Goal: Task Accomplishment & Management: Complete application form

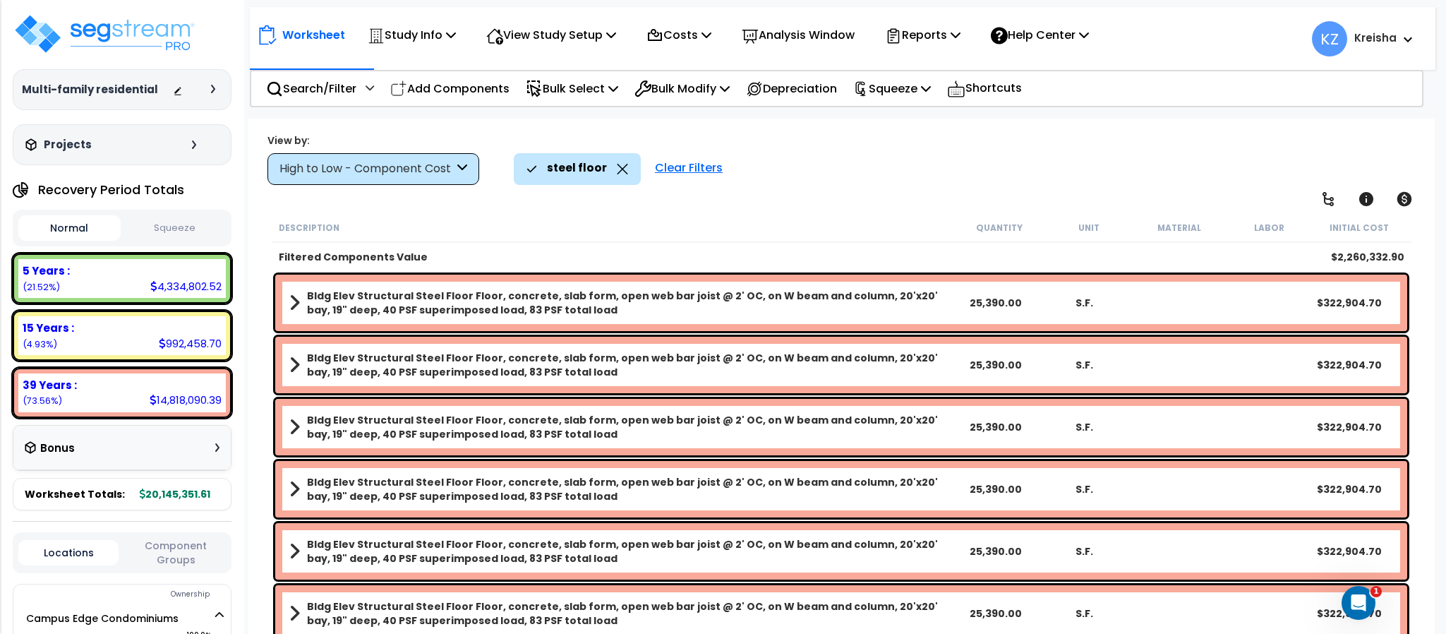
click at [1111, 159] on div "steel floor Clear Filters" at bounding box center [967, 168] width 906 height 31
click at [1406, 195] on icon at bounding box center [1404, 199] width 17 height 17
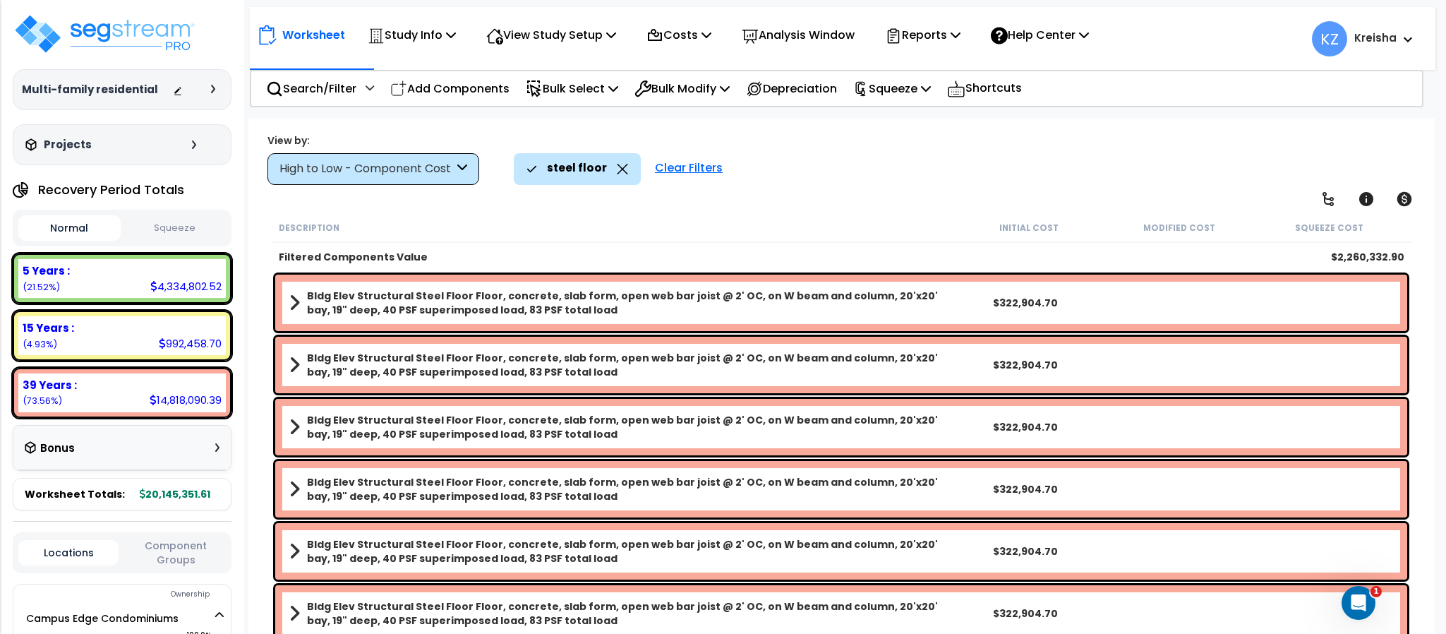
click at [1125, 142] on div "View by: High to Low - Component Cost High to Low - Component Cost" at bounding box center [840, 159] width 1157 height 52
click at [1403, 198] on icon at bounding box center [1403, 199] width 15 height 14
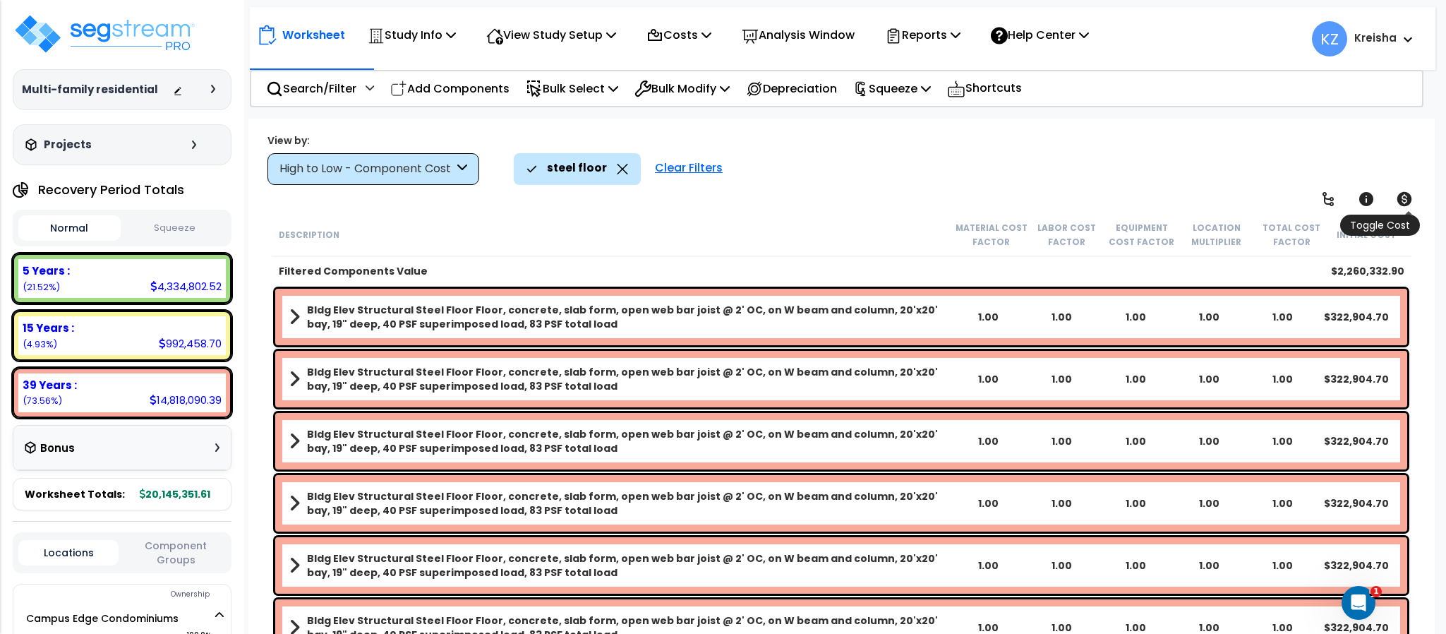
click at [1400, 198] on icon at bounding box center [1403, 199] width 15 height 14
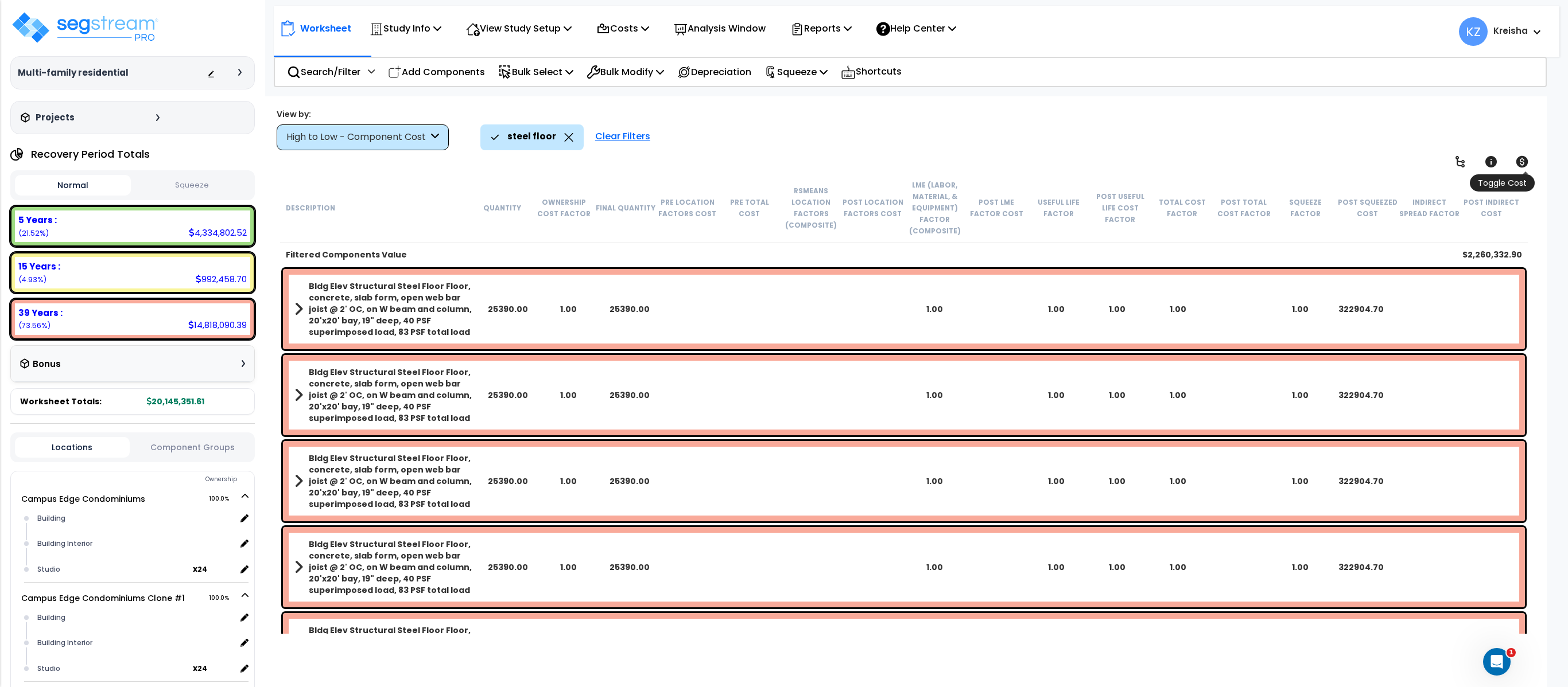
click at [1175, 162] on link at bounding box center [1522, 161] width 25 height 25
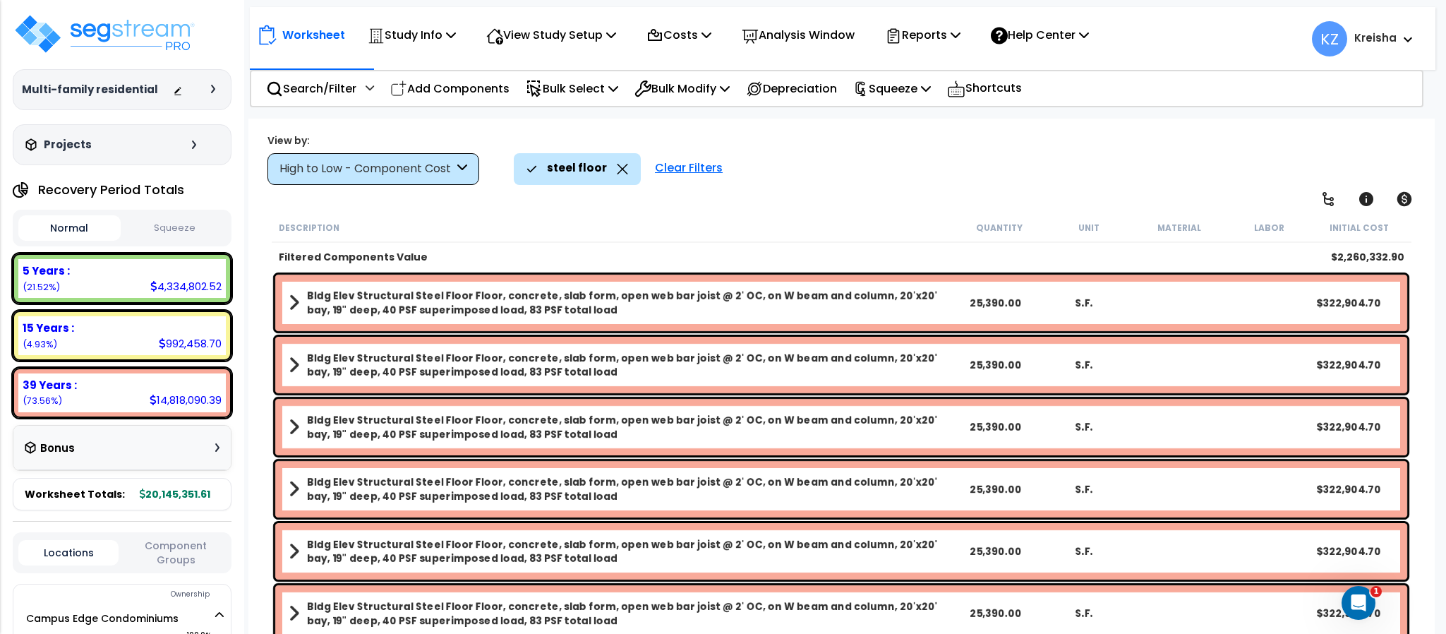
click at [1086, 144] on div "View by: High to Low - Component Cost High to Low - Component Cost" at bounding box center [840, 159] width 1157 height 52
click at [1089, 170] on div "steel floor Clear Filters" at bounding box center [967, 168] width 906 height 31
click at [677, 168] on div "Clear Filters" at bounding box center [689, 168] width 82 height 31
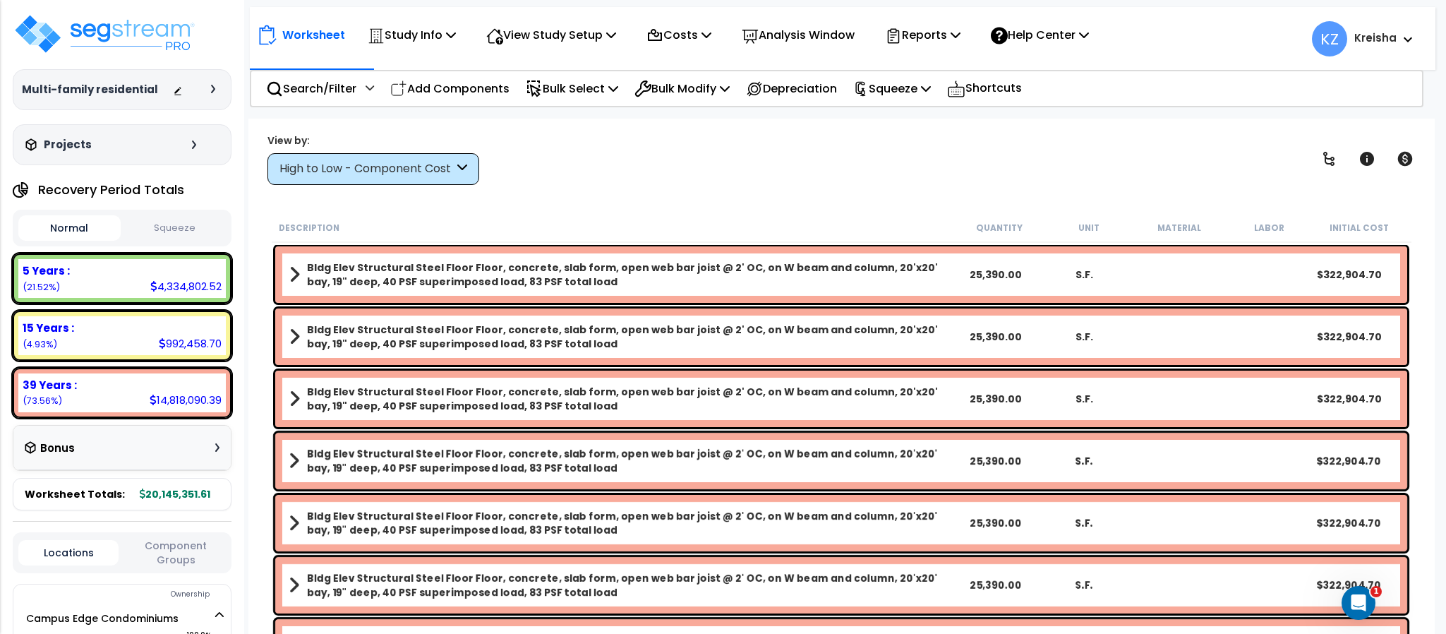
click at [417, 169] on div "High to Low - Component Cost" at bounding box center [366, 169] width 174 height 16
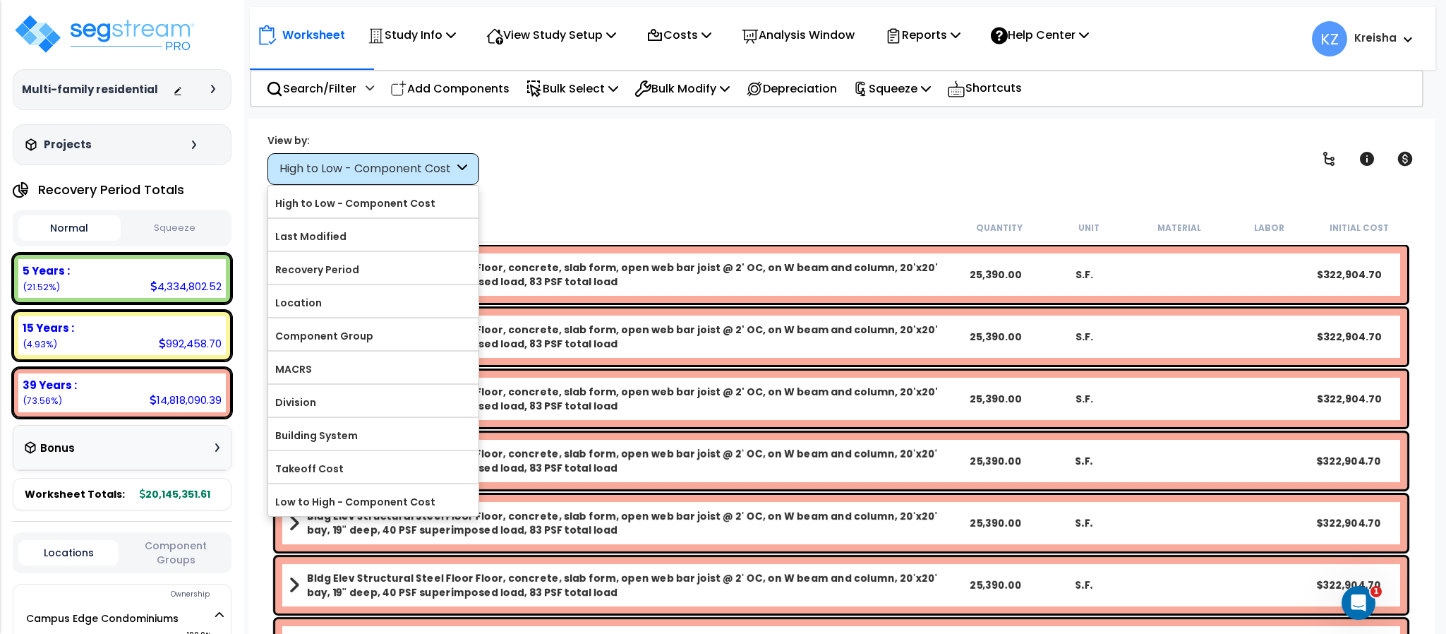
click at [657, 157] on div "View by: High to Low - Component Cost High to Low - Component Cost" at bounding box center [840, 159] width 1157 height 52
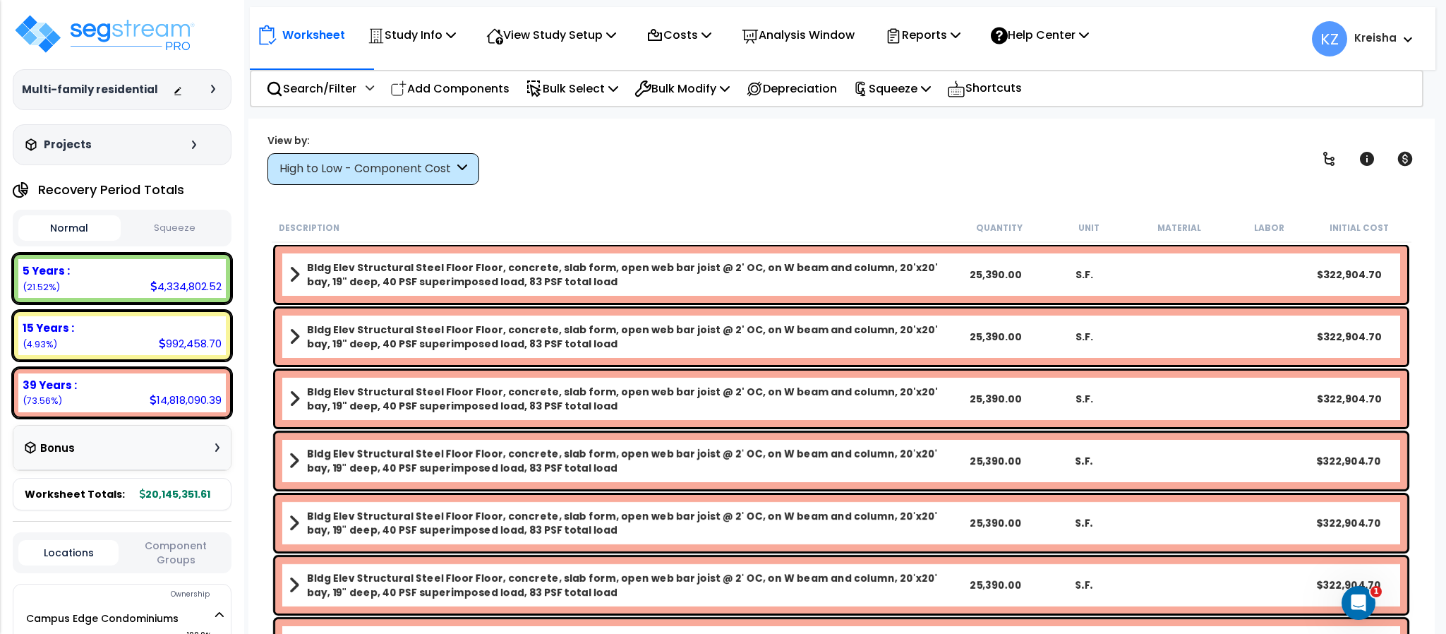
click at [379, 163] on div "High to Low - Component Cost" at bounding box center [366, 169] width 174 height 16
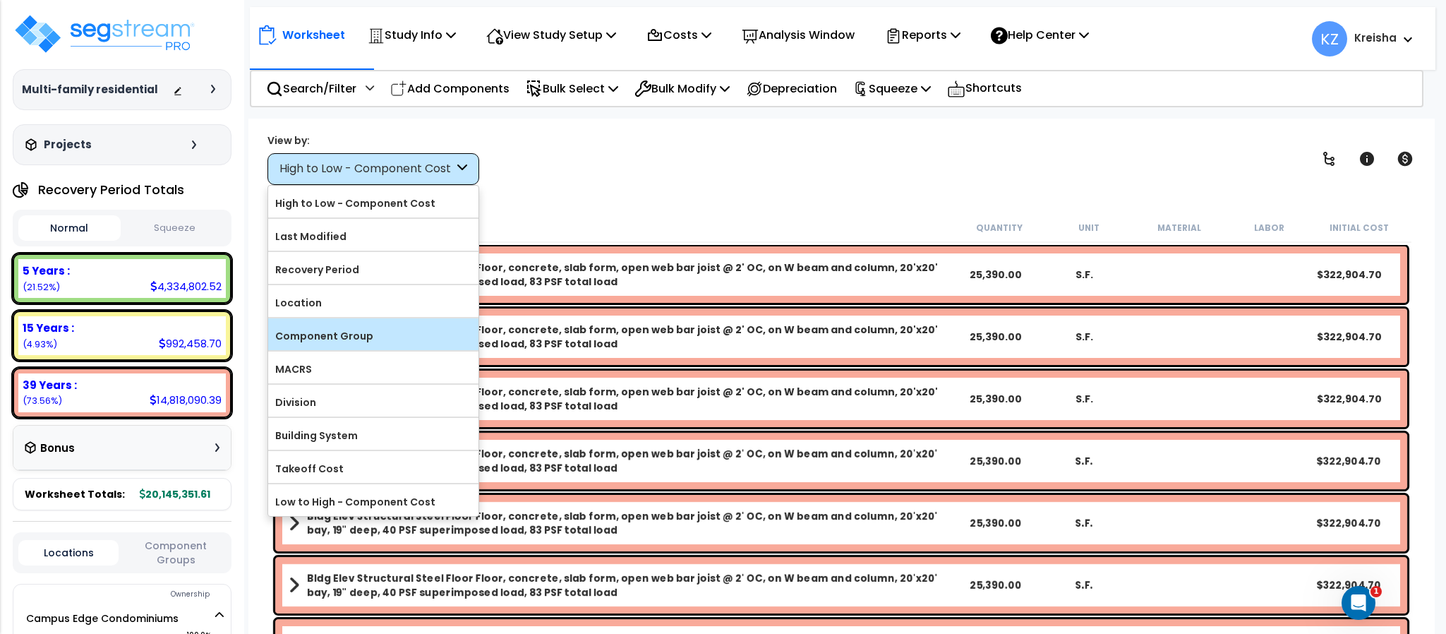
click at [350, 337] on label "Component Group" at bounding box center [373, 335] width 210 height 21
click at [0, 0] on input "Component Group" at bounding box center [0, 0] width 0 height 0
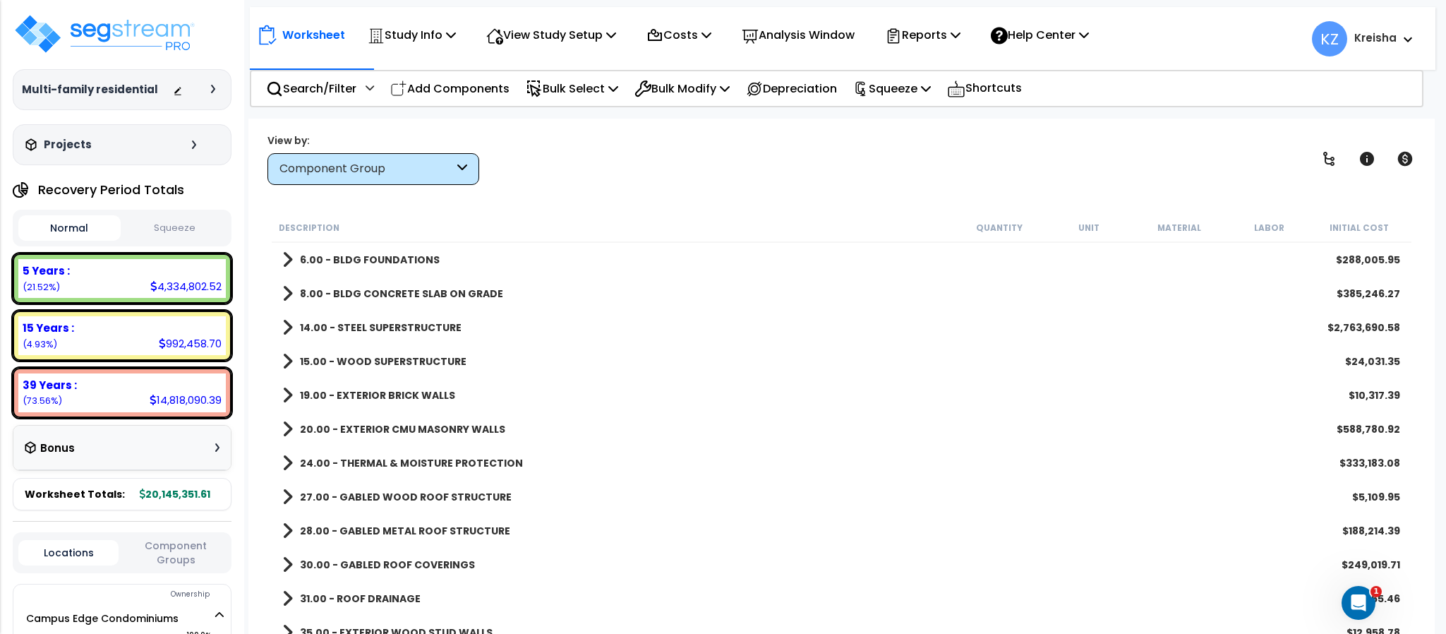
click at [560, 174] on div "View by: Component Group High to Low - Component Cost" at bounding box center [840, 159] width 1157 height 52
click at [1327, 164] on icon at bounding box center [1328, 158] width 17 height 17
click at [1327, 164] on icon at bounding box center [1328, 159] width 11 height 14
click at [1270, 165] on div "View by: Component Group High to Low - Component Cost" at bounding box center [840, 159] width 1157 height 52
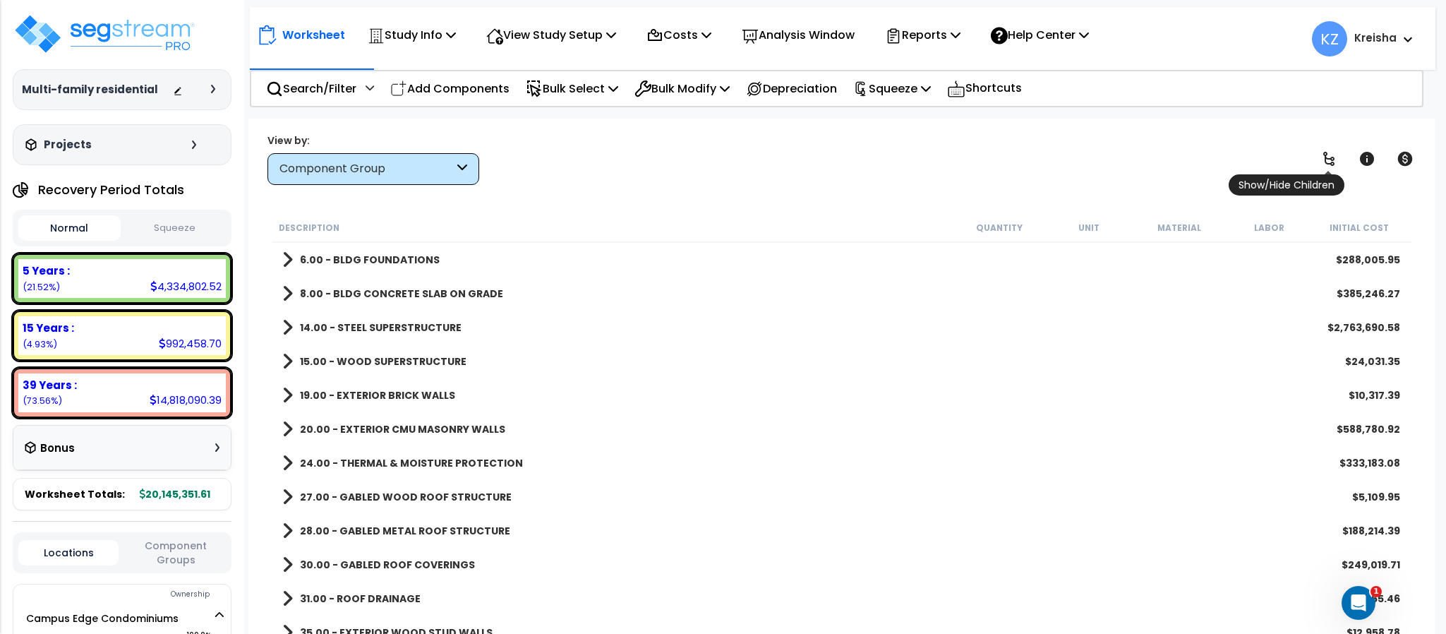
click at [1329, 157] on icon at bounding box center [1328, 158] width 17 height 17
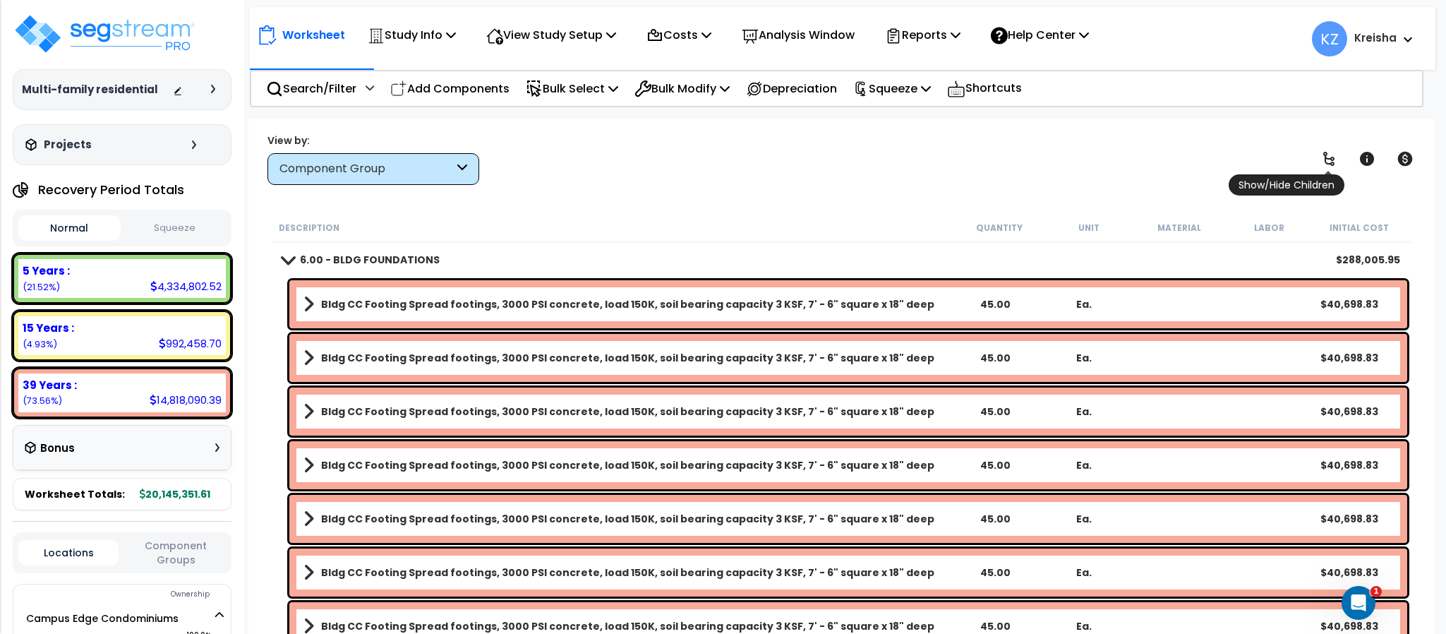
click at [1329, 157] on icon at bounding box center [1328, 158] width 17 height 17
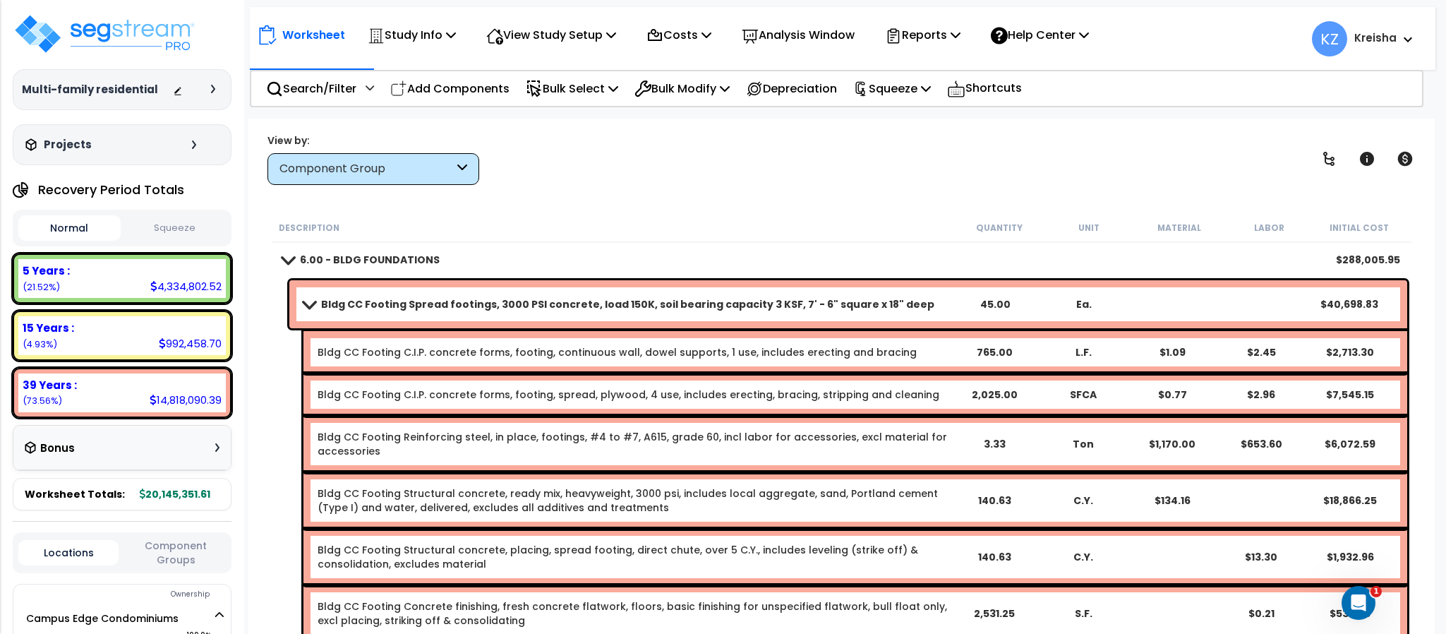
click at [361, 265] on b "6.00 - BLDG FOUNDATIONS" at bounding box center [370, 260] width 140 height 14
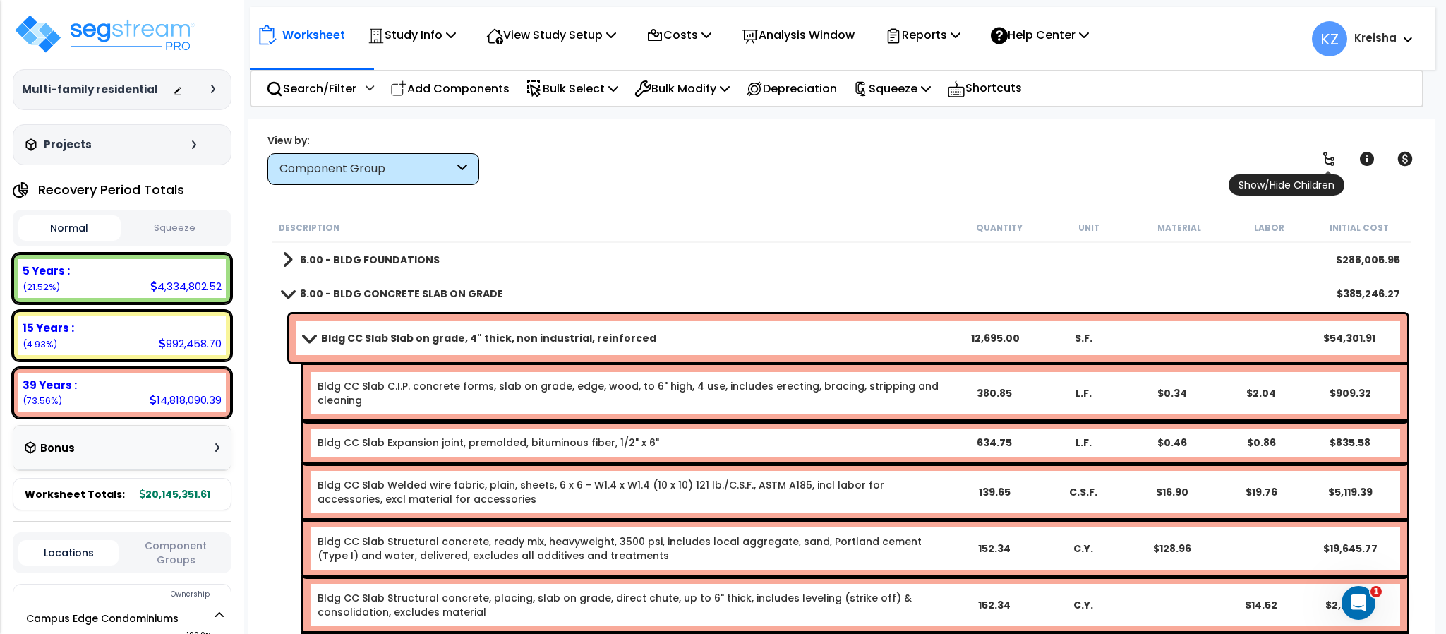
click at [1332, 157] on icon at bounding box center [1328, 158] width 17 height 17
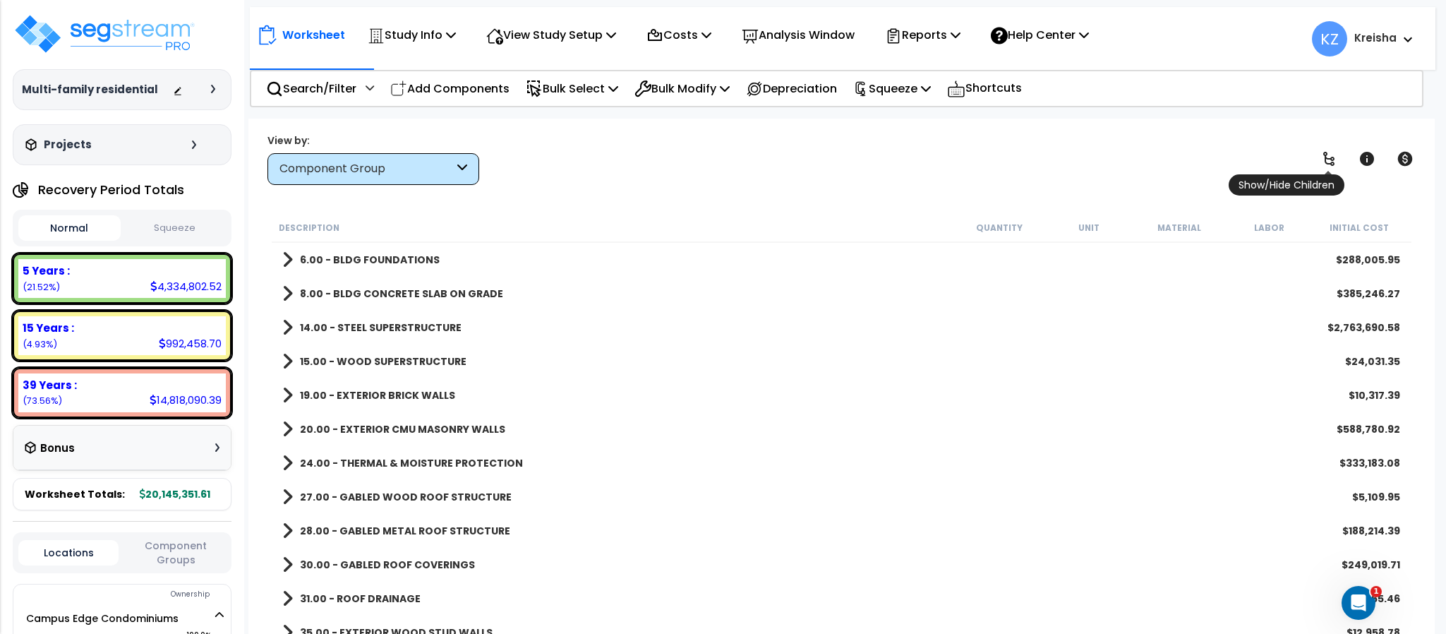
click at [1332, 157] on icon at bounding box center [1328, 158] width 17 height 17
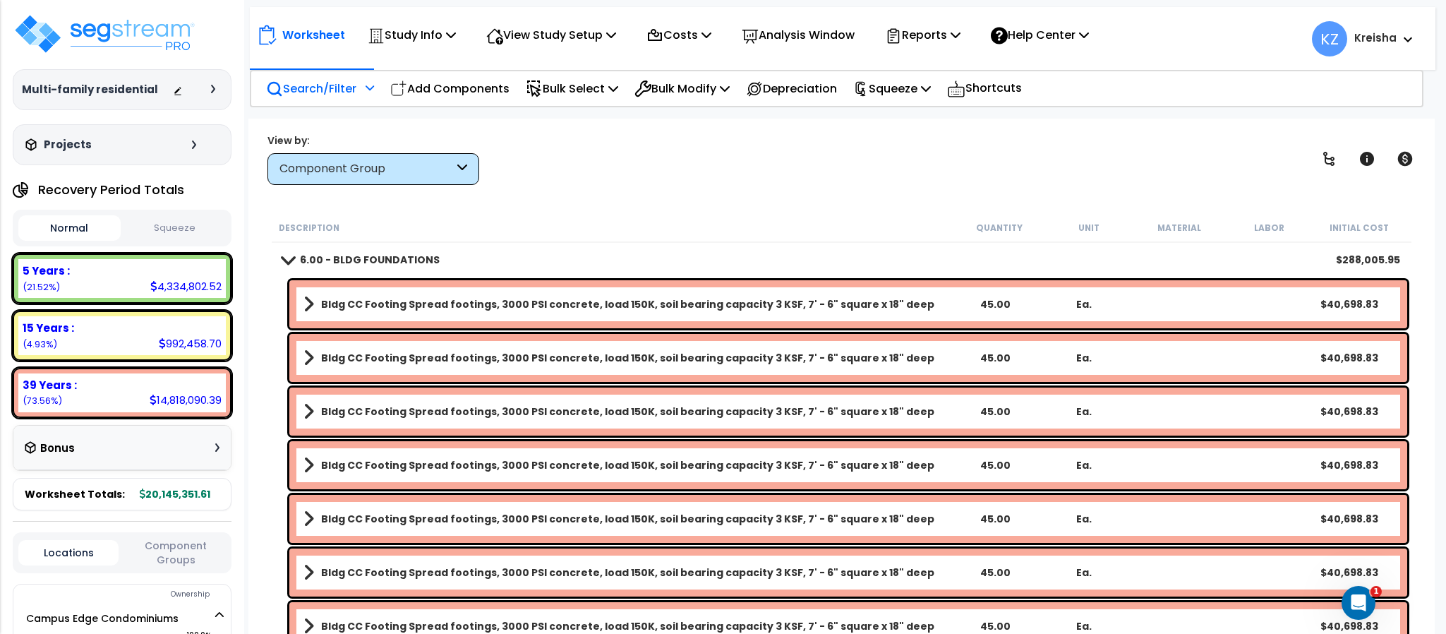
click at [344, 95] on p "Search/Filter" at bounding box center [311, 88] width 90 height 19
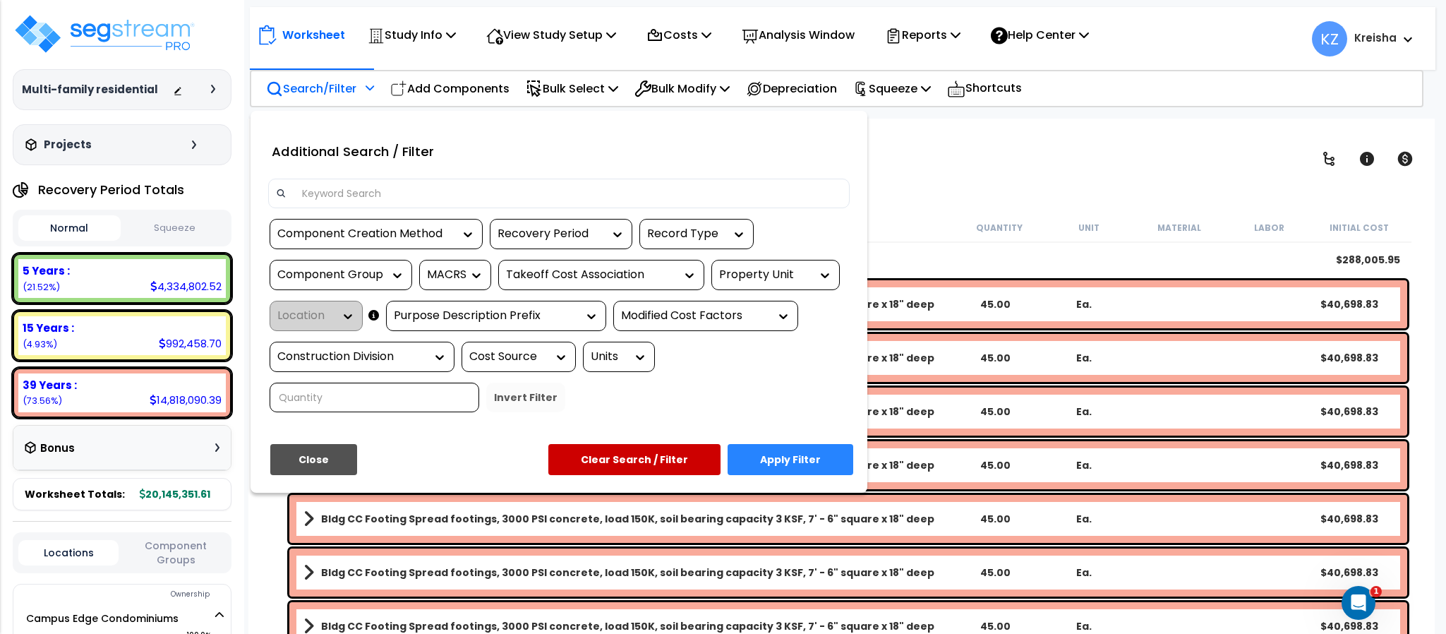
click at [328, 193] on input at bounding box center [568, 193] width 548 height 21
click at [733, 274] on div "Property Unit" at bounding box center [765, 275] width 92 height 16
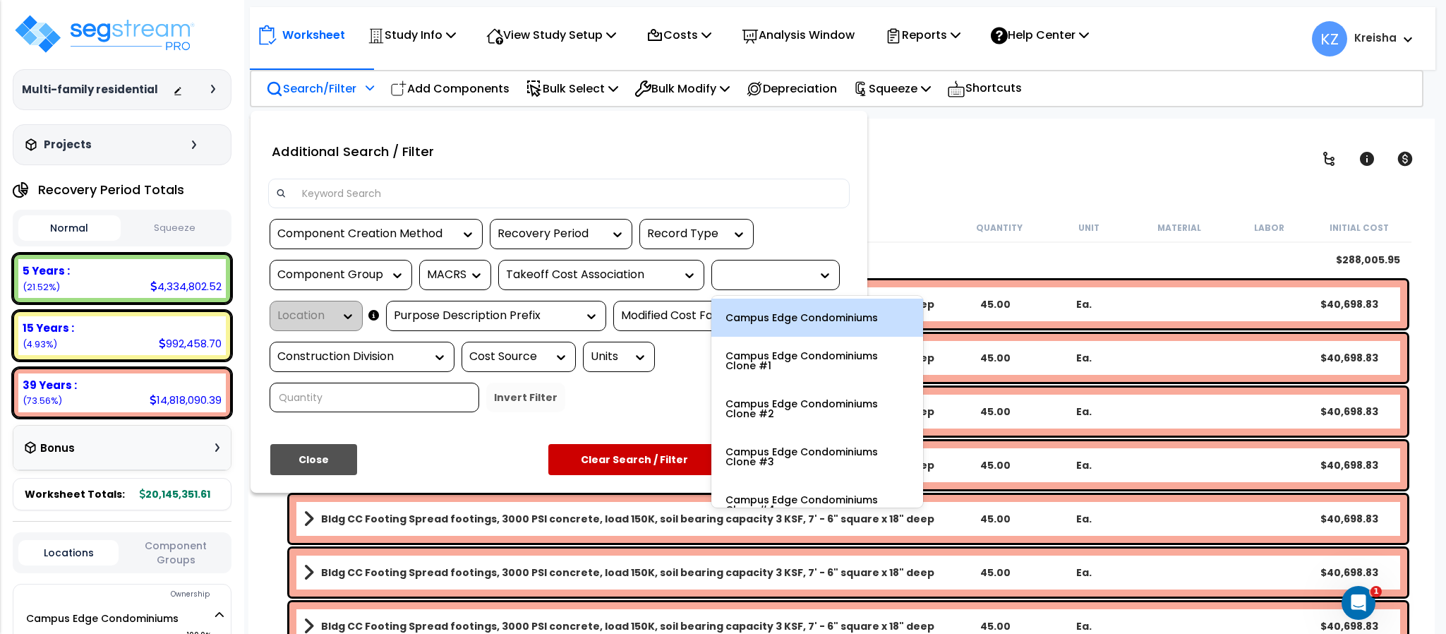
click at [767, 307] on div "Campus Edge Condominiums" at bounding box center [817, 317] width 212 height 38
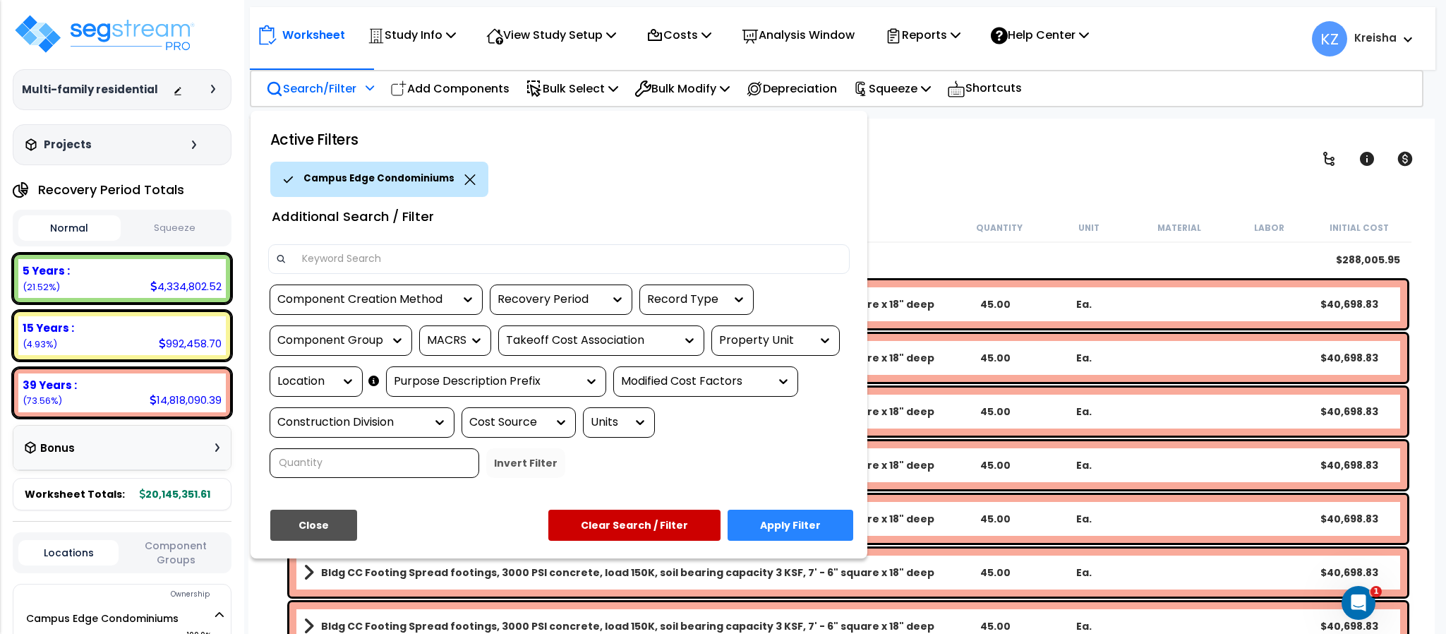
click at [454, 262] on input at bounding box center [568, 258] width 548 height 21
type input "footing"
click at [796, 514] on button "Apply Filter" at bounding box center [790, 524] width 126 height 31
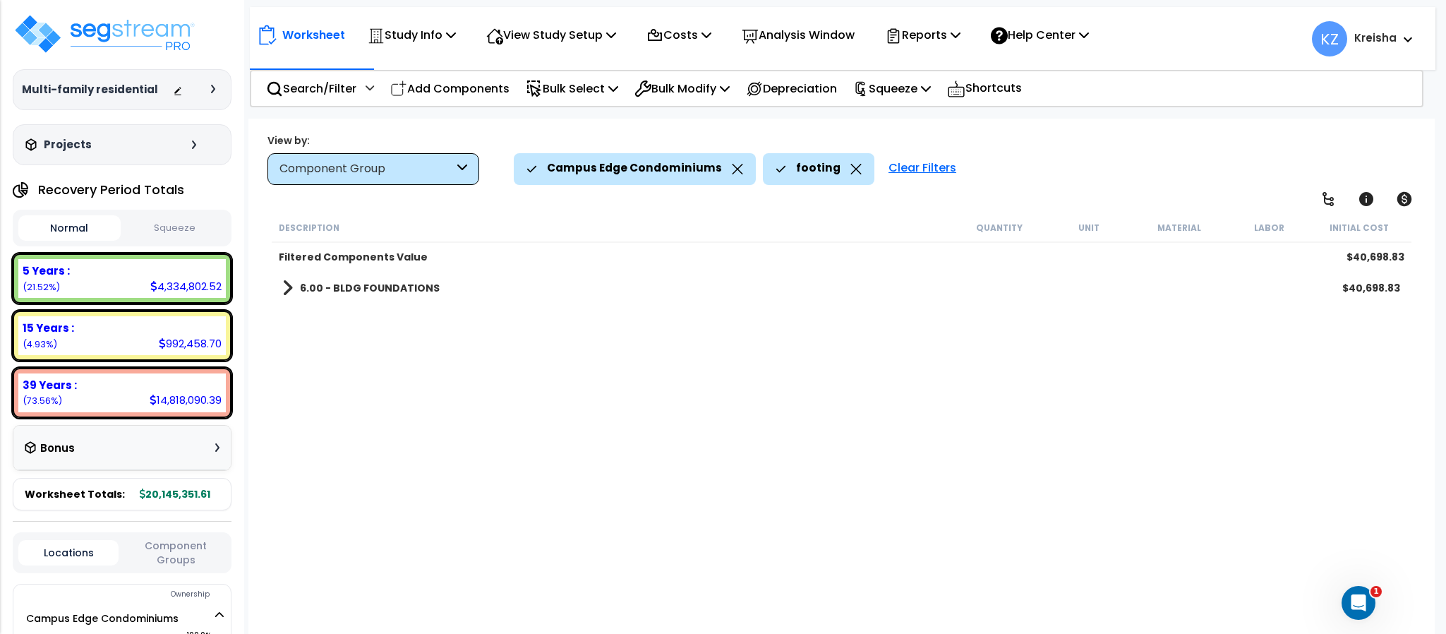
click at [422, 291] on b "6.00 - BLDG FOUNDATIONS" at bounding box center [370, 288] width 140 height 14
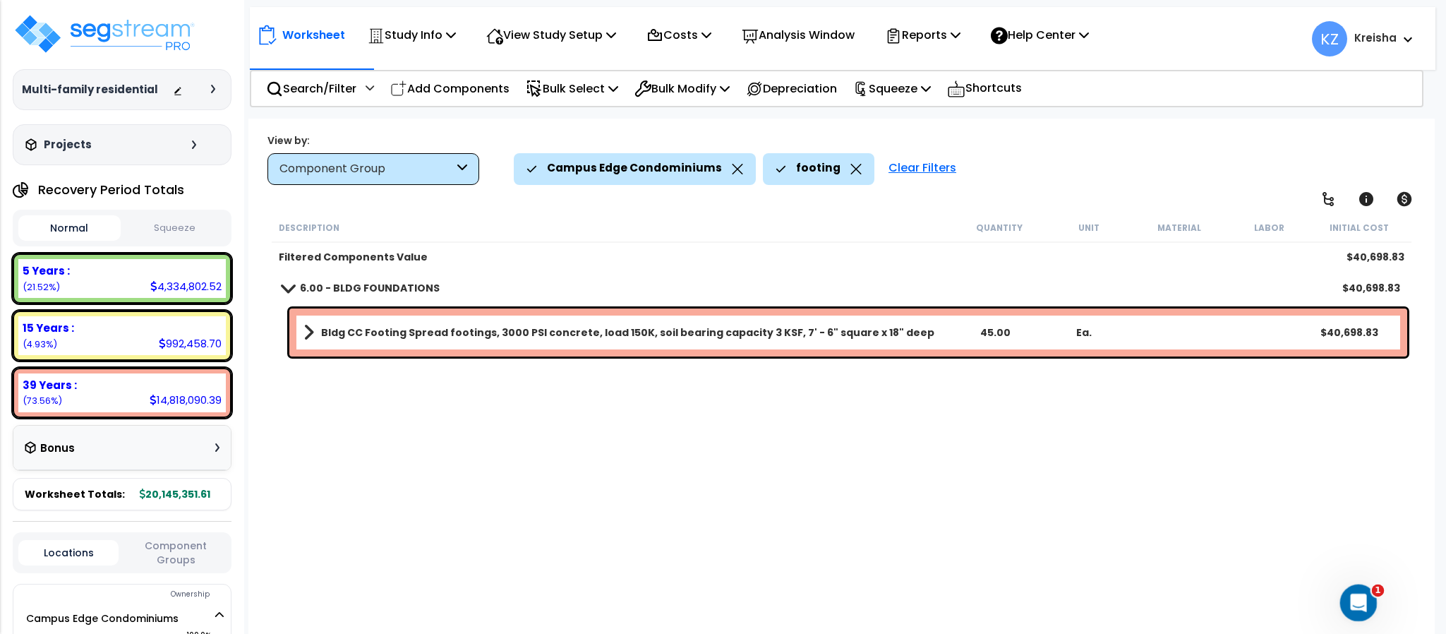
click at [1358, 597] on icon "Open Intercom Messenger" at bounding box center [1356, 600] width 23 height 23
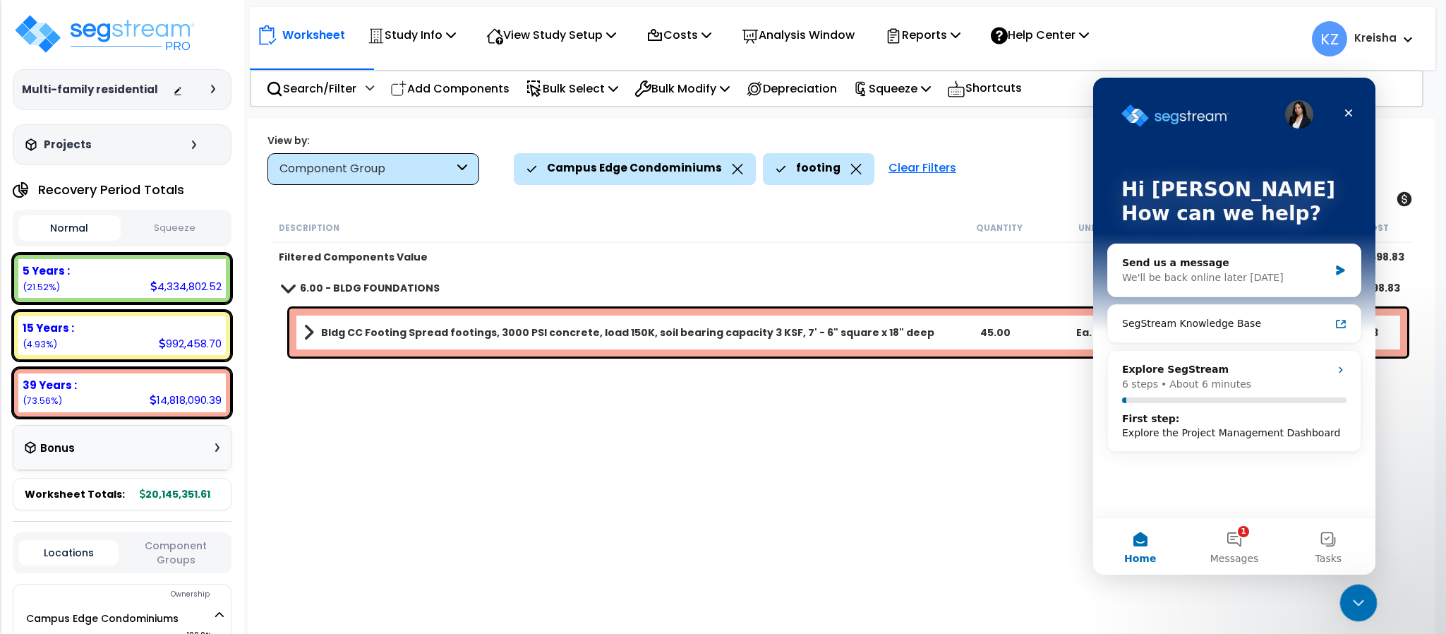
click at [1358, 597] on icon "Close Intercom Messenger" at bounding box center [1356, 600] width 17 height 17
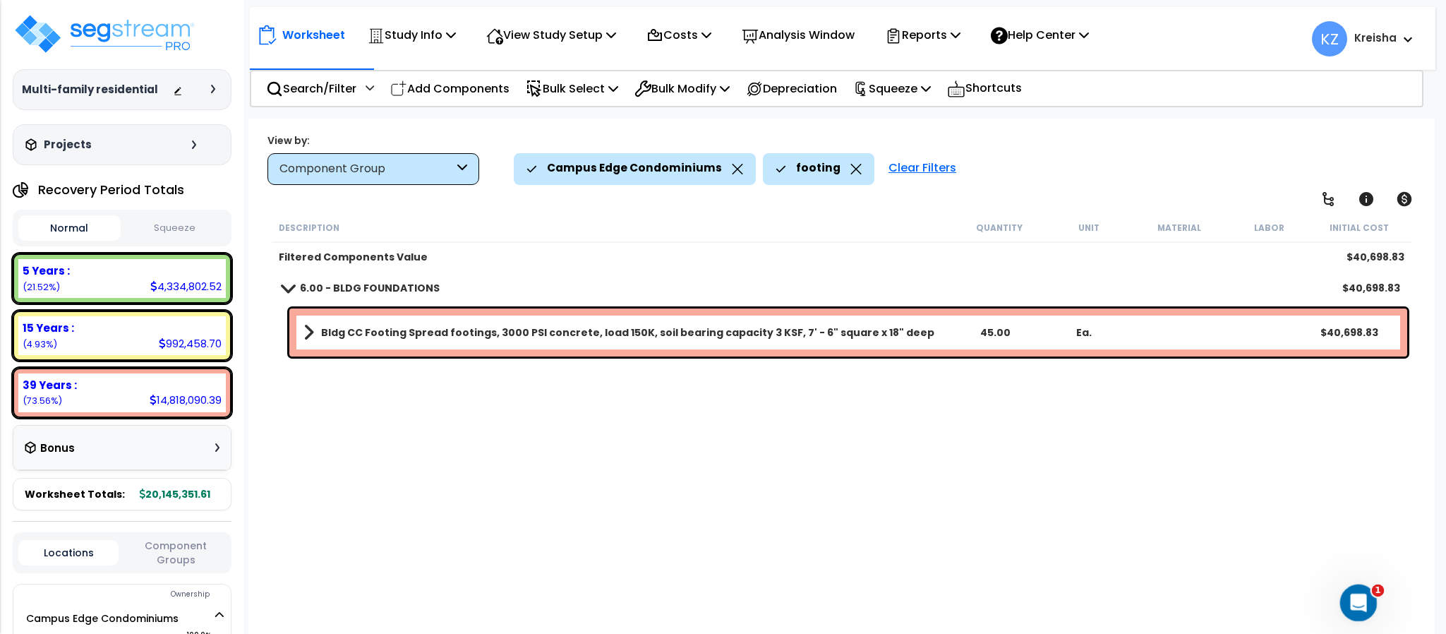
click at [1349, 603] on icon "Open Intercom Messenger" at bounding box center [1356, 600] width 23 height 23
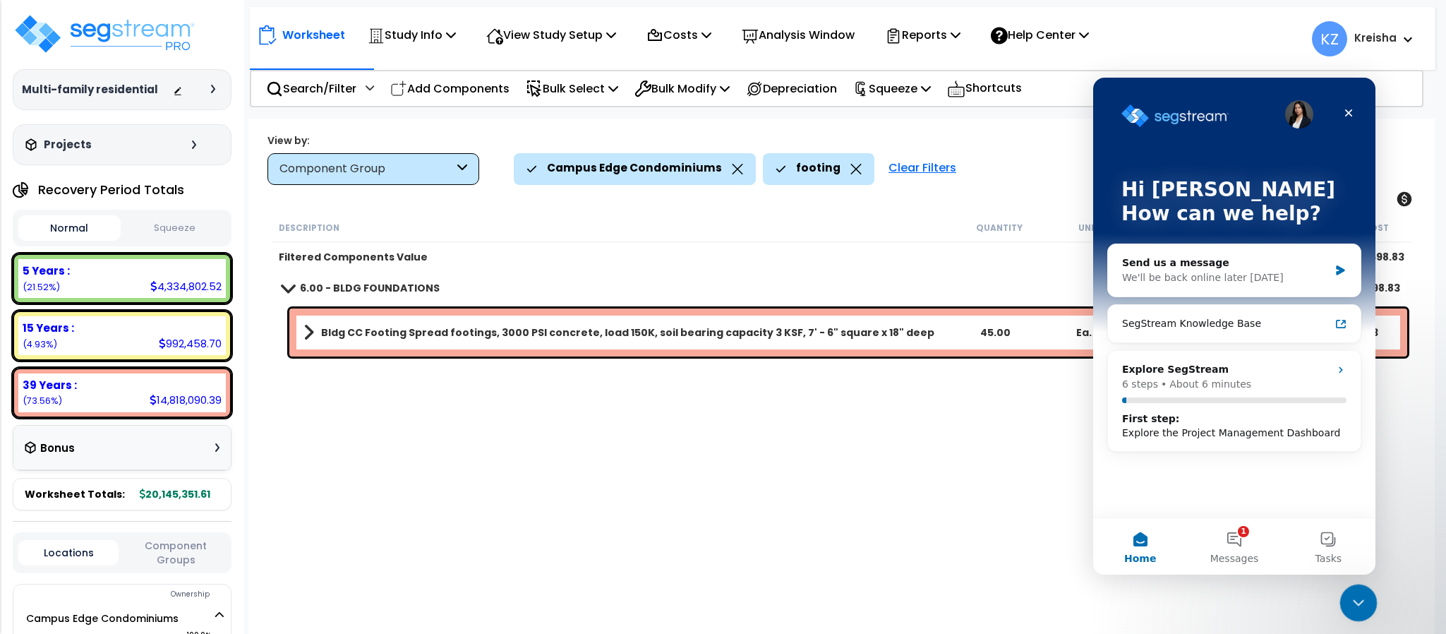
click at [1349, 590] on div "Close Intercom Messenger" at bounding box center [1356, 601] width 34 height 34
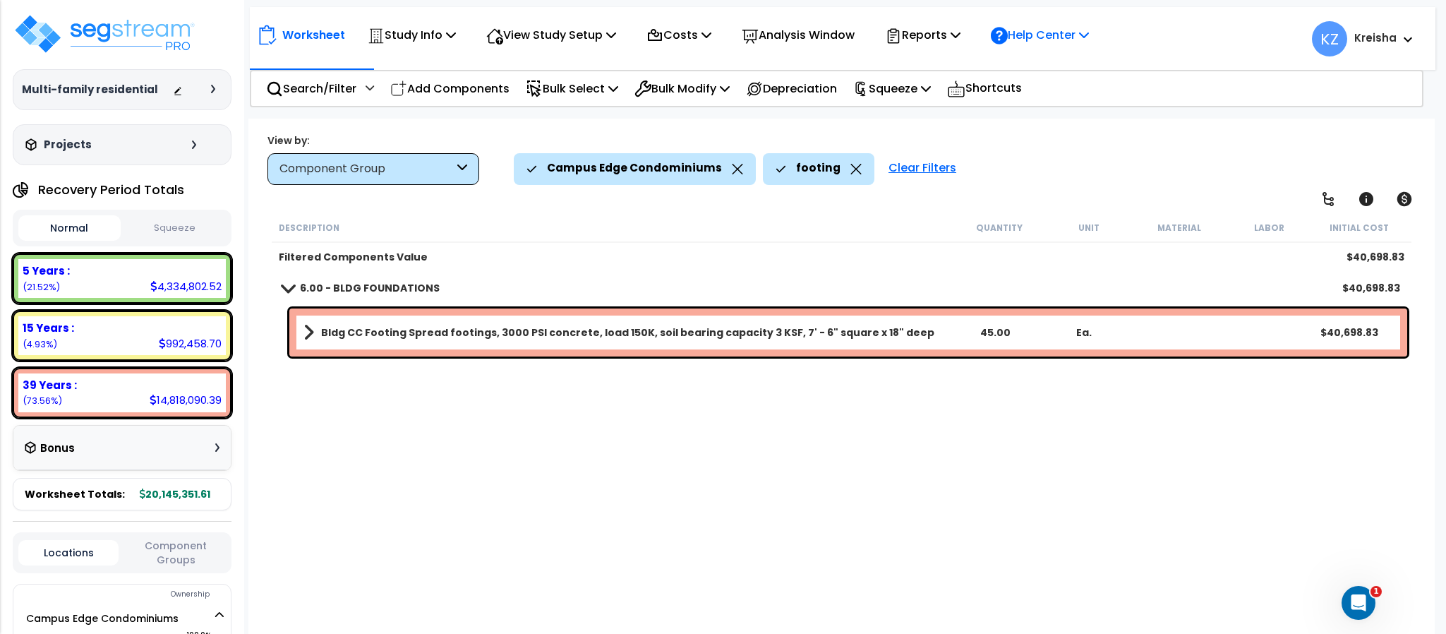
click at [1060, 36] on p "Help Center" at bounding box center [1040, 34] width 98 height 19
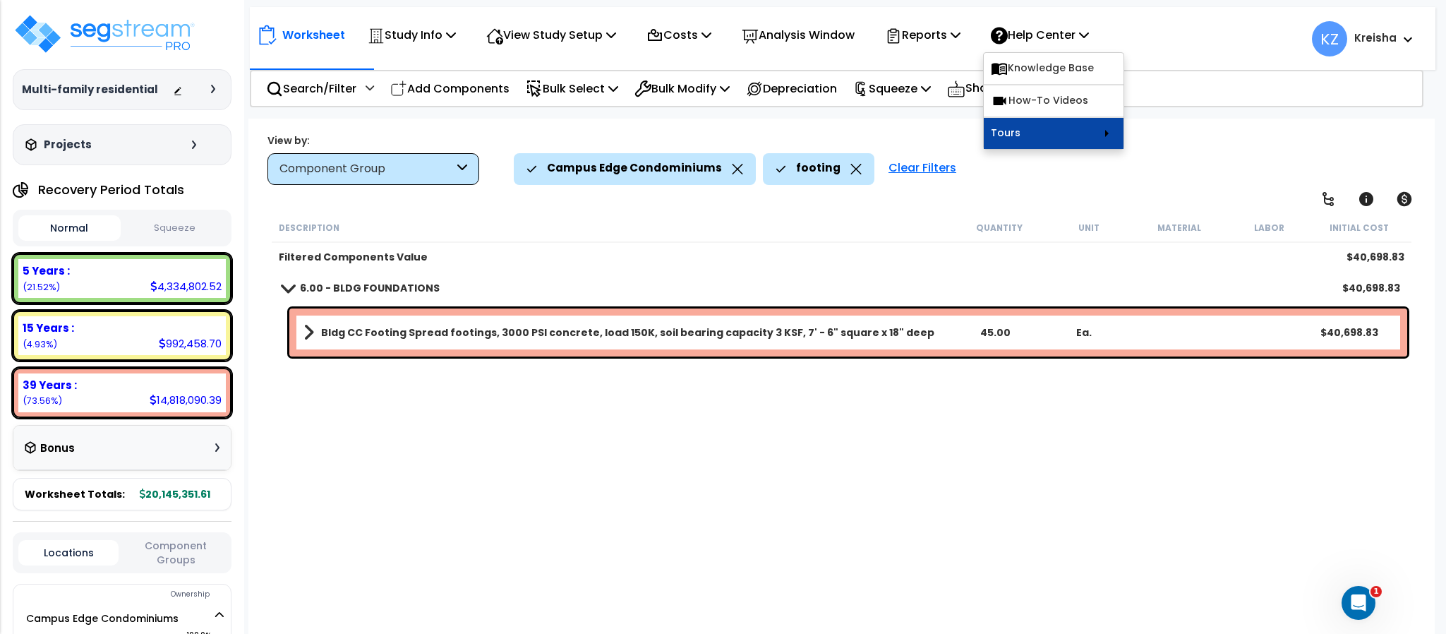
click at [1116, 138] on link "Tours" at bounding box center [1054, 133] width 140 height 31
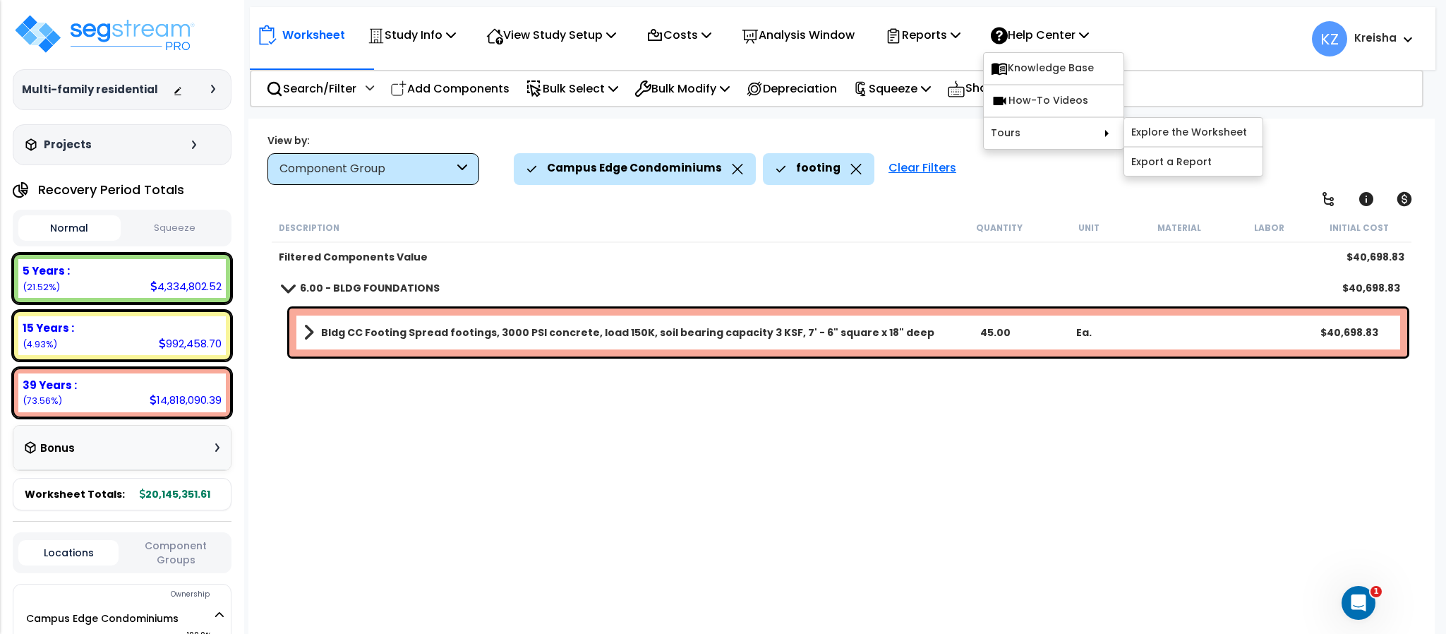
click at [1167, 40] on div "Worksheet Study Info Study Setup Add Property Unit Template study Clone study KZ" at bounding box center [842, 31] width 1185 height 49
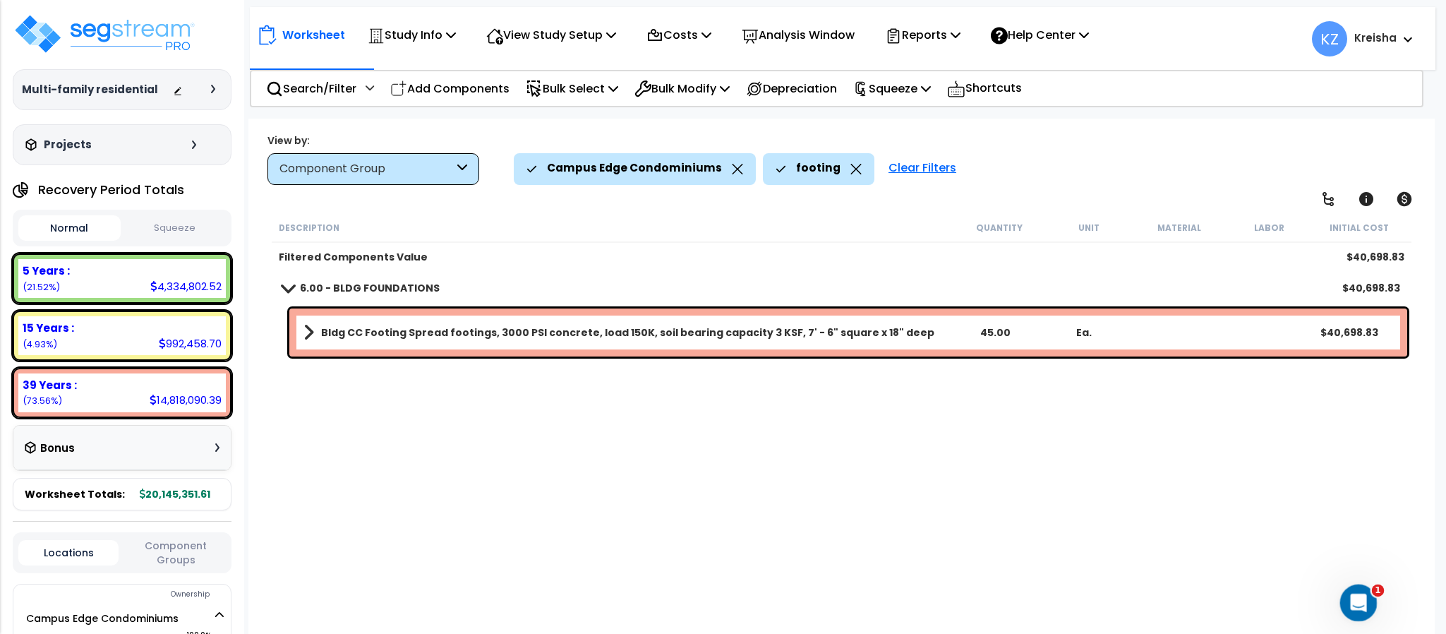
click at [1348, 594] on icon "Open Intercom Messenger" at bounding box center [1356, 600] width 23 height 23
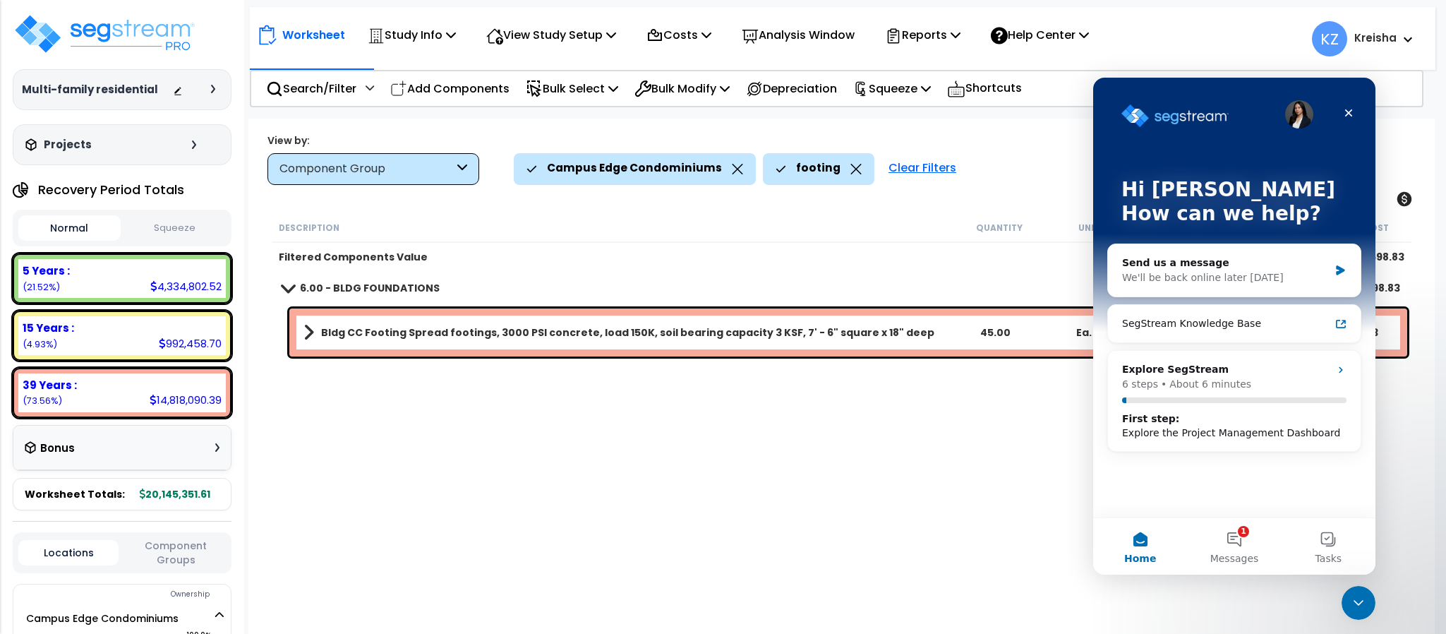
click at [919, 176] on div "Clear Filters" at bounding box center [922, 168] width 82 height 31
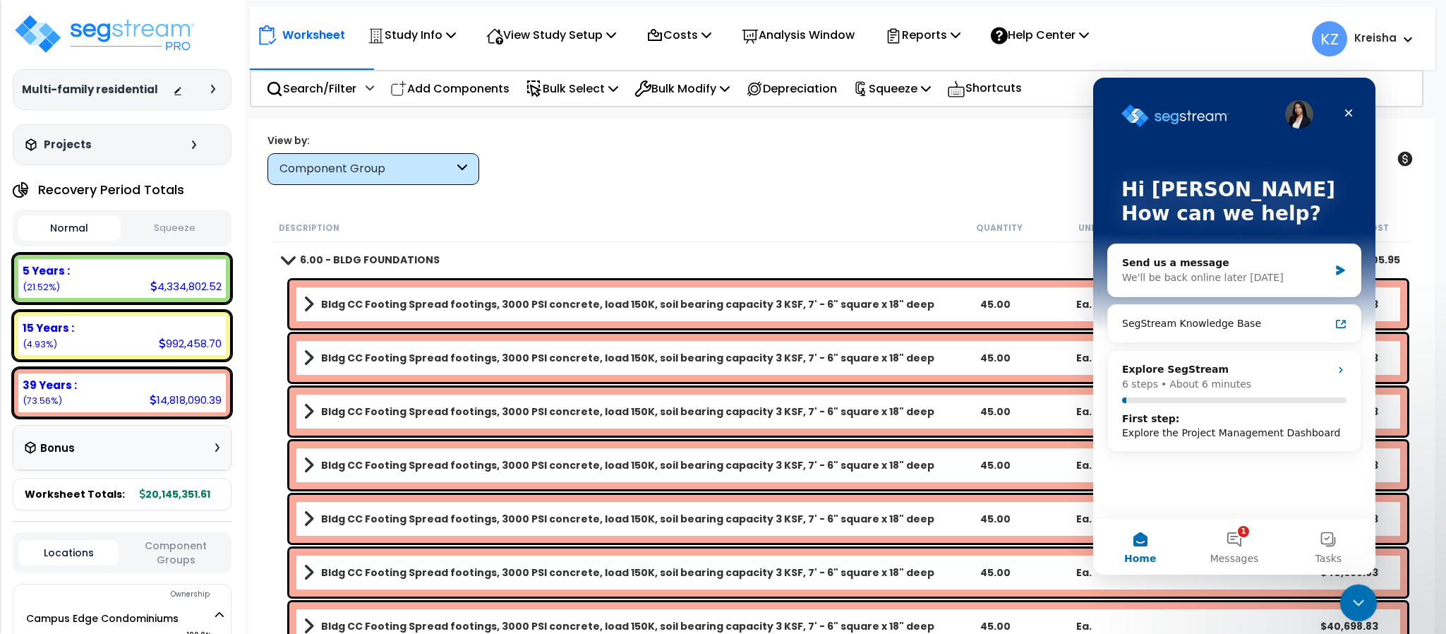
click at [1354, 598] on icon "Close Intercom Messenger" at bounding box center [1356, 600] width 17 height 17
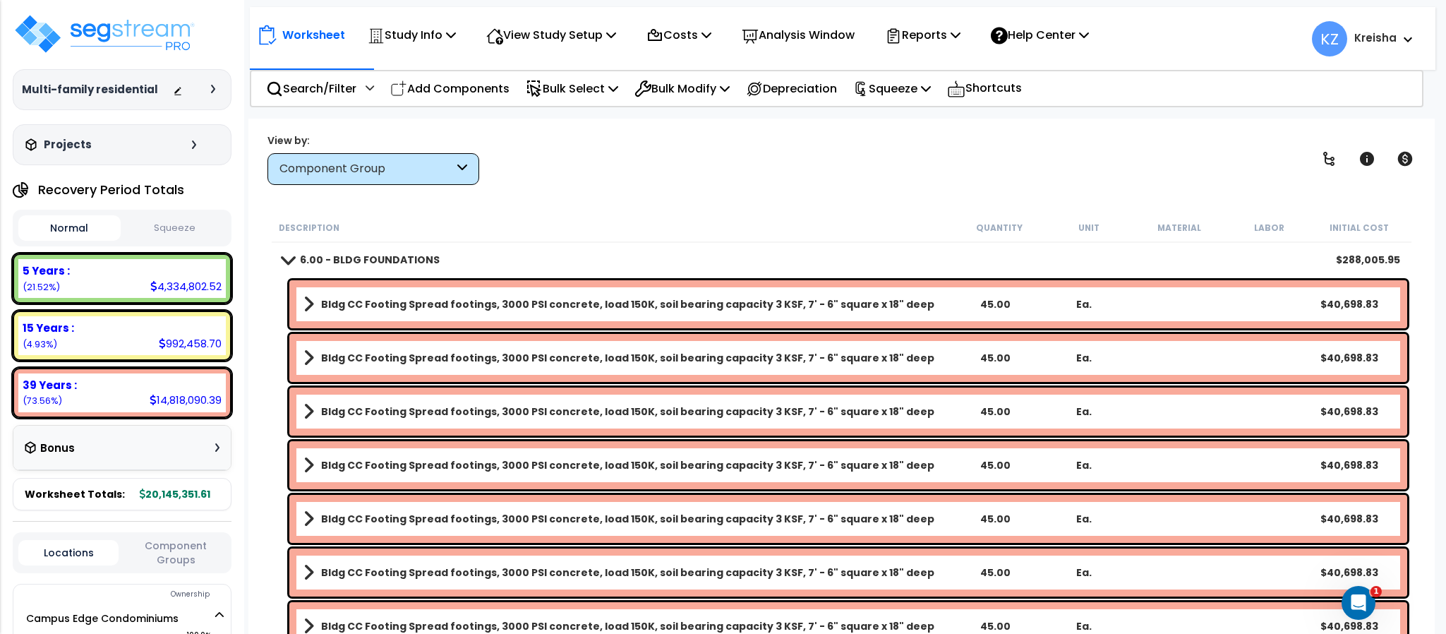
click at [764, 176] on div "View by: Component Group High to Low - Component Cost" at bounding box center [840, 159] width 1157 height 52
click at [784, 89] on p "Depreciation" at bounding box center [791, 88] width 91 height 19
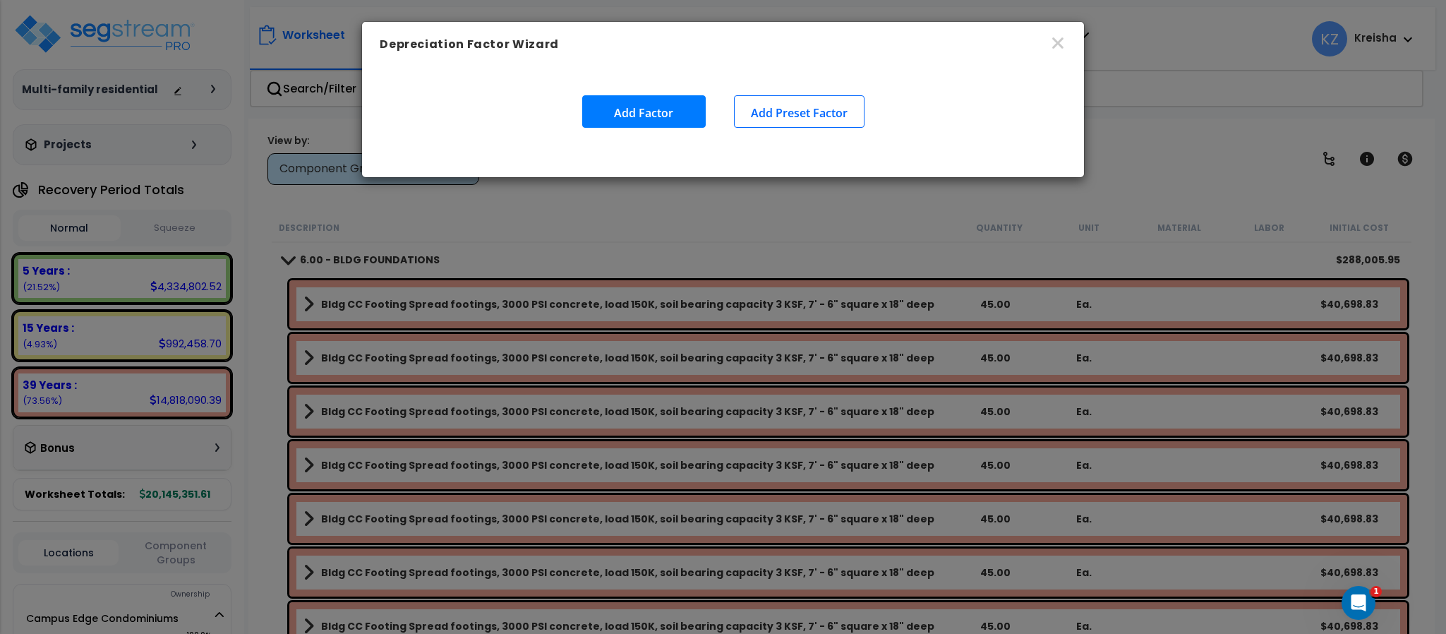
click at [641, 113] on button "Add Factor" at bounding box center [643, 111] width 123 height 32
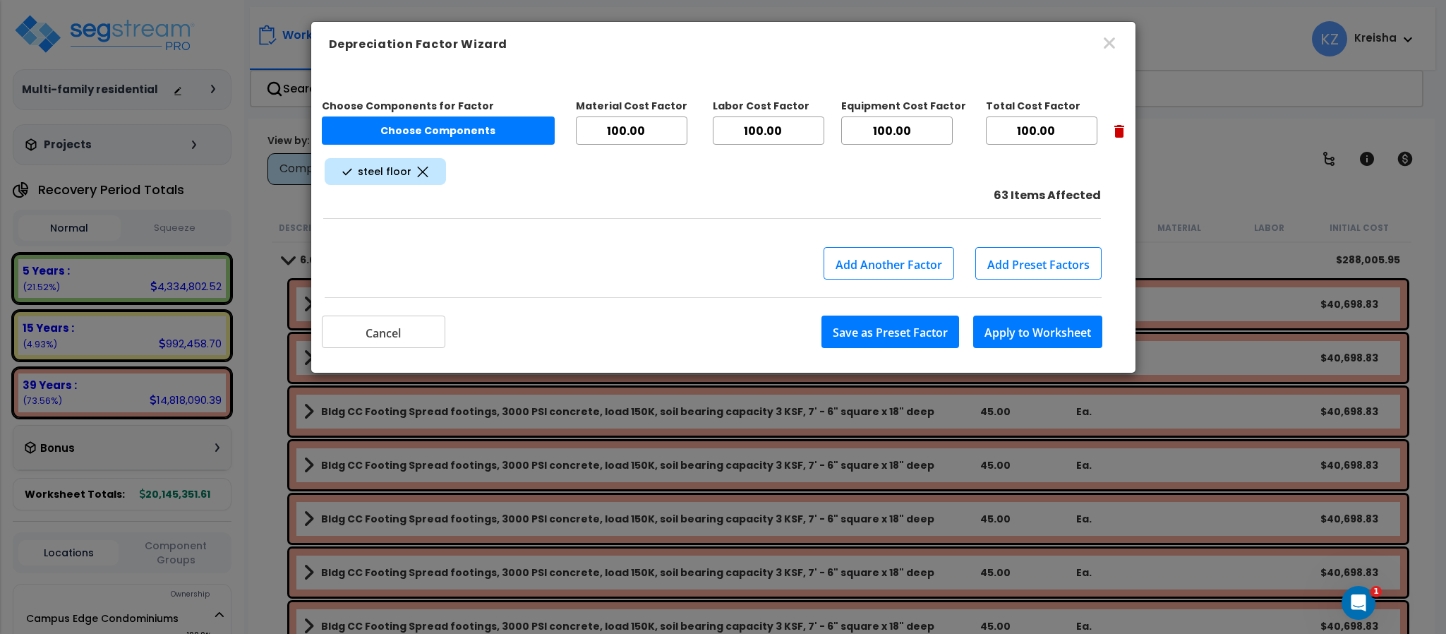
click at [1109, 32] on div "Depreciation Factor Wizard" at bounding box center [723, 44] width 824 height 45
click at [1109, 35] on icon "button" at bounding box center [1109, 43] width 17 height 17
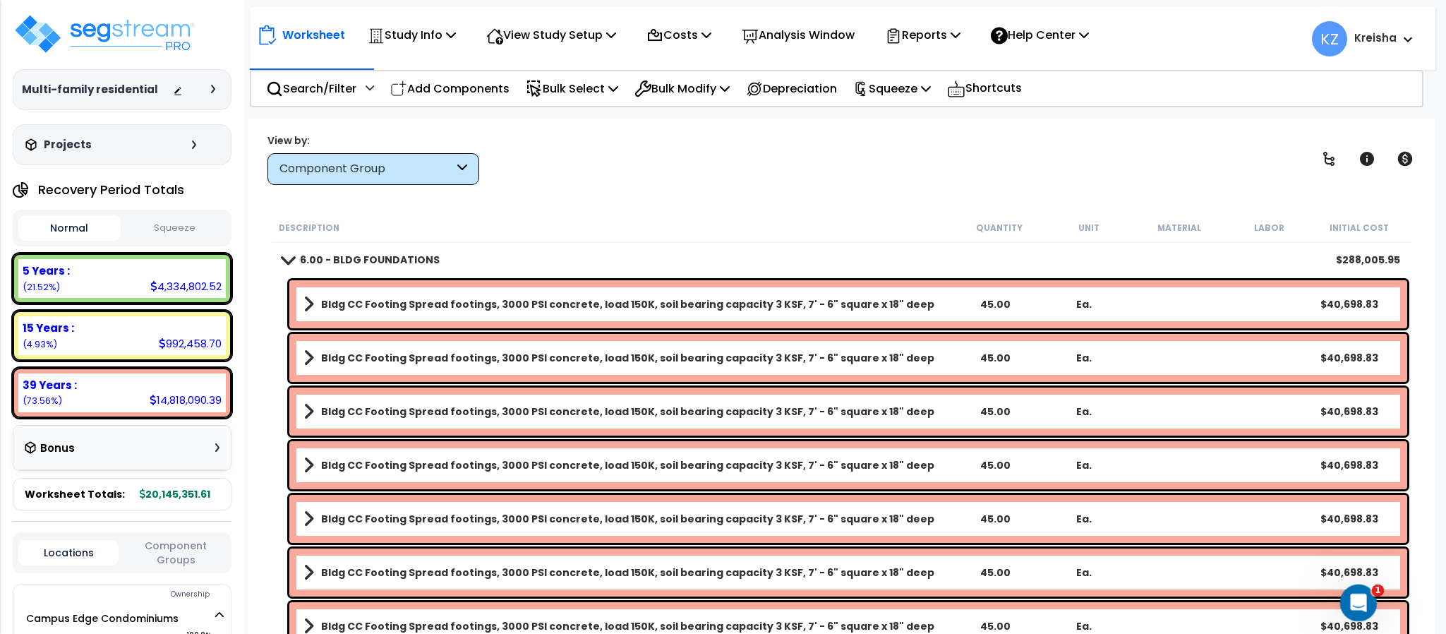
click at [1362, 595] on icon "Open Intercom Messenger" at bounding box center [1356, 600] width 23 height 23
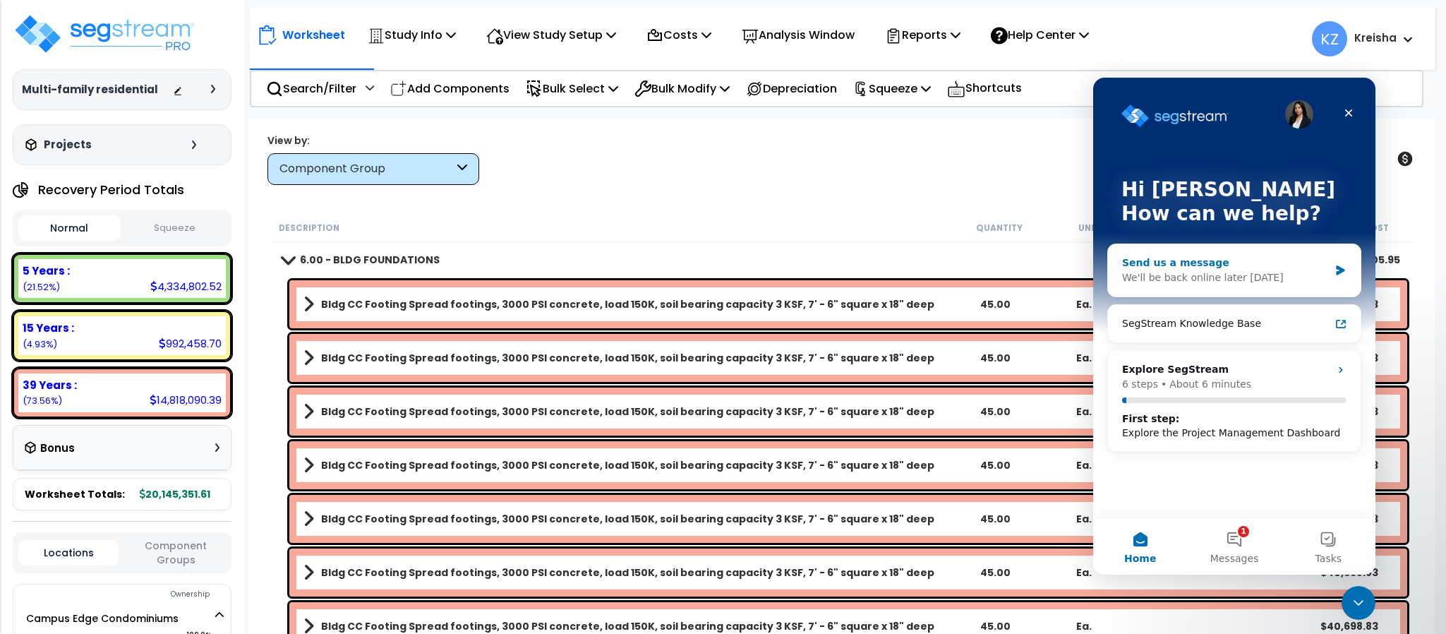
click at [1339, 267] on icon "Intercom messenger" at bounding box center [1340, 270] width 8 height 10
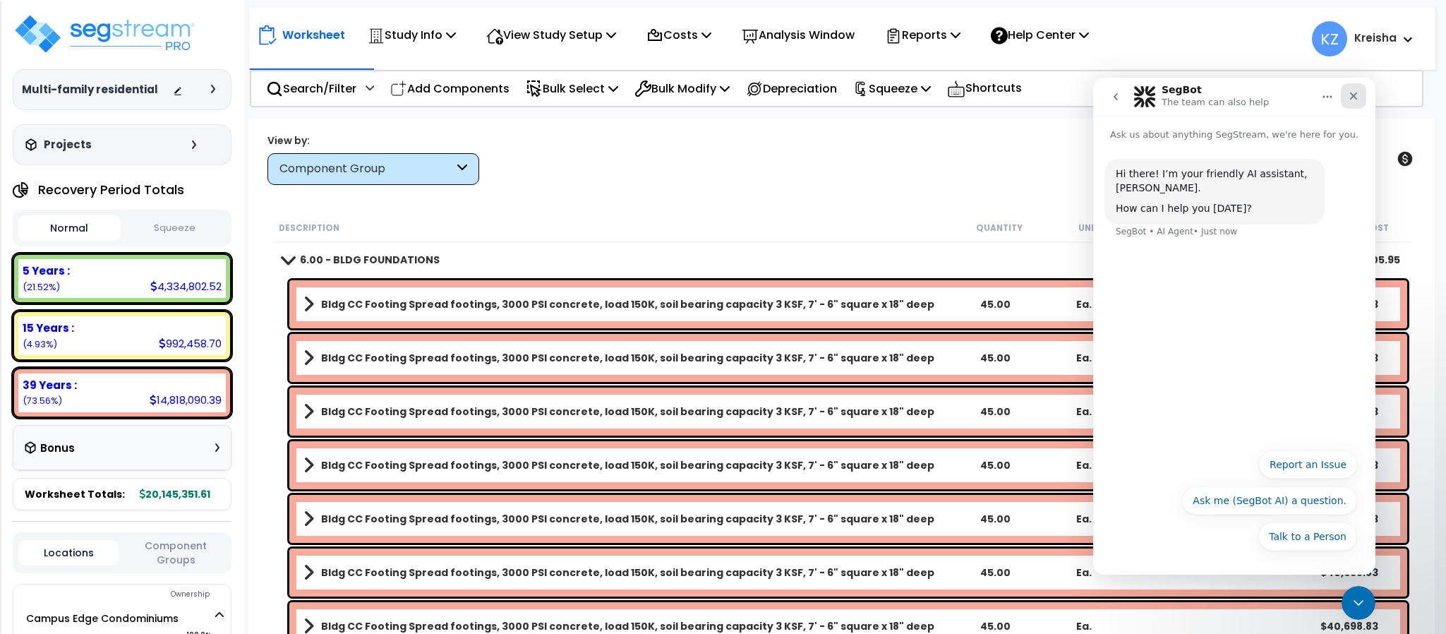
drag, startPoint x: 1355, startPoint y: 103, endPoint x: 2448, endPoint y: 180, distance: 1095.0
click at [1355, 102] on div "Close" at bounding box center [1353, 95] width 25 height 25
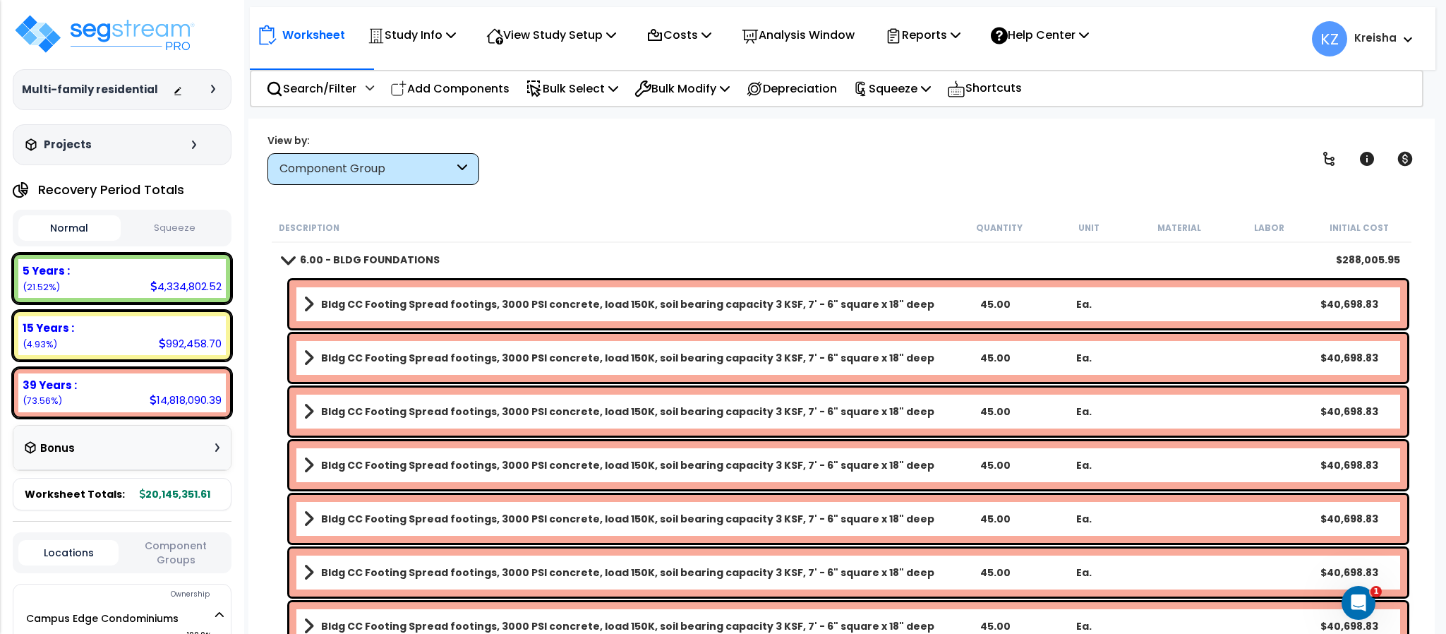
scroll to position [62, 0]
click at [684, 159] on div "View by: Component Group High to Low - Component Cost" at bounding box center [840, 159] width 1157 height 52
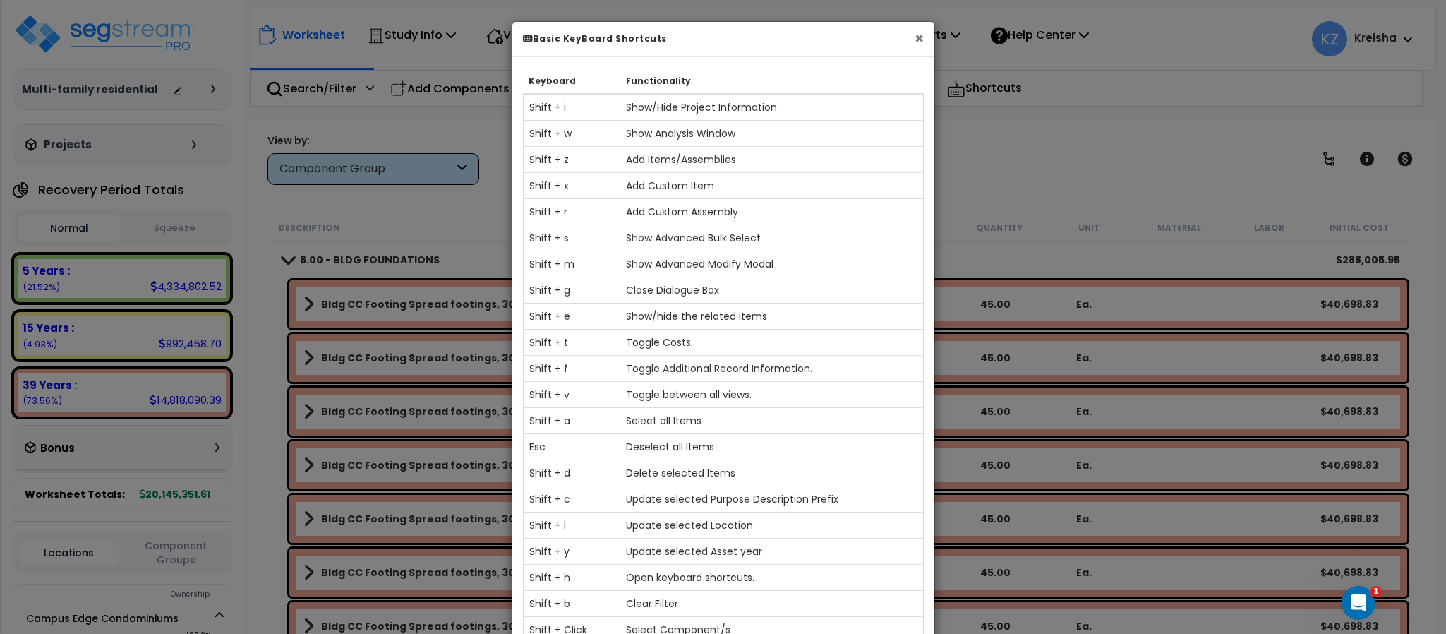
click at [921, 34] on button "×" at bounding box center [918, 38] width 9 height 15
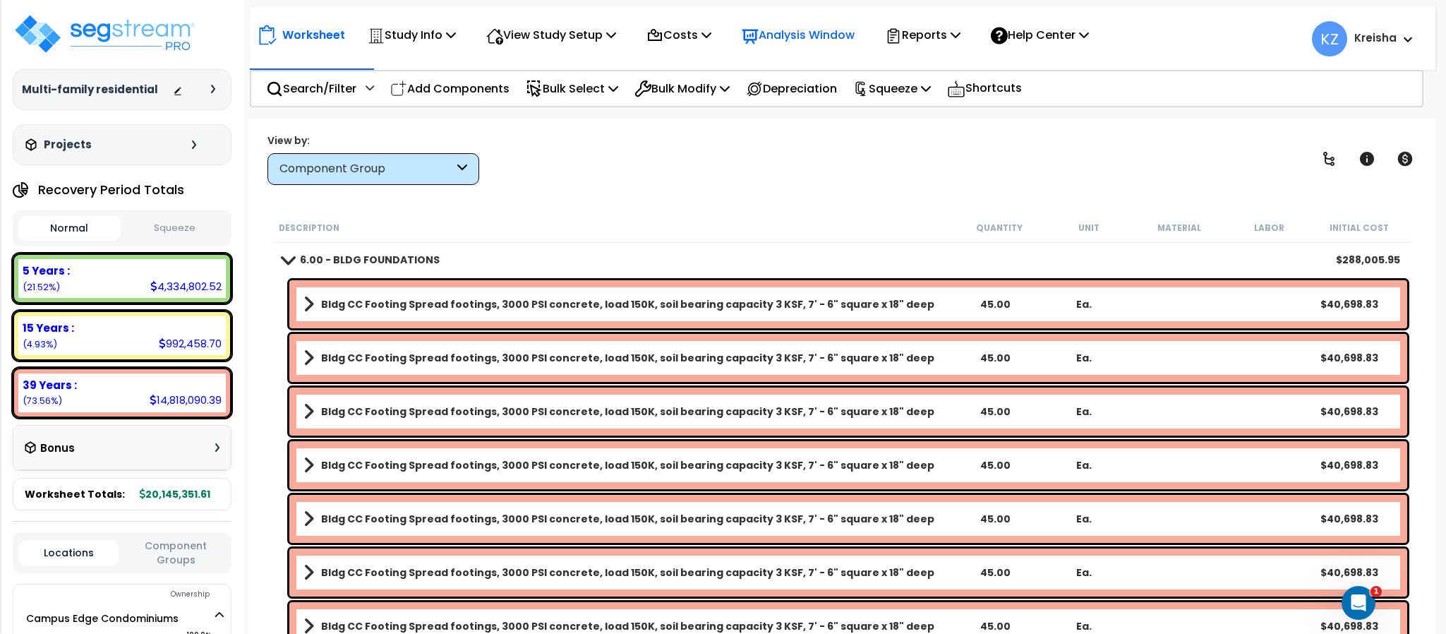
click at [798, 38] on p "Analysis Window" at bounding box center [798, 34] width 113 height 19
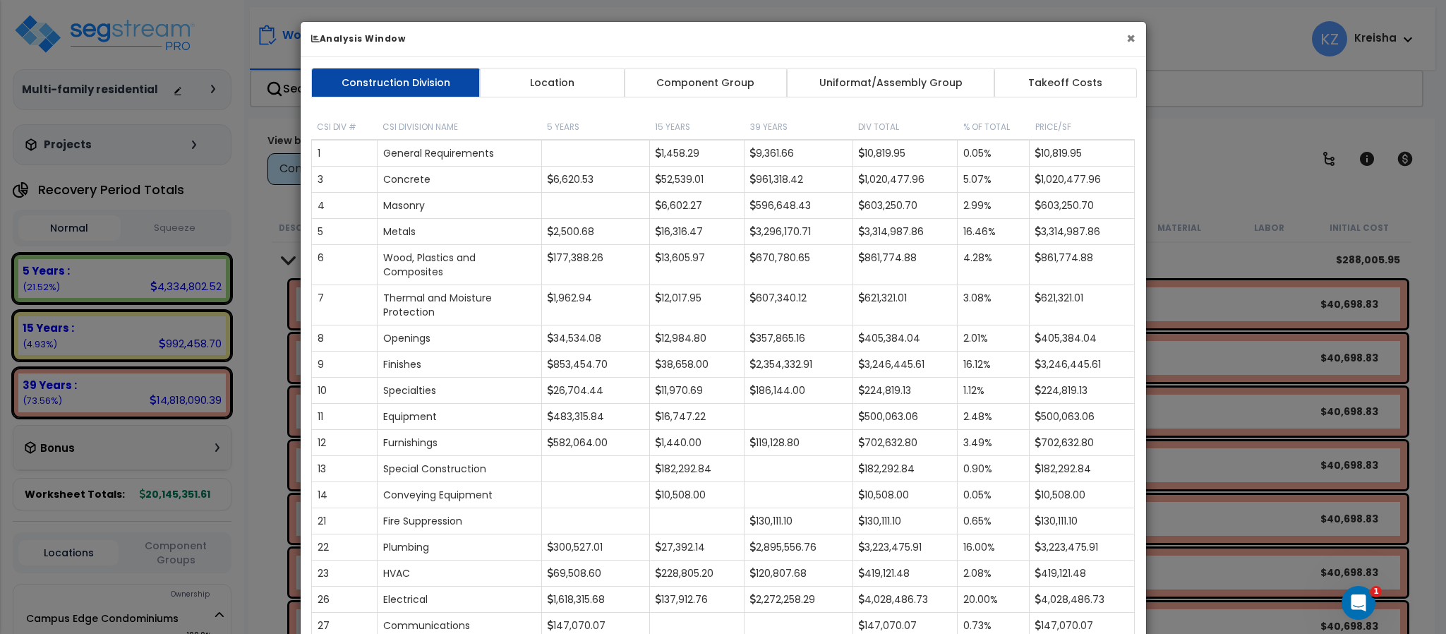
click at [1126, 38] on button "×" at bounding box center [1130, 38] width 9 height 15
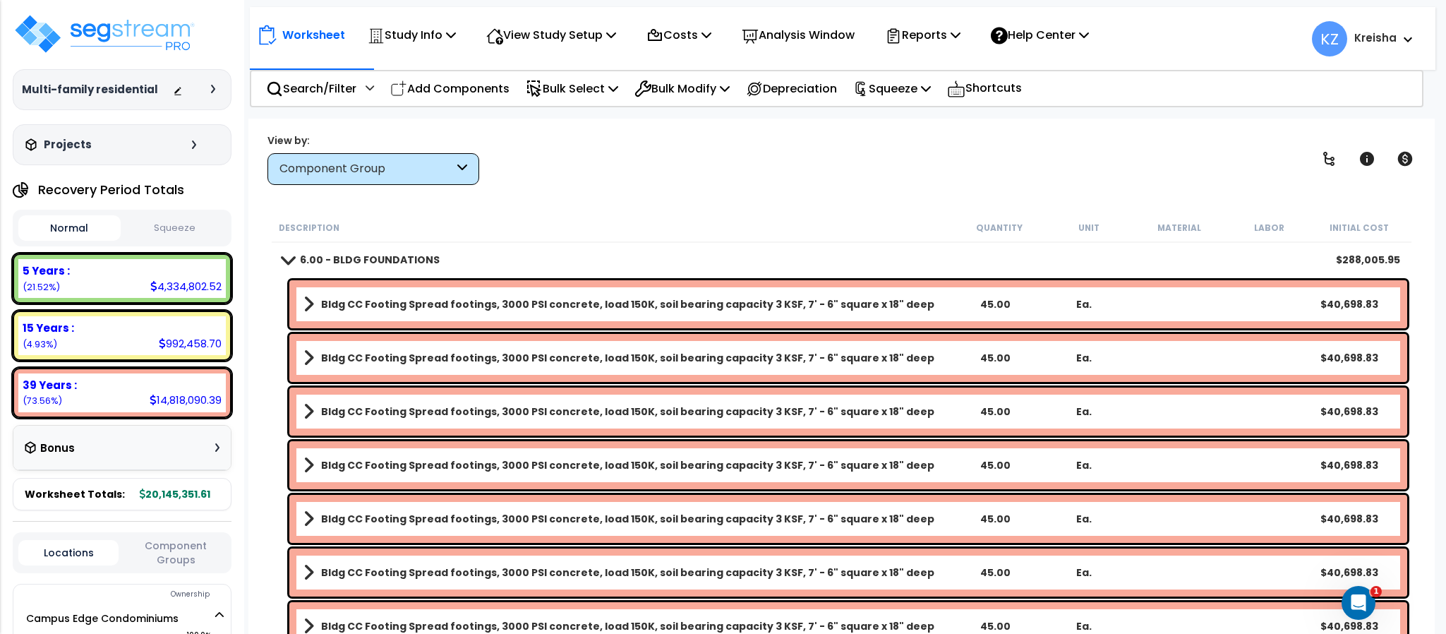
click at [841, 164] on div "View by: Component Group High to Low - Component Cost" at bounding box center [840, 159] width 1157 height 52
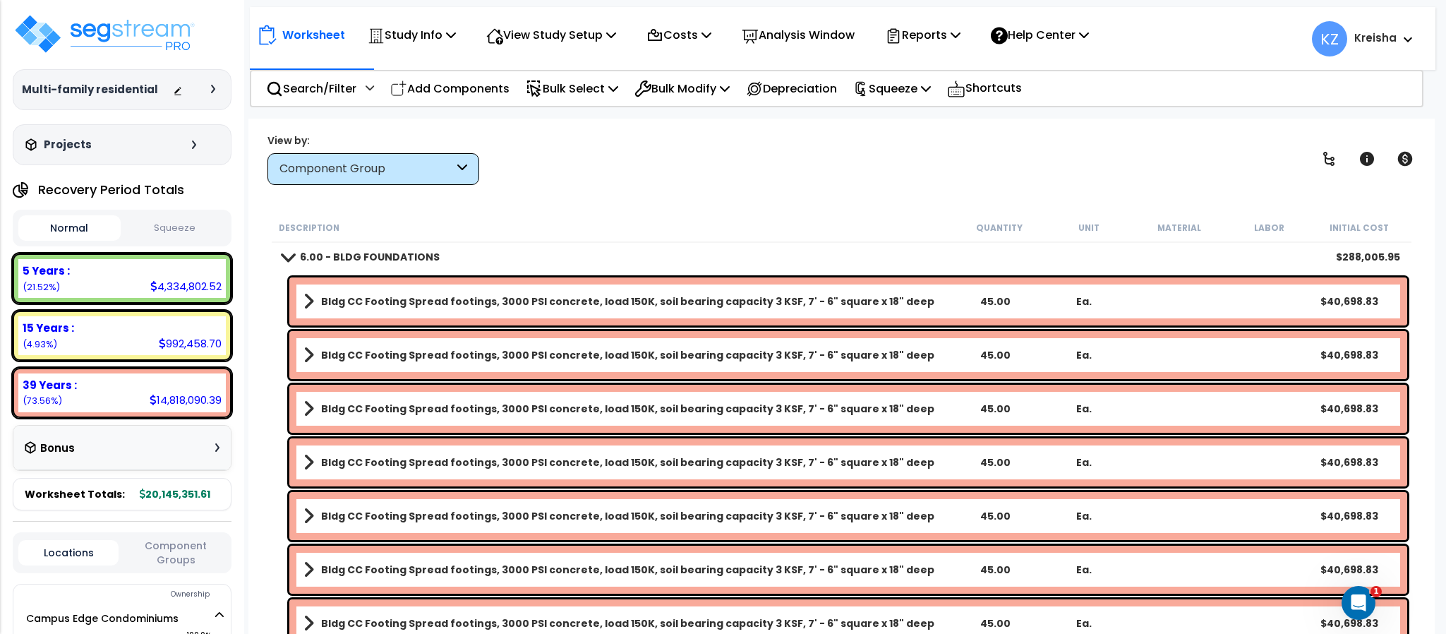
scroll to position [0, 0]
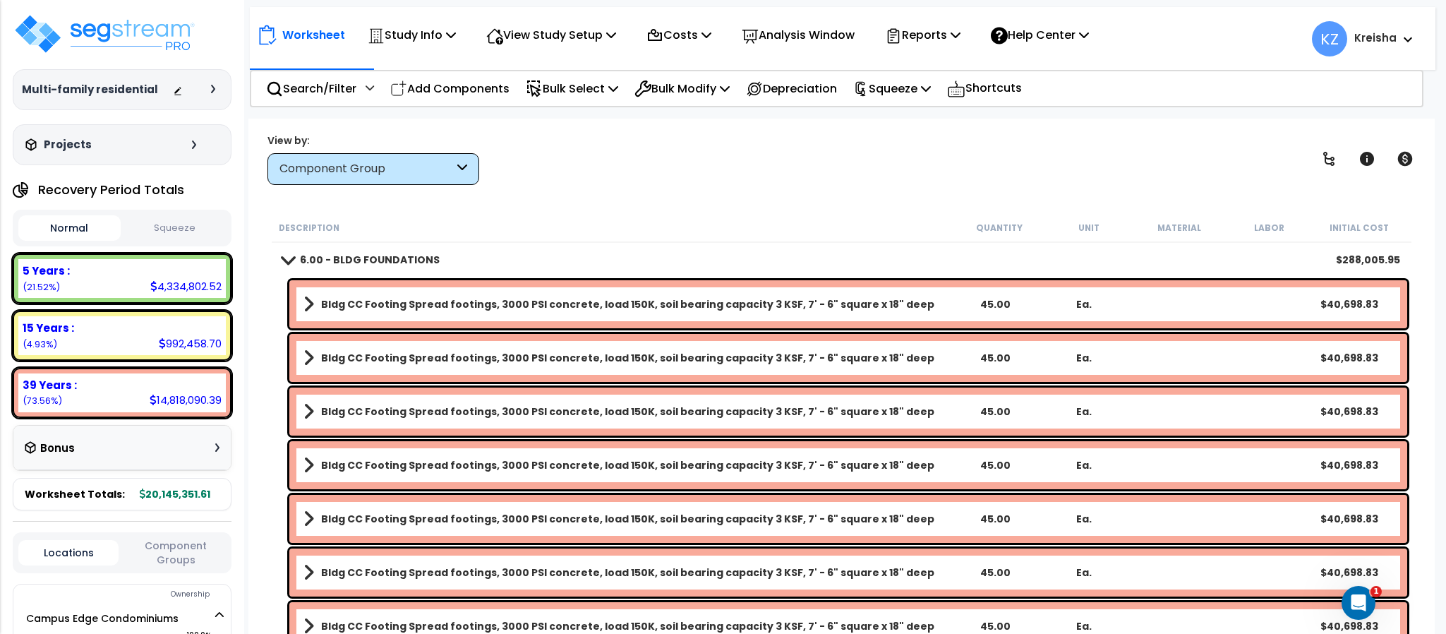
click at [654, 169] on div "View by: Component Group High to Low - Component Cost" at bounding box center [840, 159] width 1157 height 52
click at [817, 159] on div "View by: Component Group High to Low - Component Cost" at bounding box center [840, 159] width 1157 height 52
click at [731, 183] on div "View by: Component Group High to Low - Component Cost" at bounding box center [840, 159] width 1157 height 52
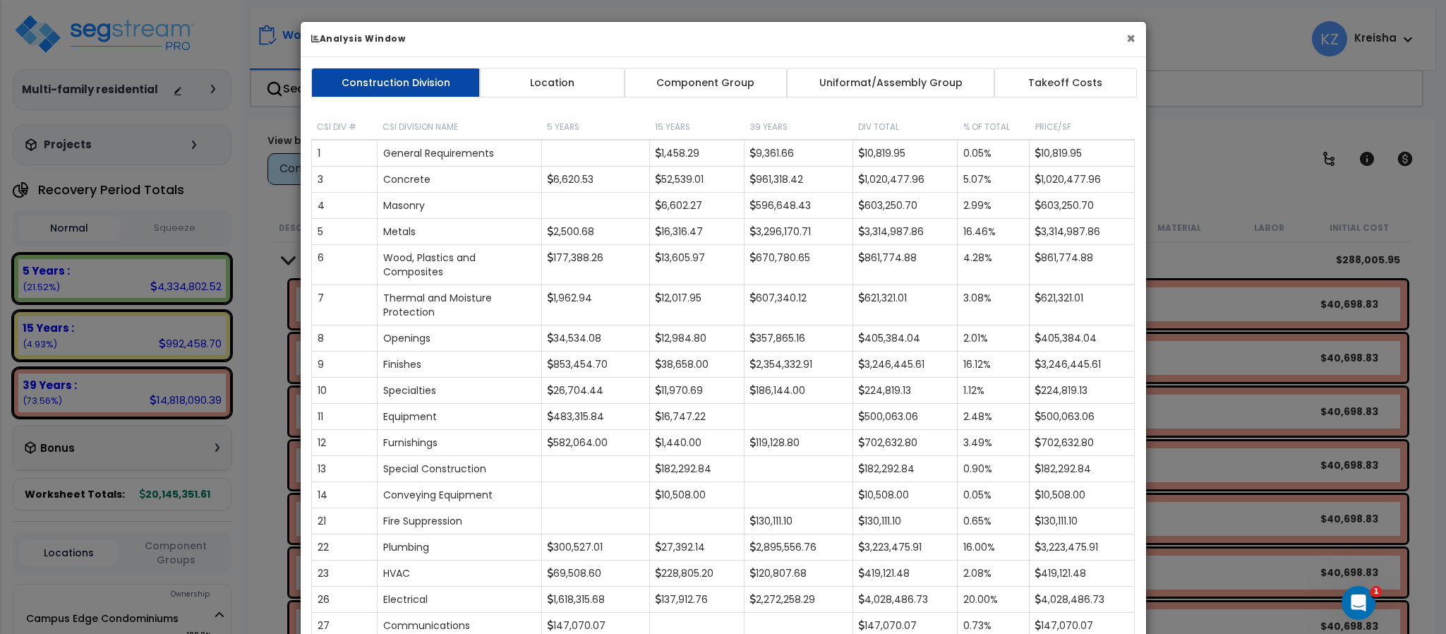
click at [1126, 41] on button "×" at bounding box center [1130, 38] width 9 height 15
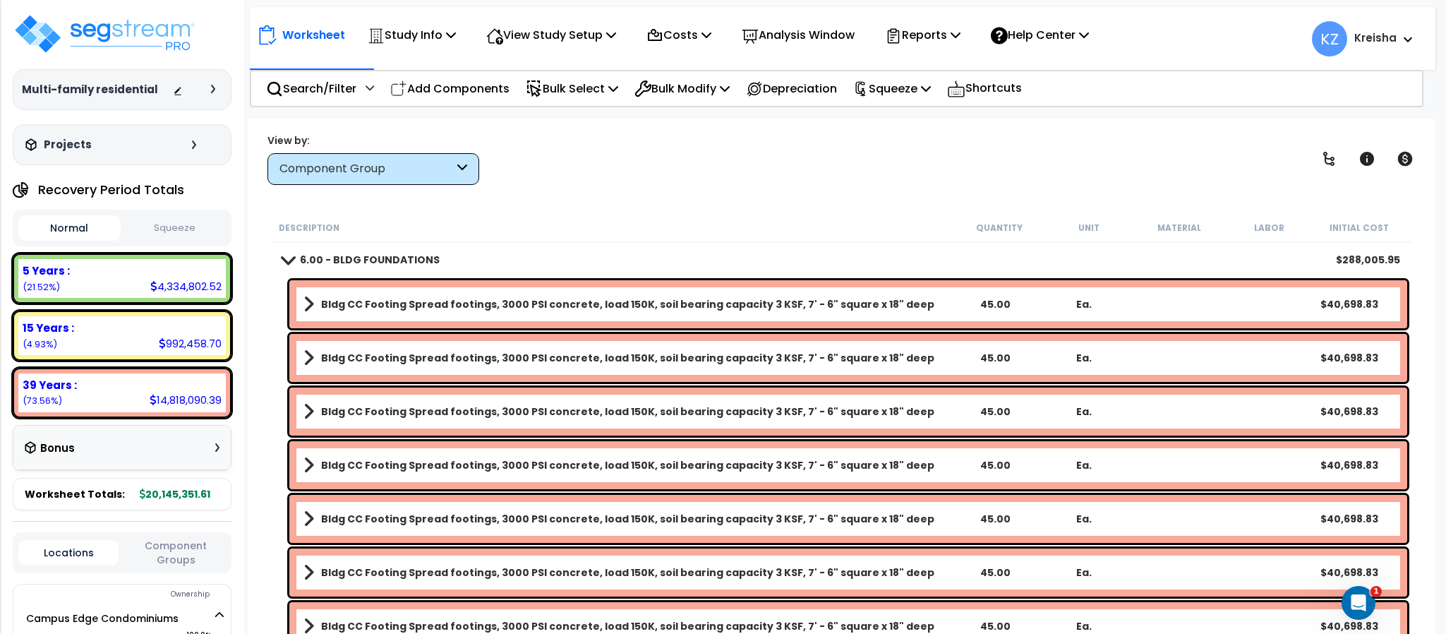
click at [550, 186] on div "Worksheet Study Info Study Setup Add Property Unit Template study Clone study KZ" at bounding box center [840, 436] width 1185 height 634
click at [646, 174] on div "View by: Component Group High to Low - Component Cost" at bounding box center [840, 159] width 1157 height 52
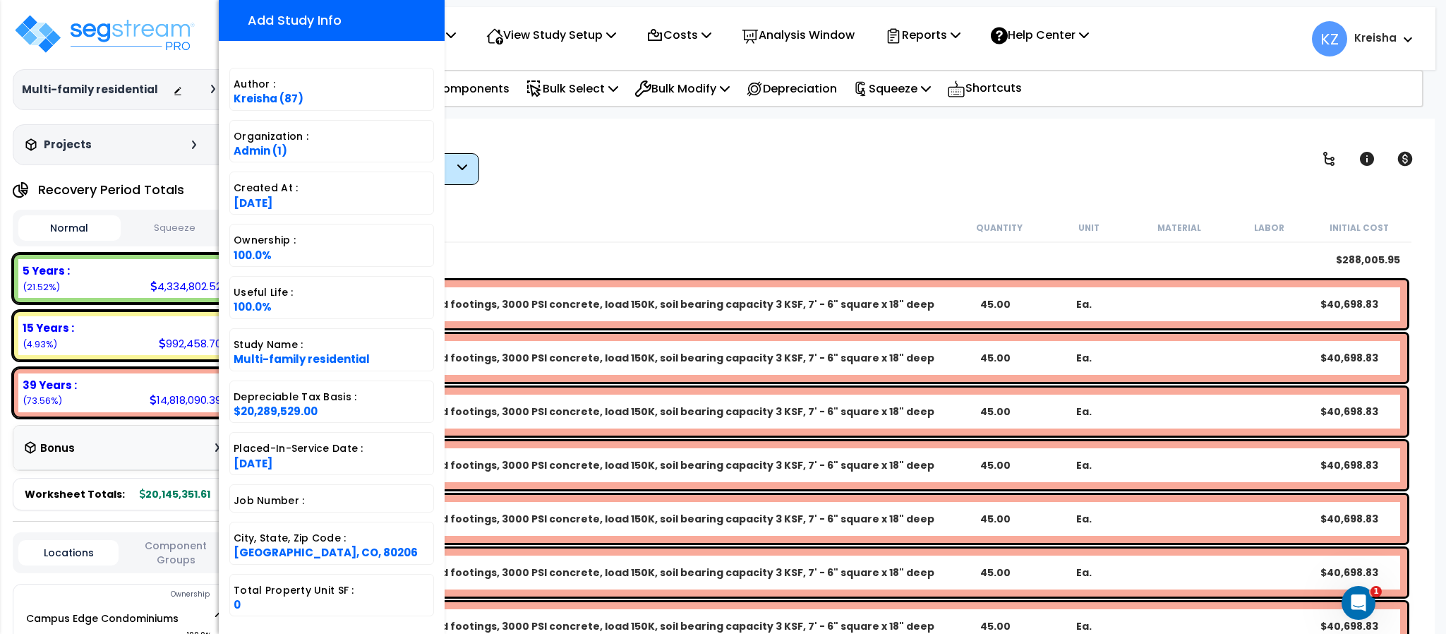
click at [659, 138] on div "View by: Component Group High to Low - Component Cost" at bounding box center [840, 159] width 1157 height 52
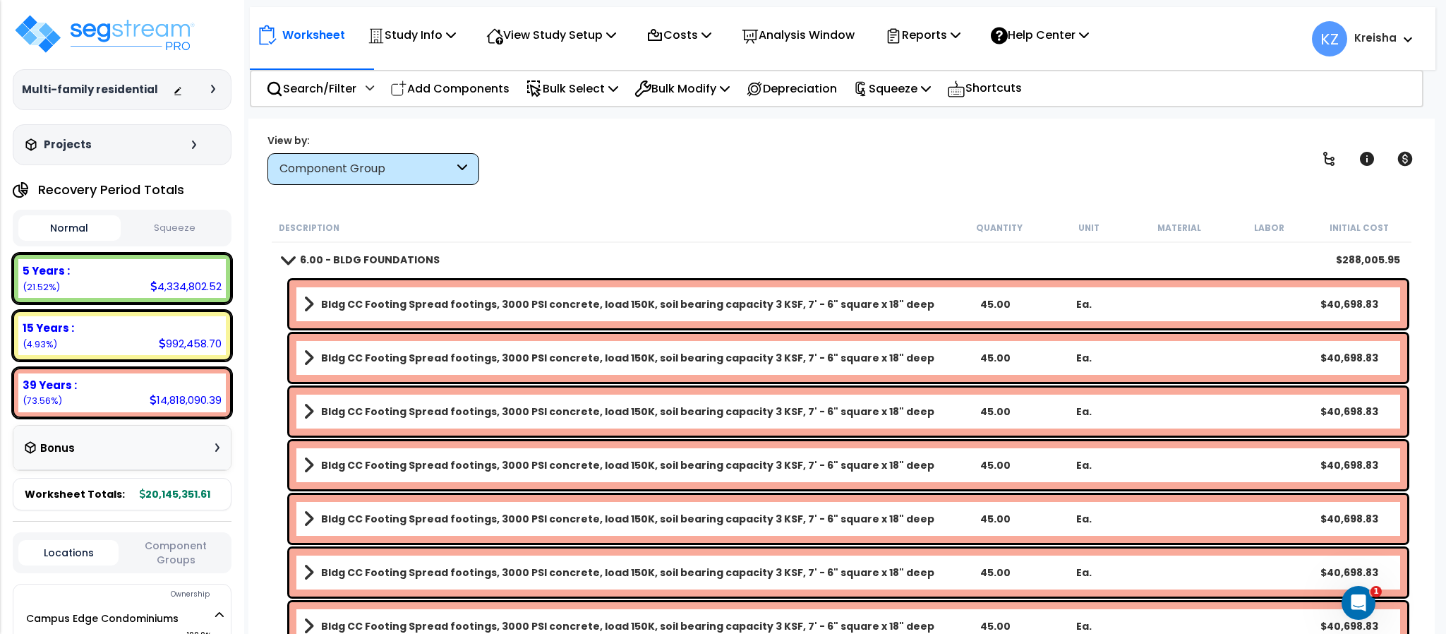
click at [692, 131] on div "Worksheet Study Info Study Setup Add Property Unit Template study Clone study KZ" at bounding box center [840, 436] width 1185 height 634
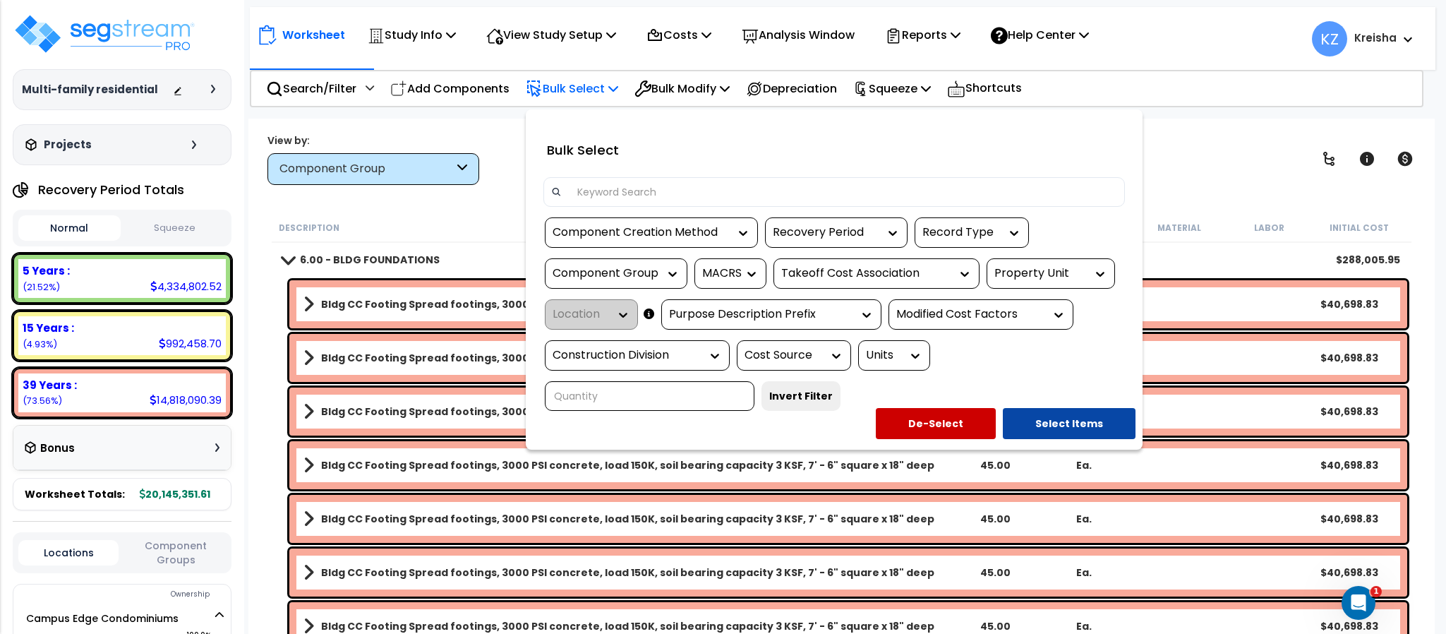
click at [469, 212] on div at bounding box center [723, 317] width 1446 height 634
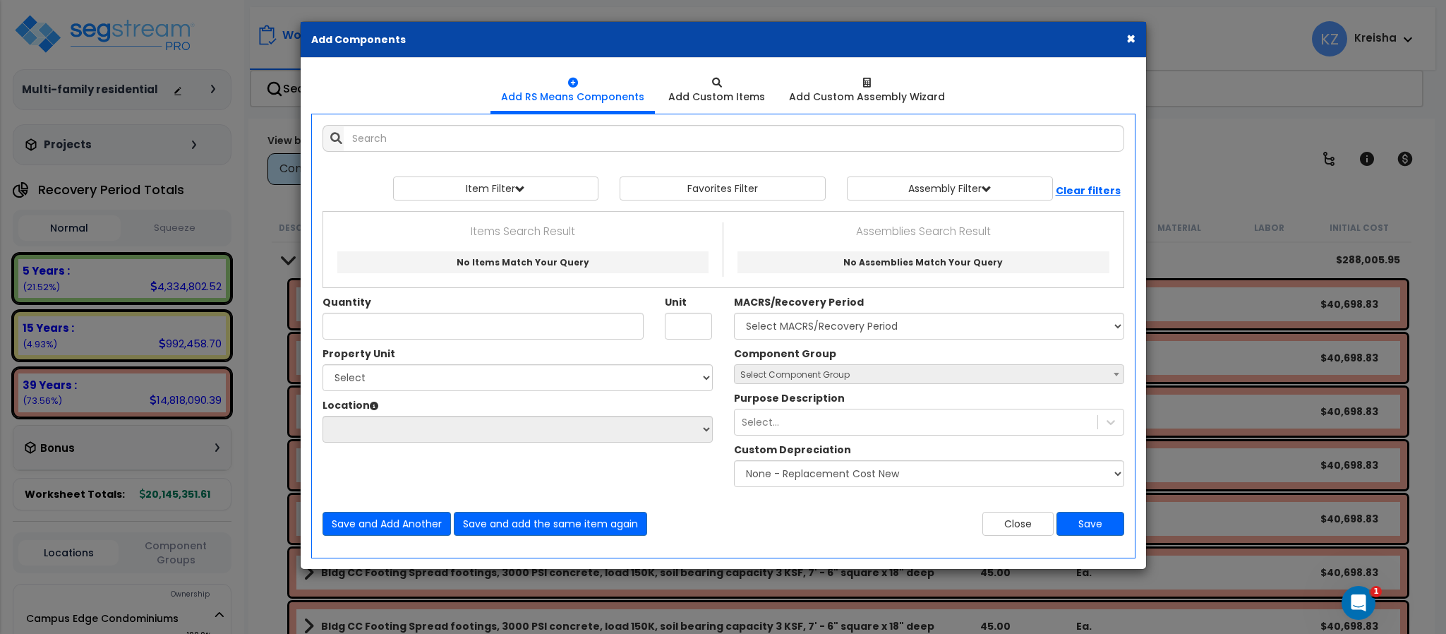
click at [1131, 38] on button "×" at bounding box center [1130, 38] width 9 height 15
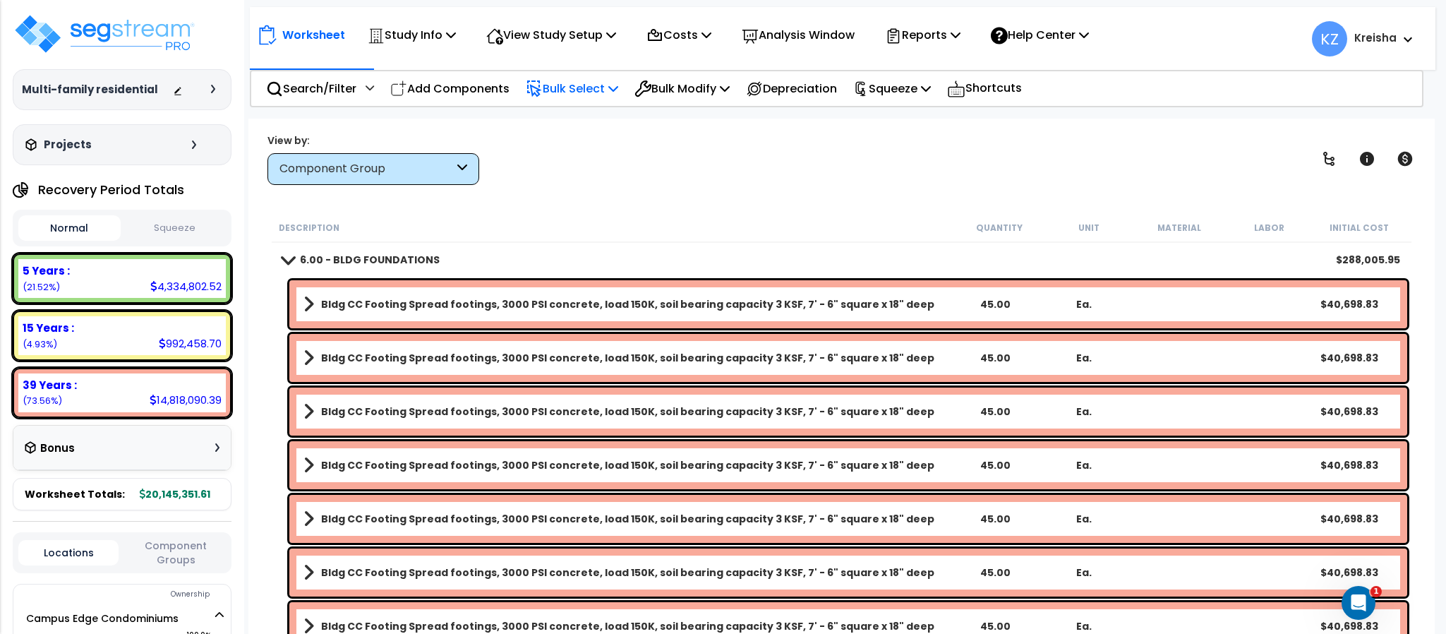
click at [699, 189] on div "Worksheet Study Info Study Setup Add Property Unit Template study Clone study KZ" at bounding box center [840, 436] width 1185 height 634
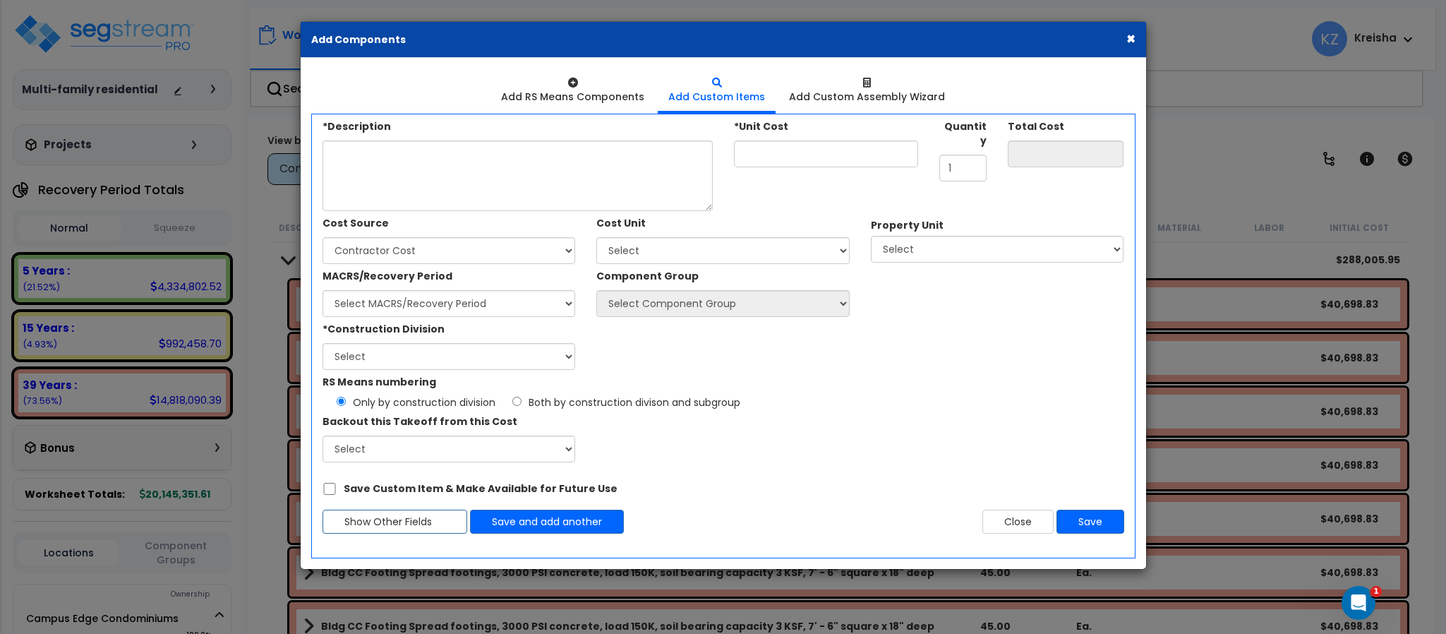
click at [1128, 39] on button "×" at bounding box center [1130, 38] width 9 height 15
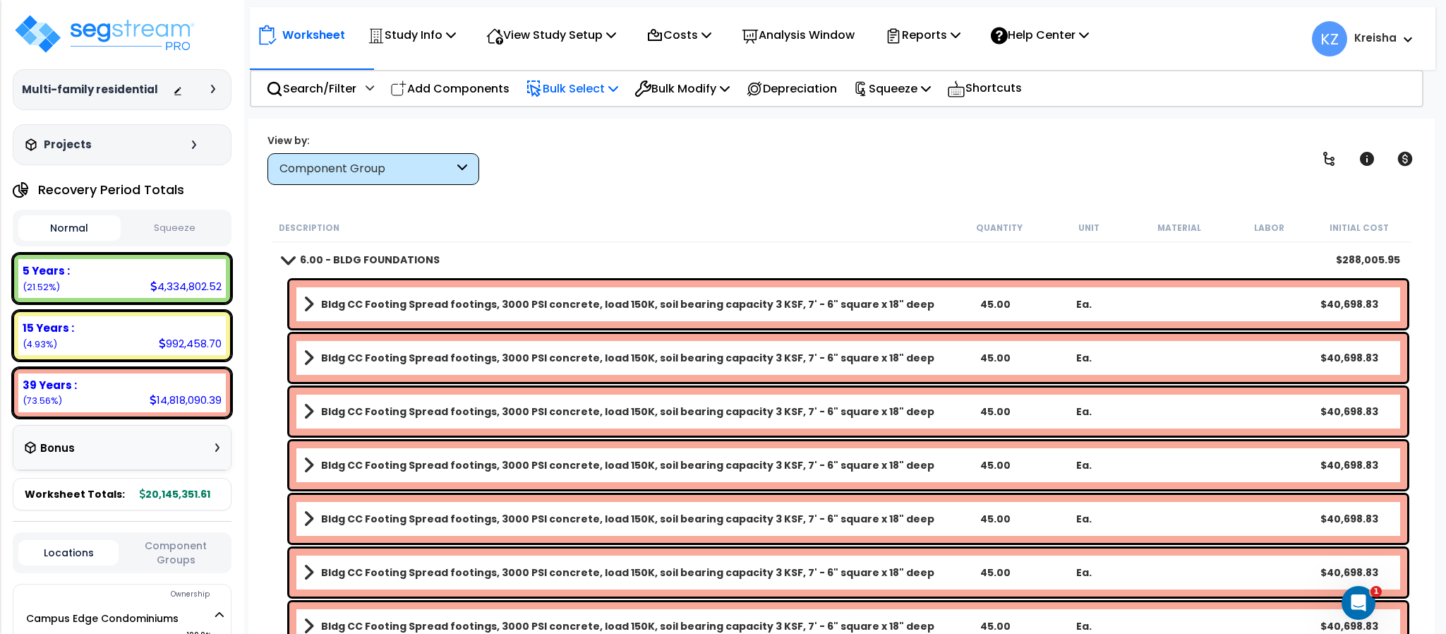
click at [553, 164] on div "View by: Component Group High to Low - Component Cost" at bounding box center [840, 159] width 1157 height 52
click at [760, 161] on div "View by: Component Group High to Low - Component Cost" at bounding box center [840, 159] width 1157 height 52
click at [440, 80] on p "Add Components" at bounding box center [449, 88] width 119 height 19
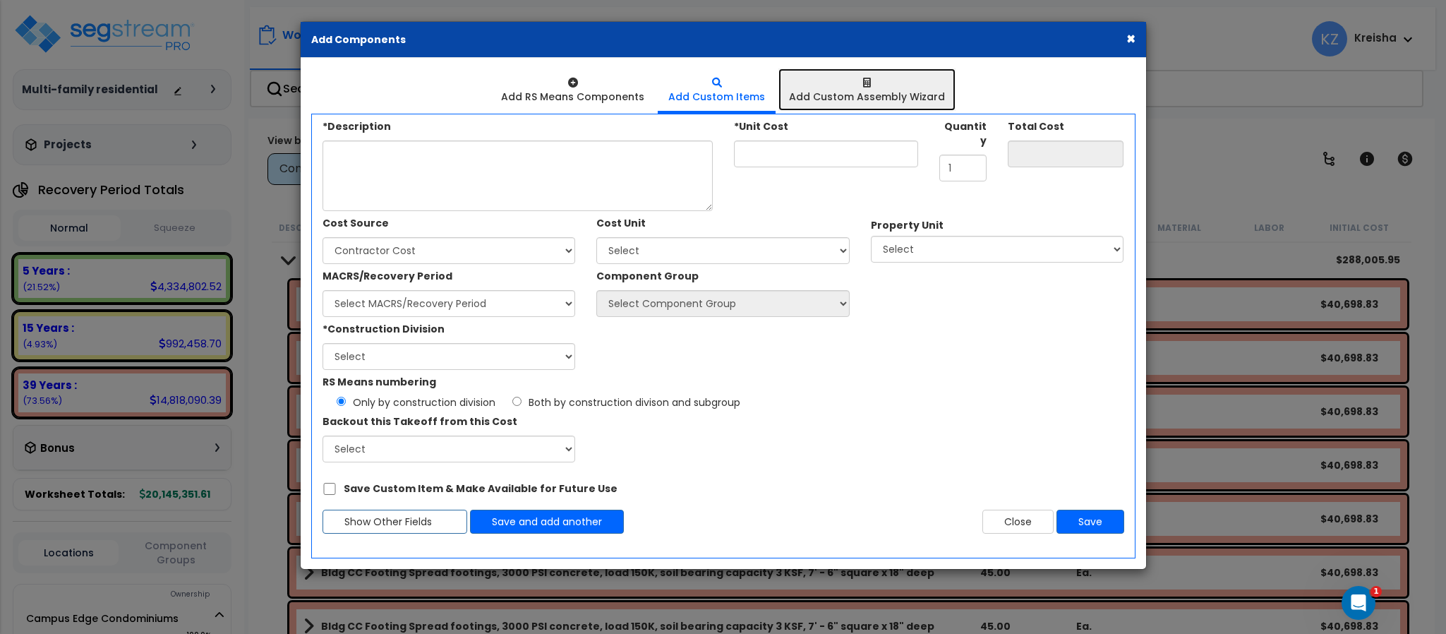
click at [838, 91] on div "Add Custom Assembly Wizard" at bounding box center [867, 97] width 156 height 14
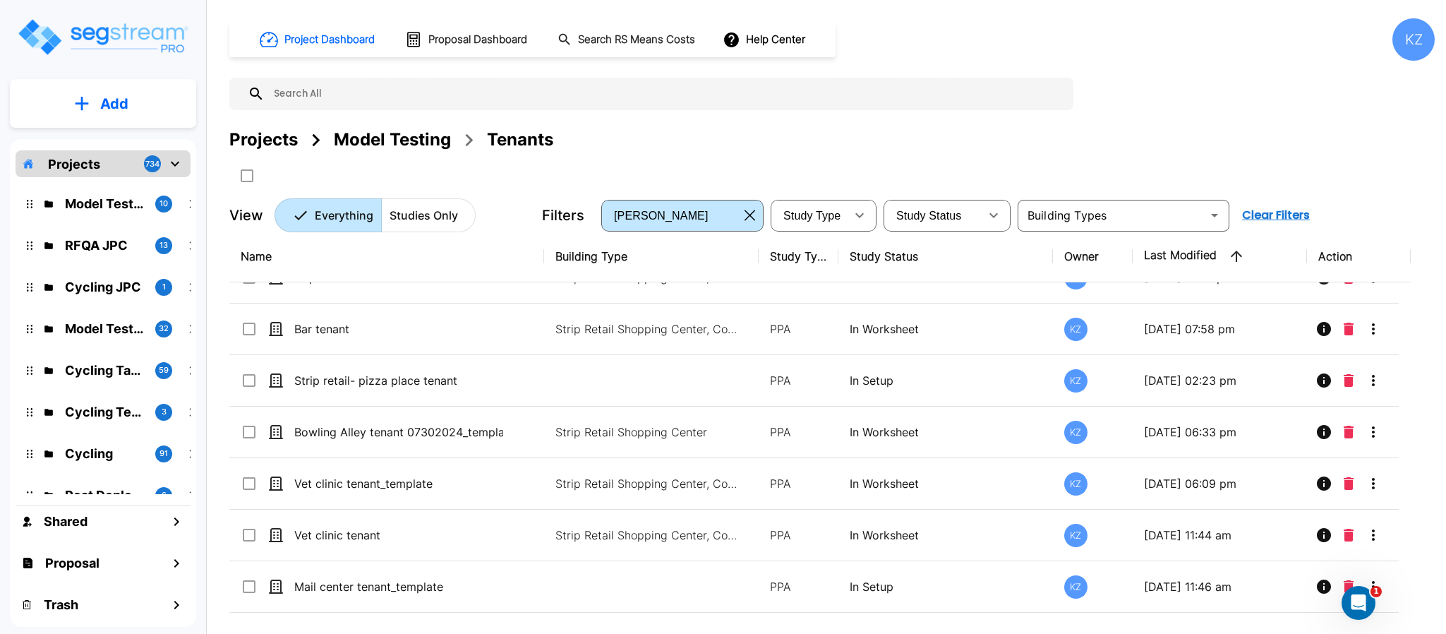
scroll to position [1693, 0]
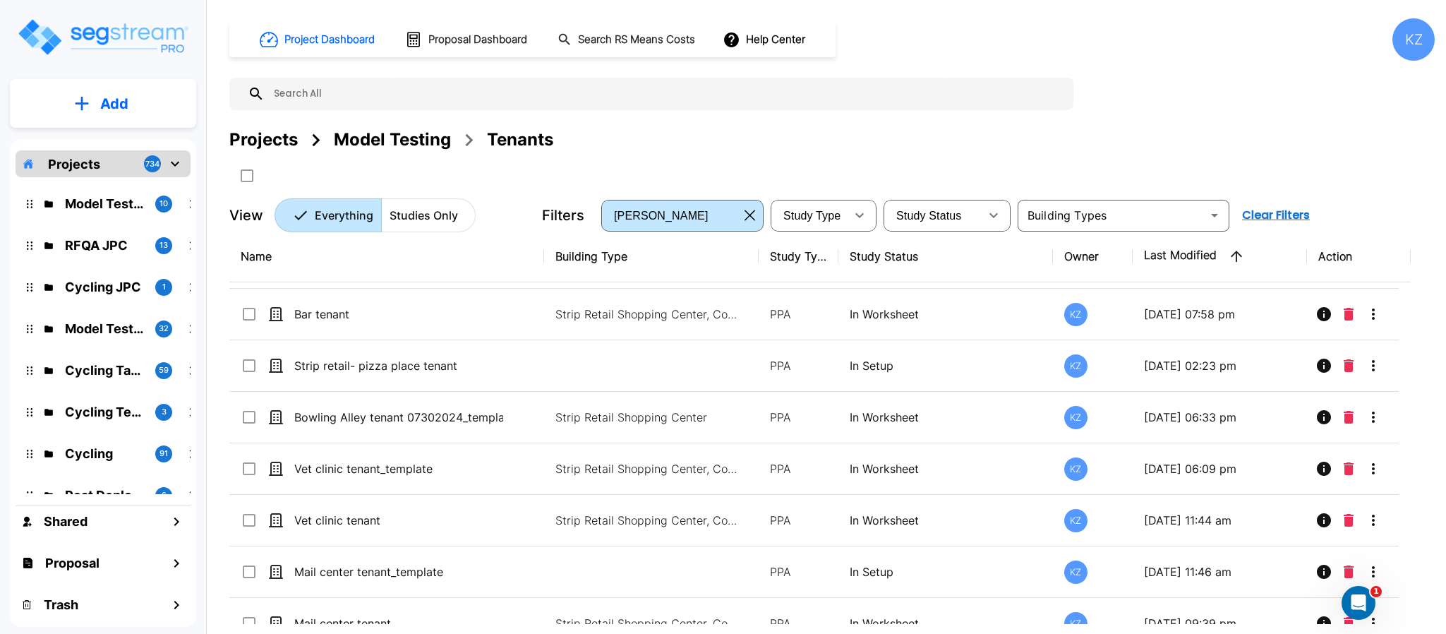
click at [377, 138] on div "Model Testing" at bounding box center [392, 139] width 117 height 25
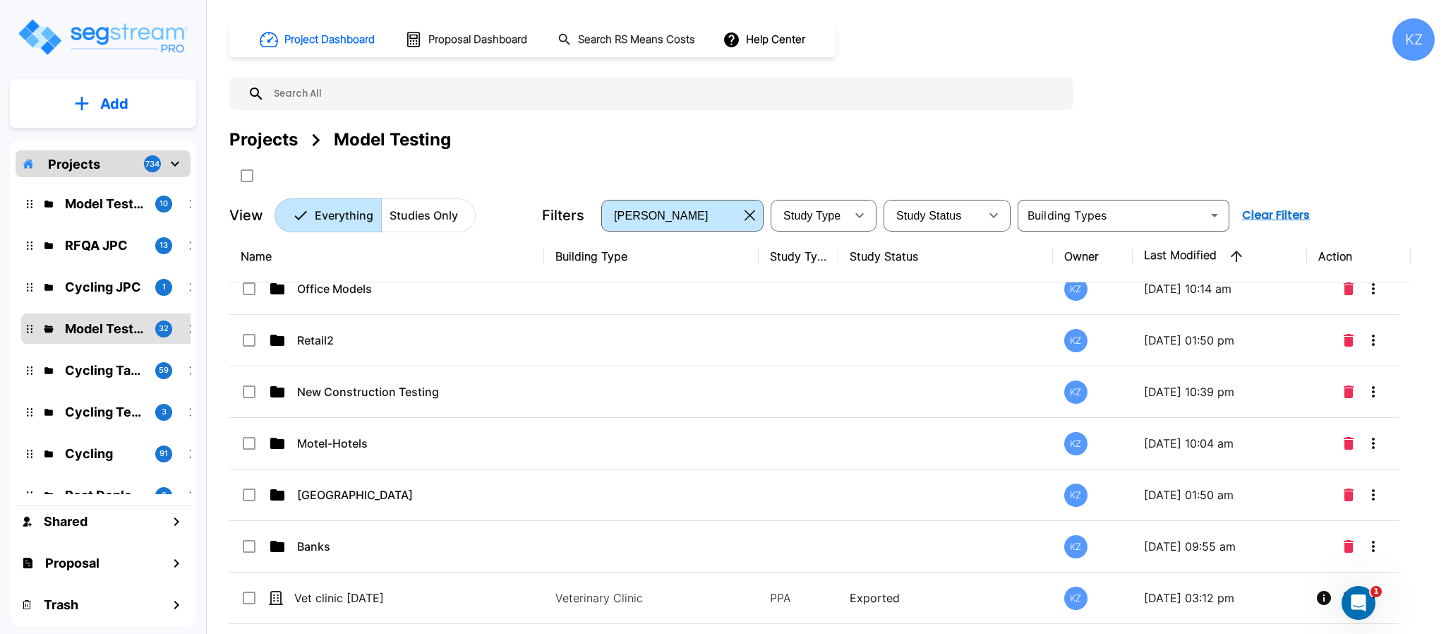
scroll to position [0, 0]
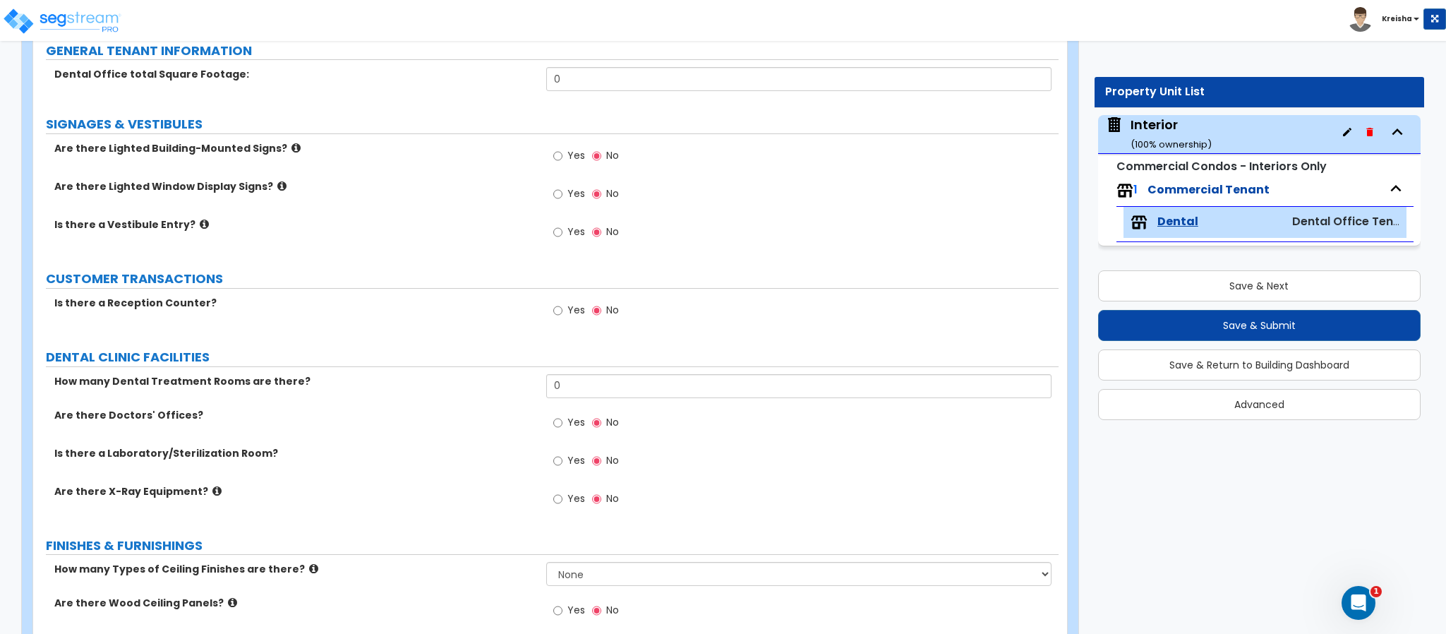
scroll to position [310, 0]
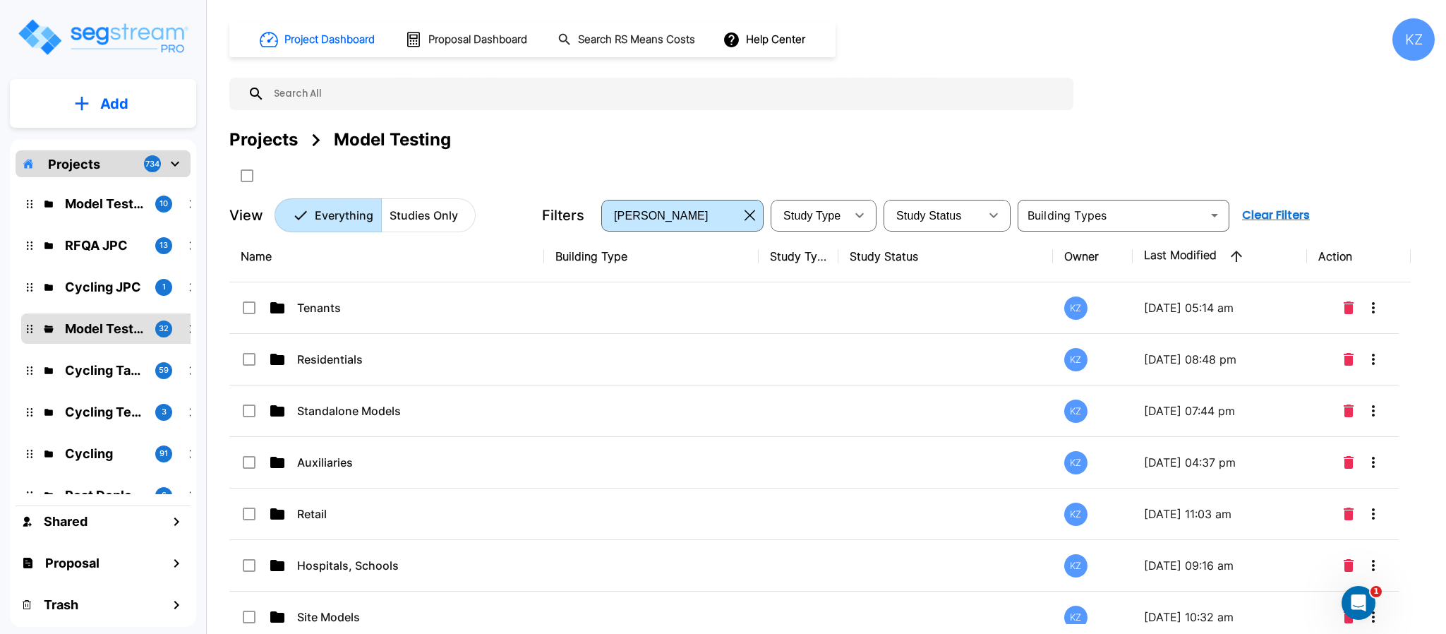
scroll to position [3, 0]
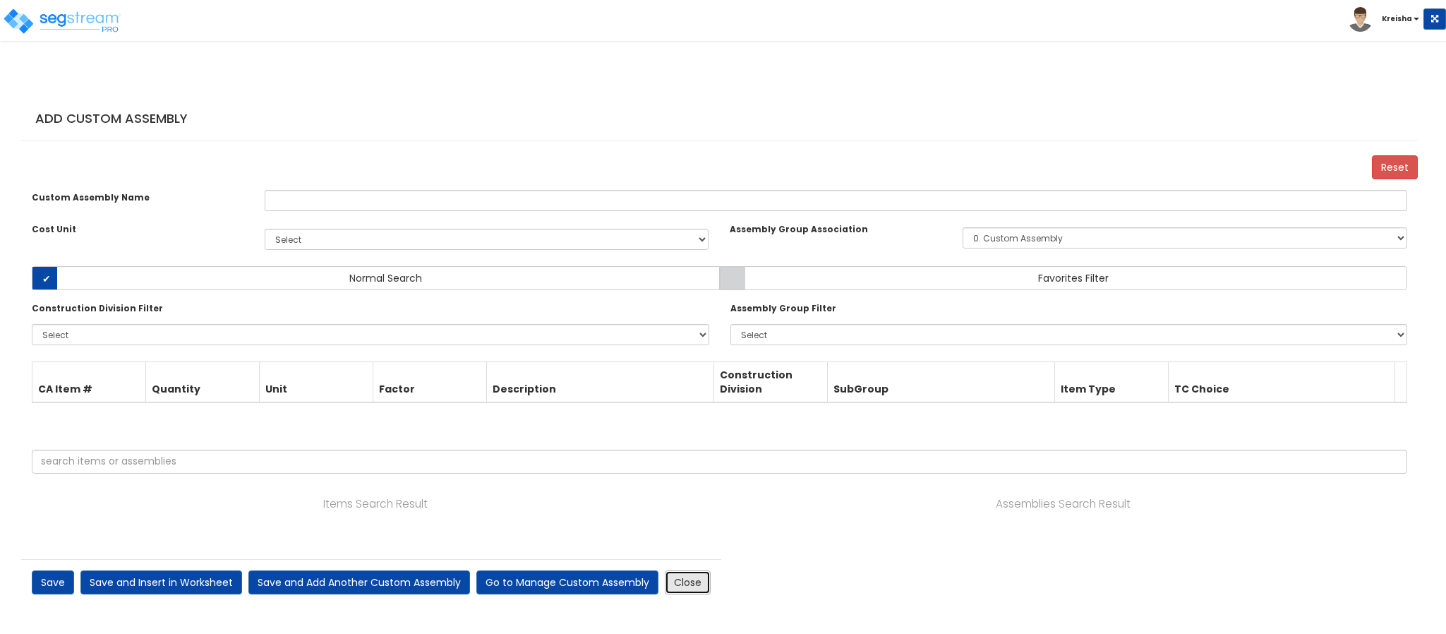
click at [682, 581] on link "Close" at bounding box center [688, 582] width 46 height 24
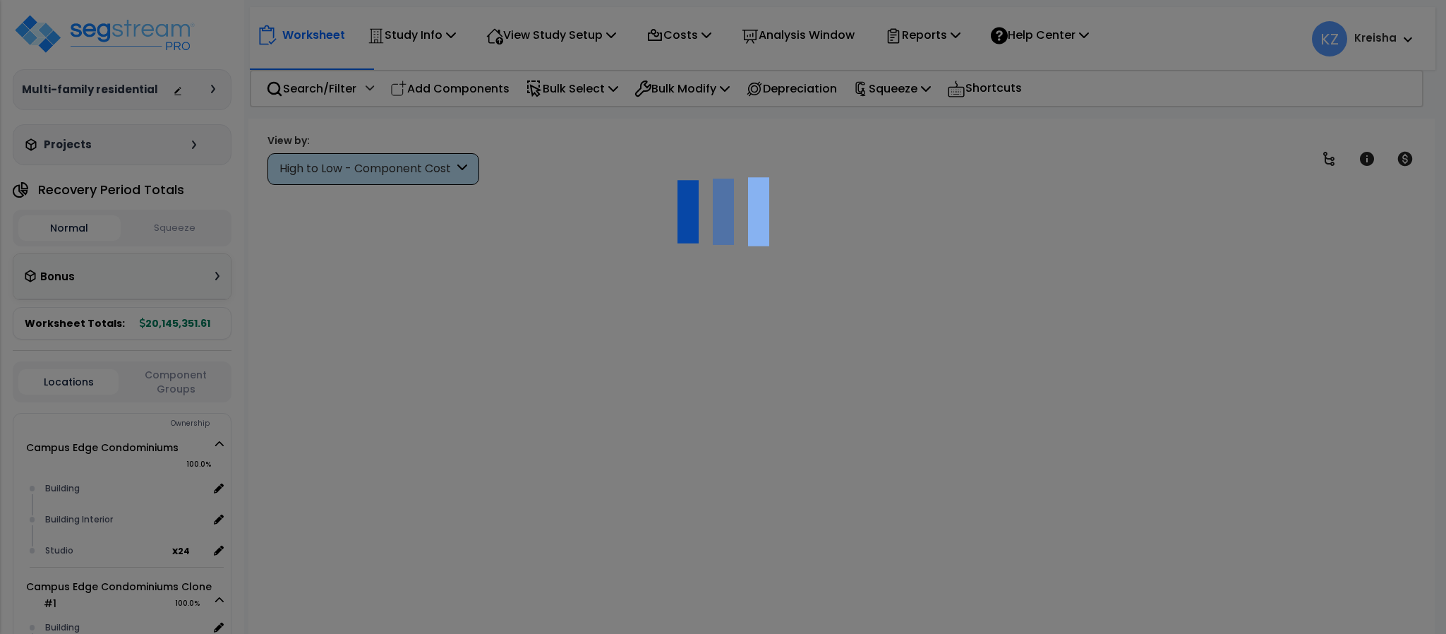
click at [684, 157] on div "View by: High to Low - Component Cost" at bounding box center [840, 159] width 1157 height 52
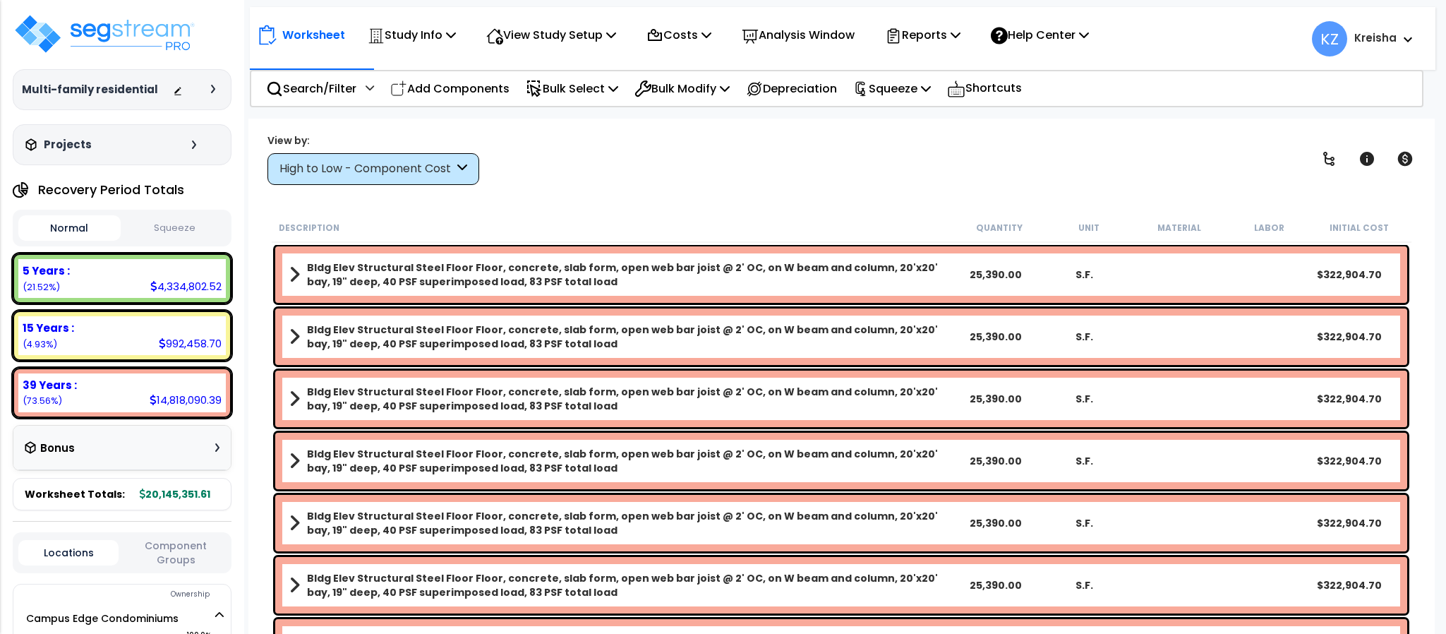
click at [684, 157] on div "View by: High to Low - Component Cost High to Low - Component Cost" at bounding box center [840, 159] width 1157 height 52
click at [752, 182] on div "View by: High to Low - Component Cost High to Low - Component Cost" at bounding box center [840, 159] width 1157 height 52
click at [631, 147] on div "View by: High to Low - Component Cost High to Low - Component Cost" at bounding box center [840, 159] width 1157 height 52
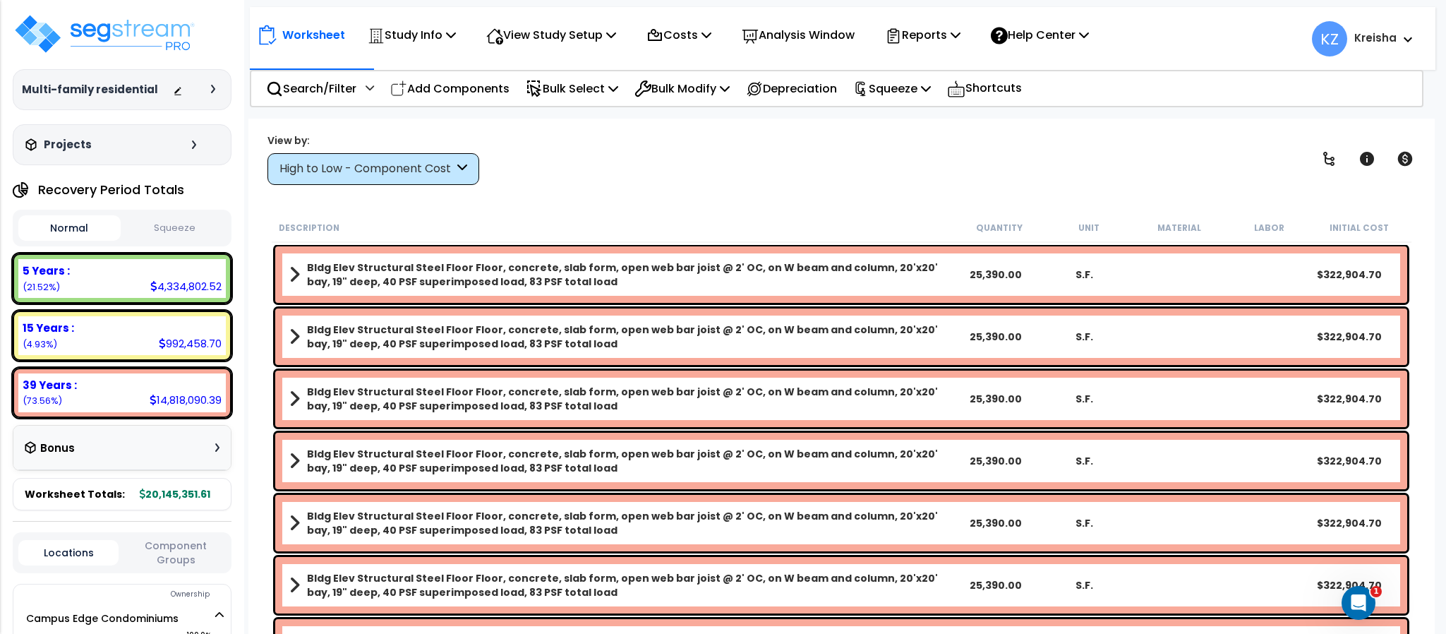
click at [627, 167] on div "View by: High to Low - Component Cost High to Low - Component Cost" at bounding box center [840, 159] width 1157 height 52
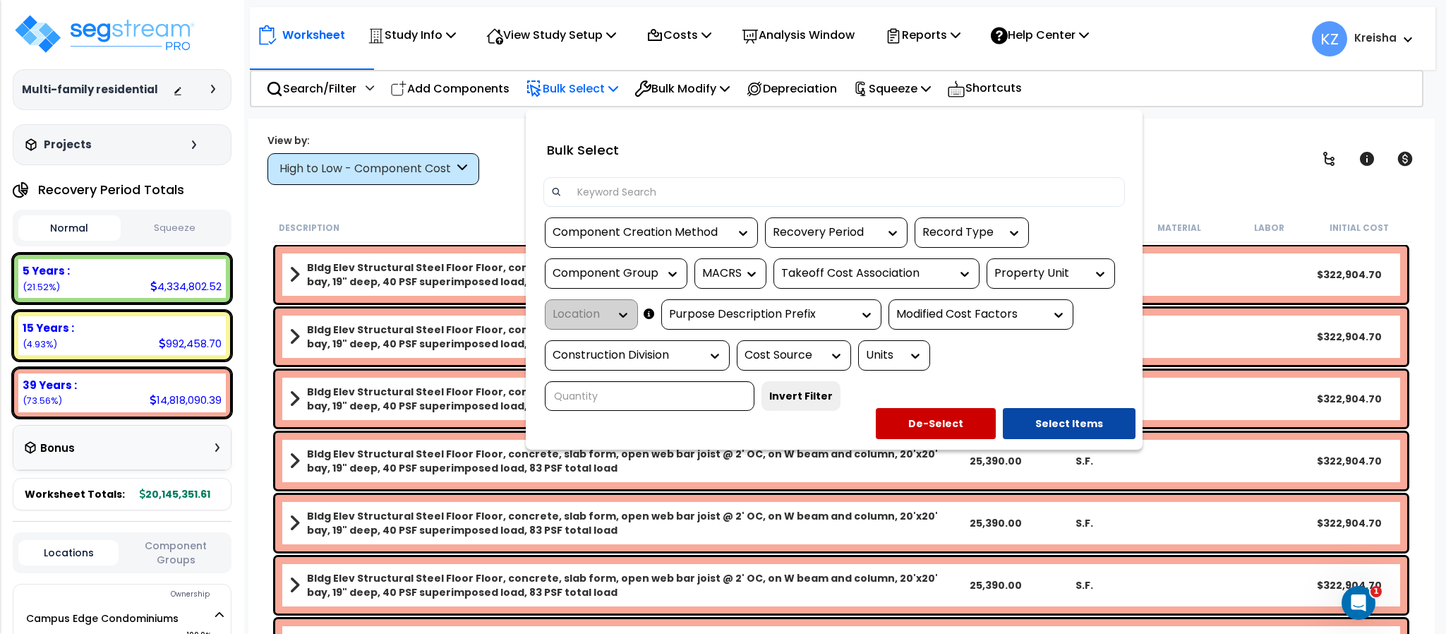
click at [1192, 164] on div at bounding box center [723, 317] width 1446 height 634
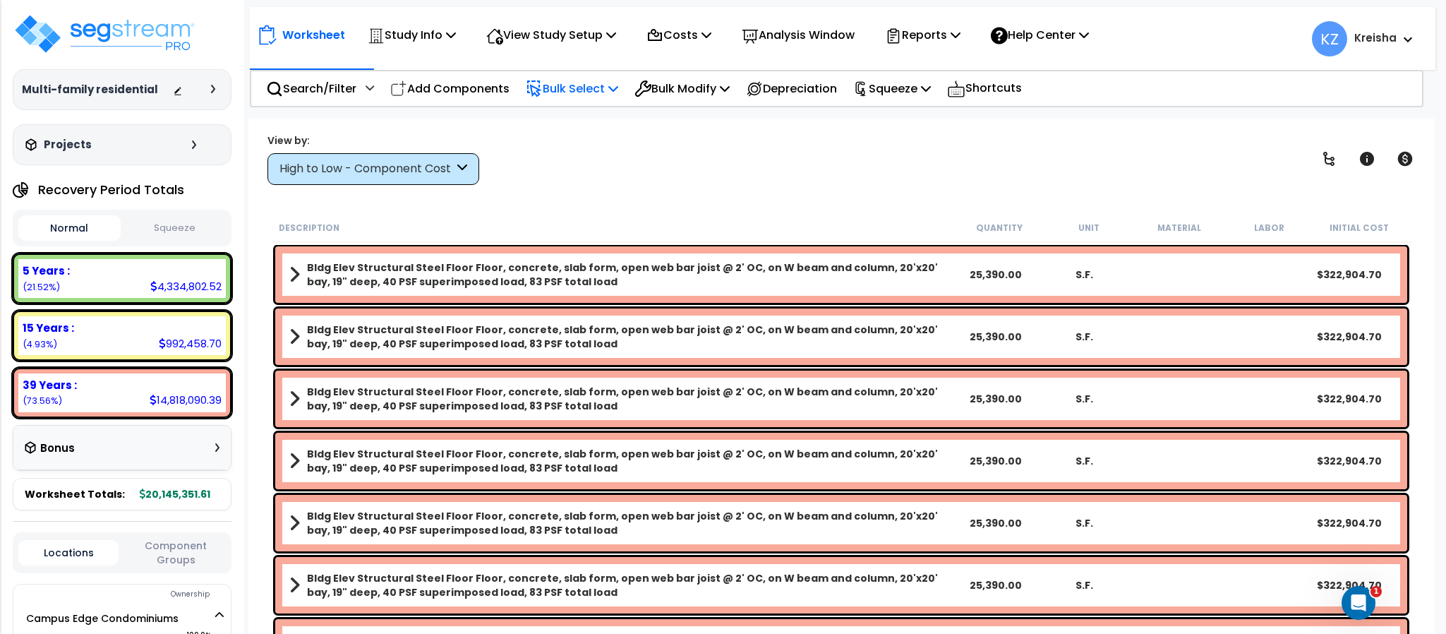
click at [868, 164] on div "View by: High to Low - Component Cost High to Low - Component Cost" at bounding box center [840, 159] width 1157 height 52
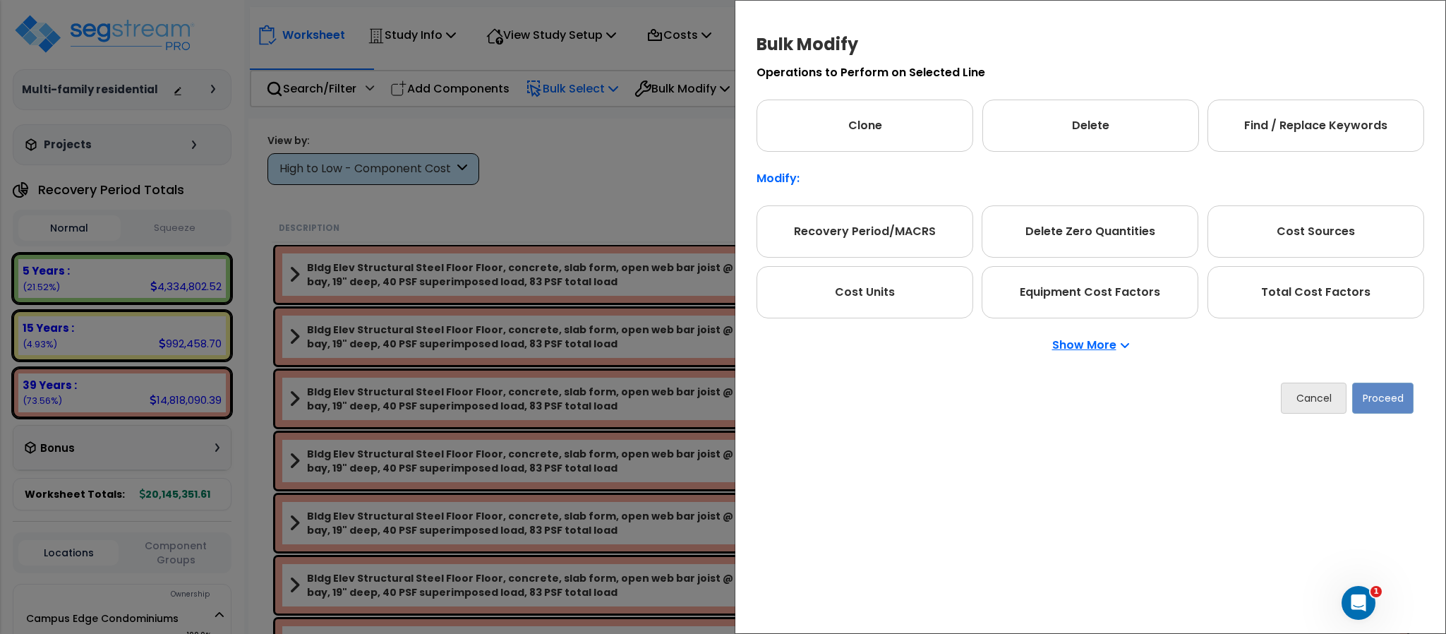
click at [1075, 345] on p "Show More" at bounding box center [1090, 344] width 77 height 11
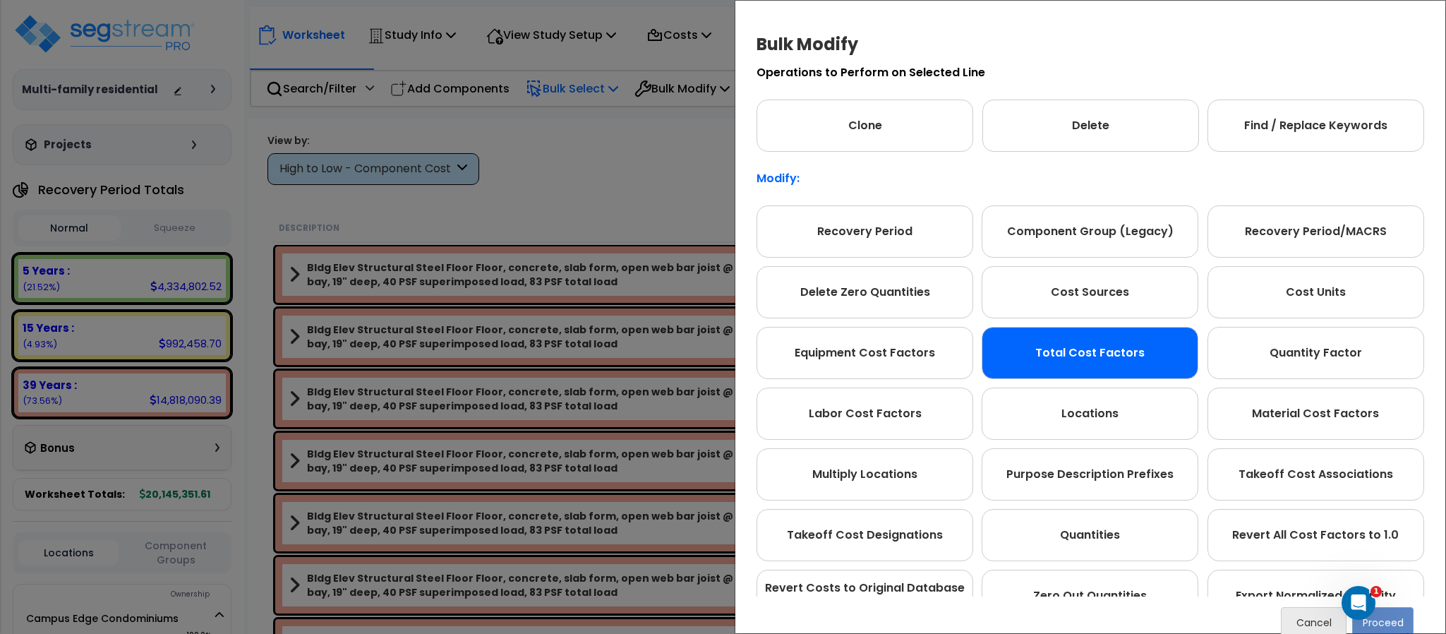
scroll to position [140, 0]
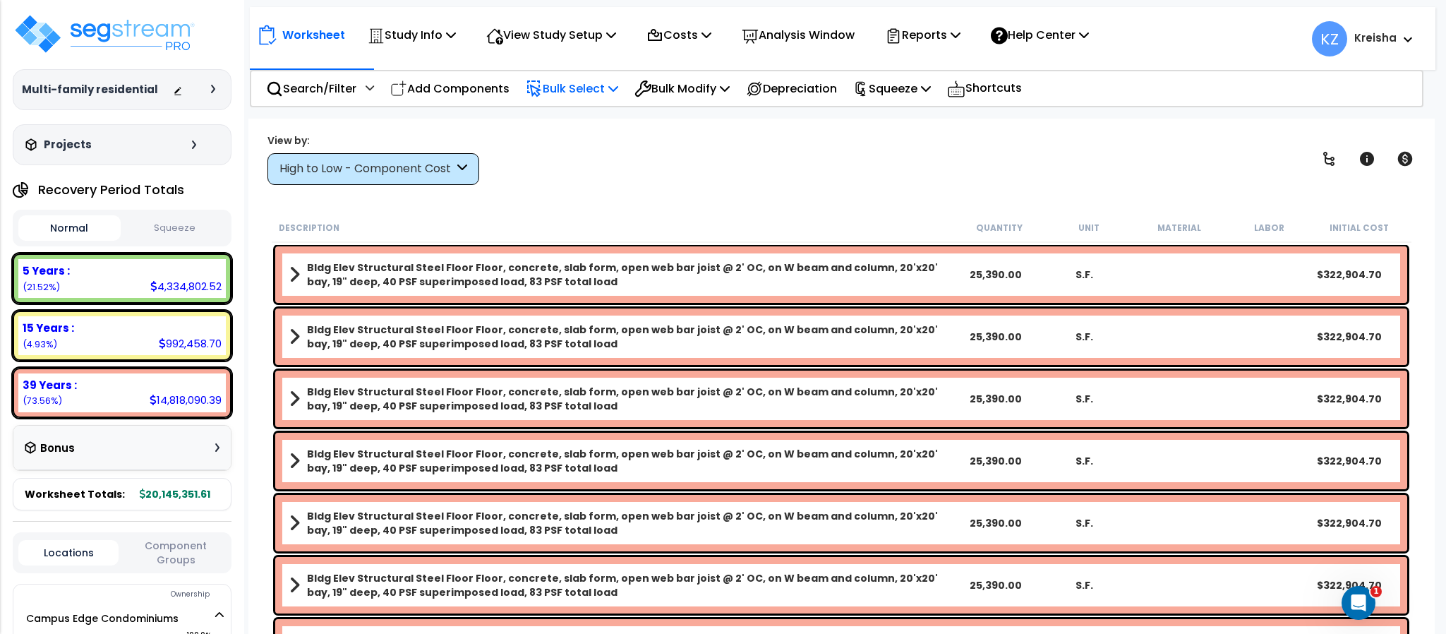
click at [591, 89] on p "Bulk Select" at bounding box center [572, 88] width 92 height 19
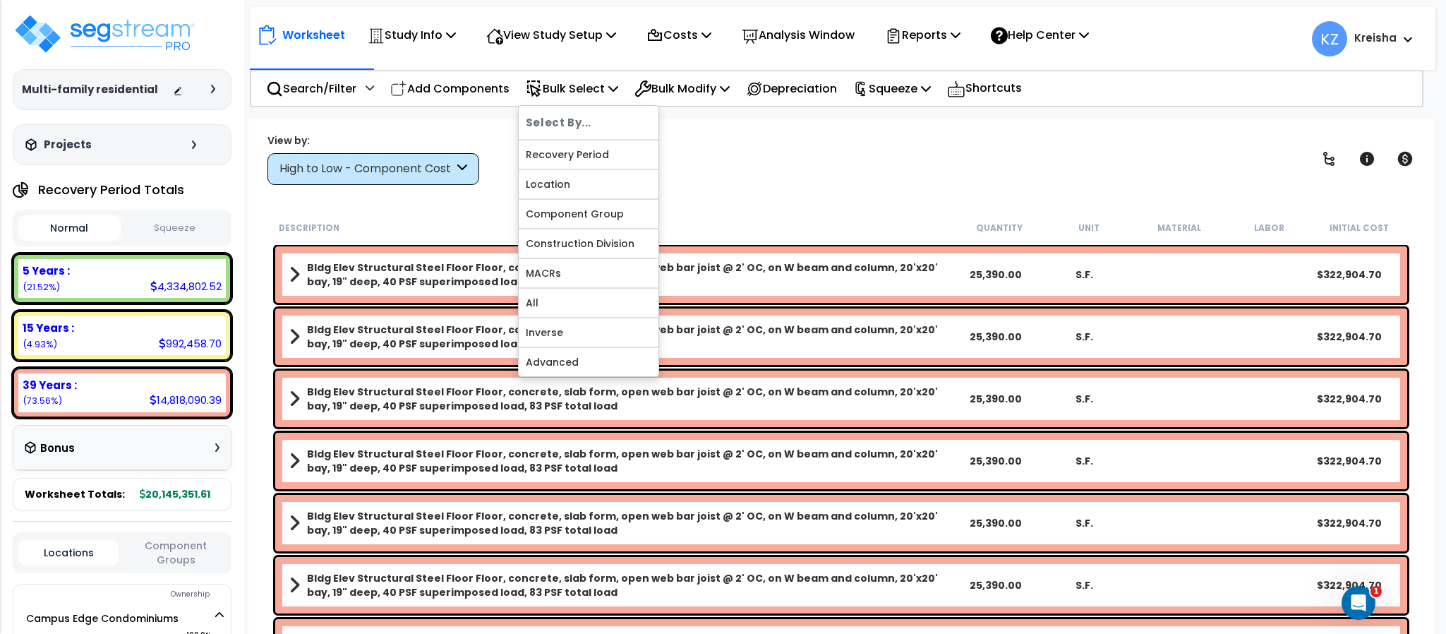
click at [775, 146] on div "View by: High to Low - Component Cost High to Low - Component Cost" at bounding box center [840, 159] width 1157 height 52
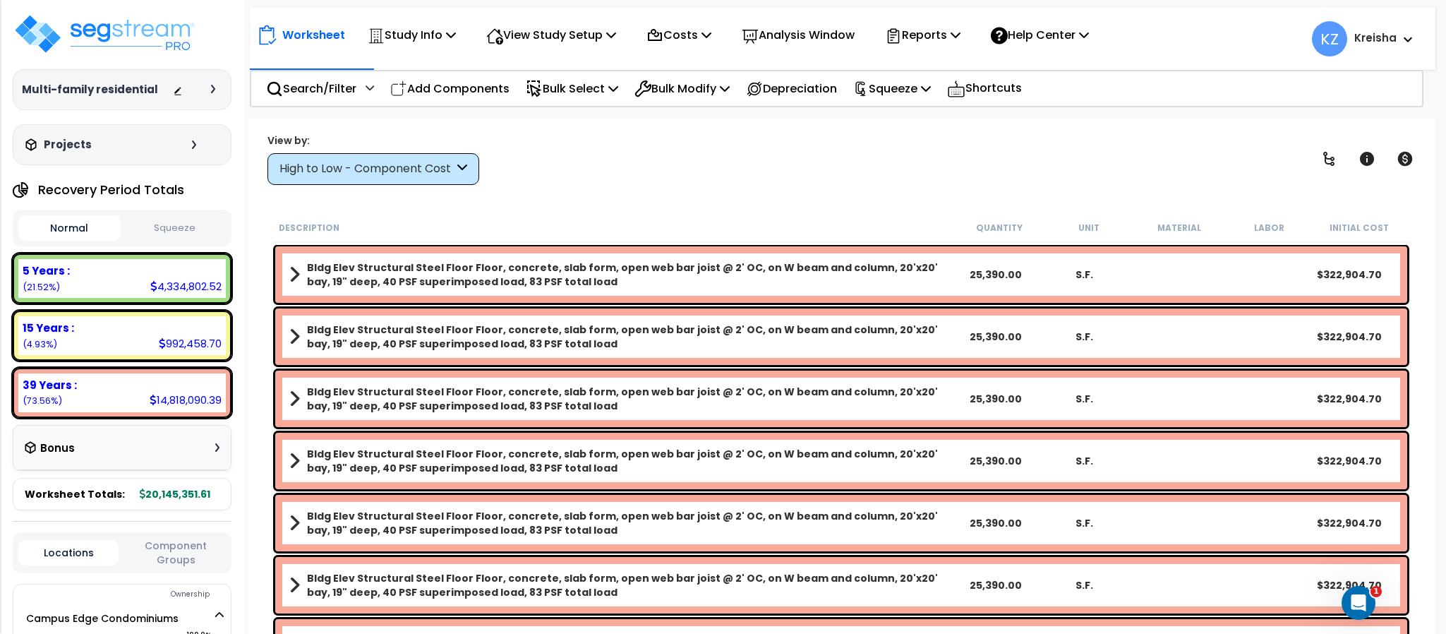
click at [646, 145] on div "View by: High to Low - Component Cost High to Low - Component Cost" at bounding box center [840, 159] width 1157 height 52
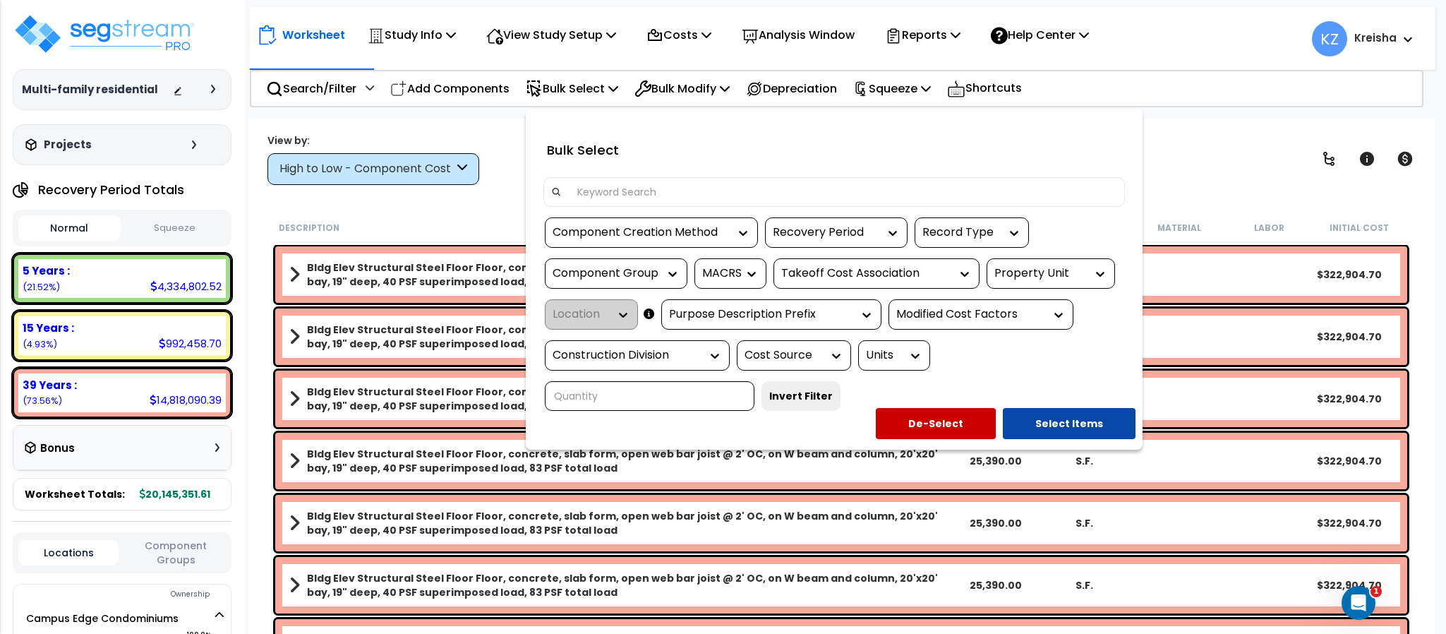
click at [453, 87] on div at bounding box center [723, 317] width 1446 height 634
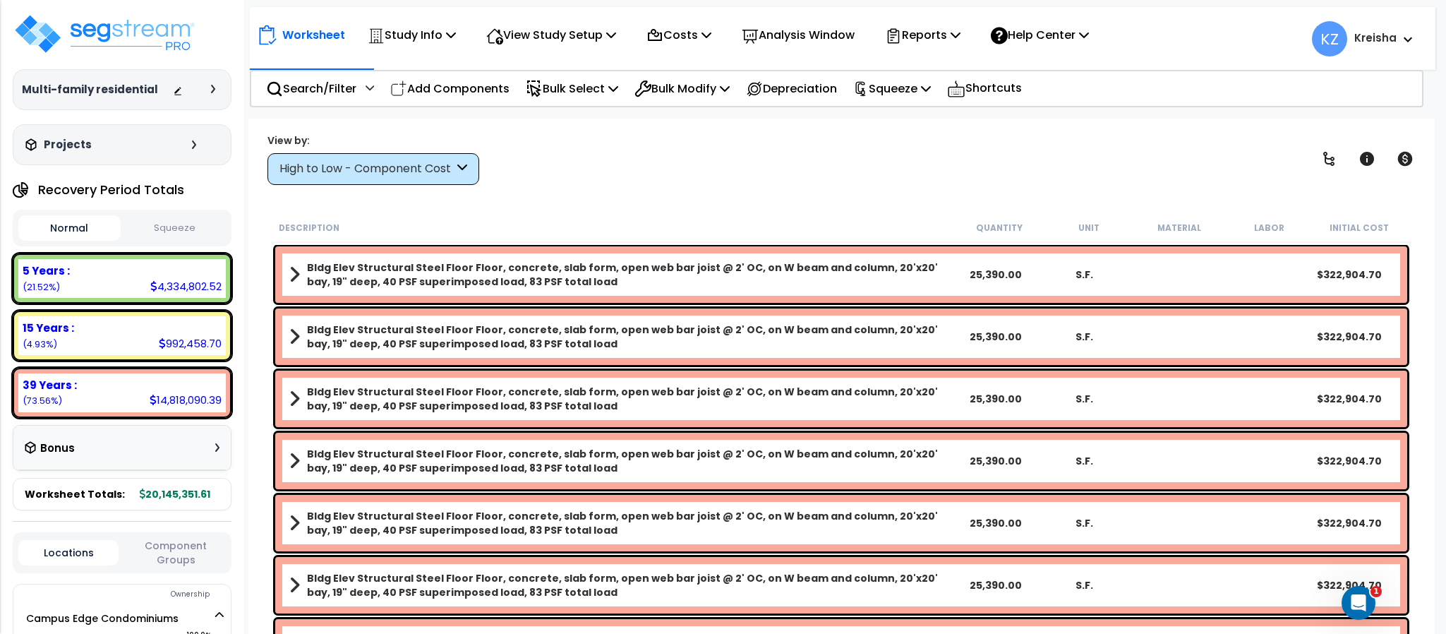
click at [453, 87] on p "Add Components" at bounding box center [449, 88] width 119 height 19
click at [0, 0] on input "text" at bounding box center [0, 0] width 0 height 0
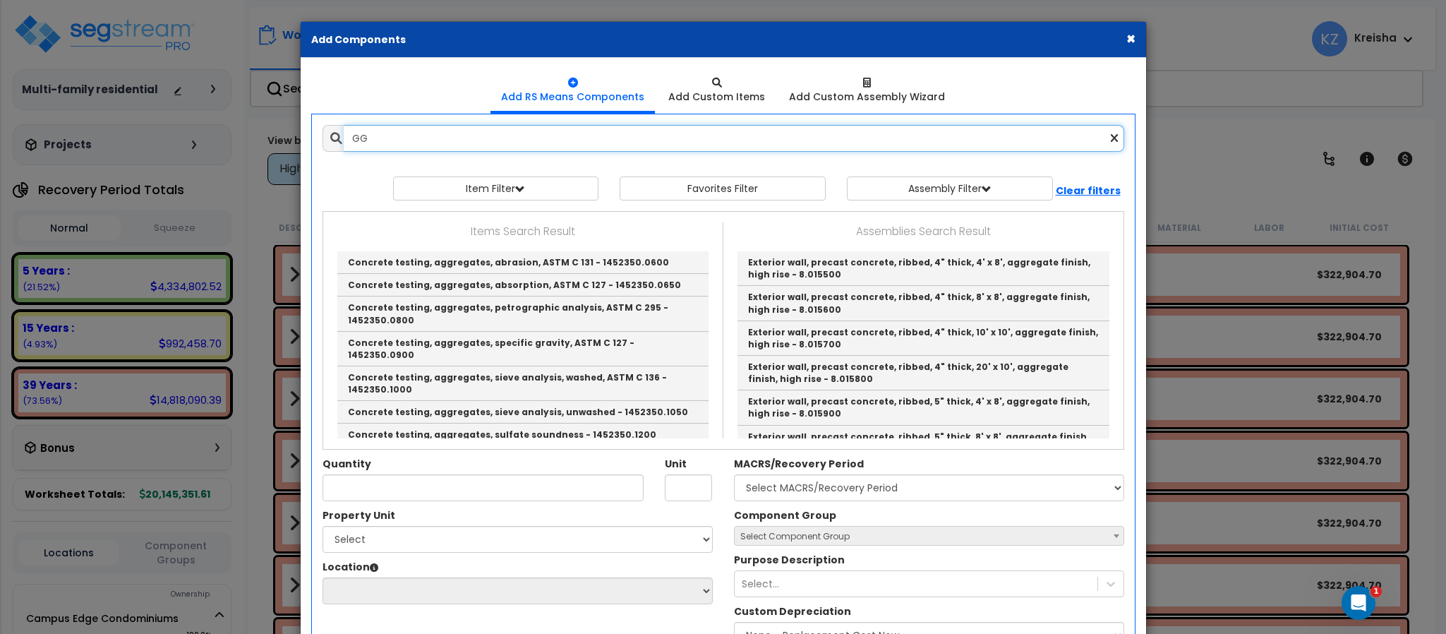
type input "G"
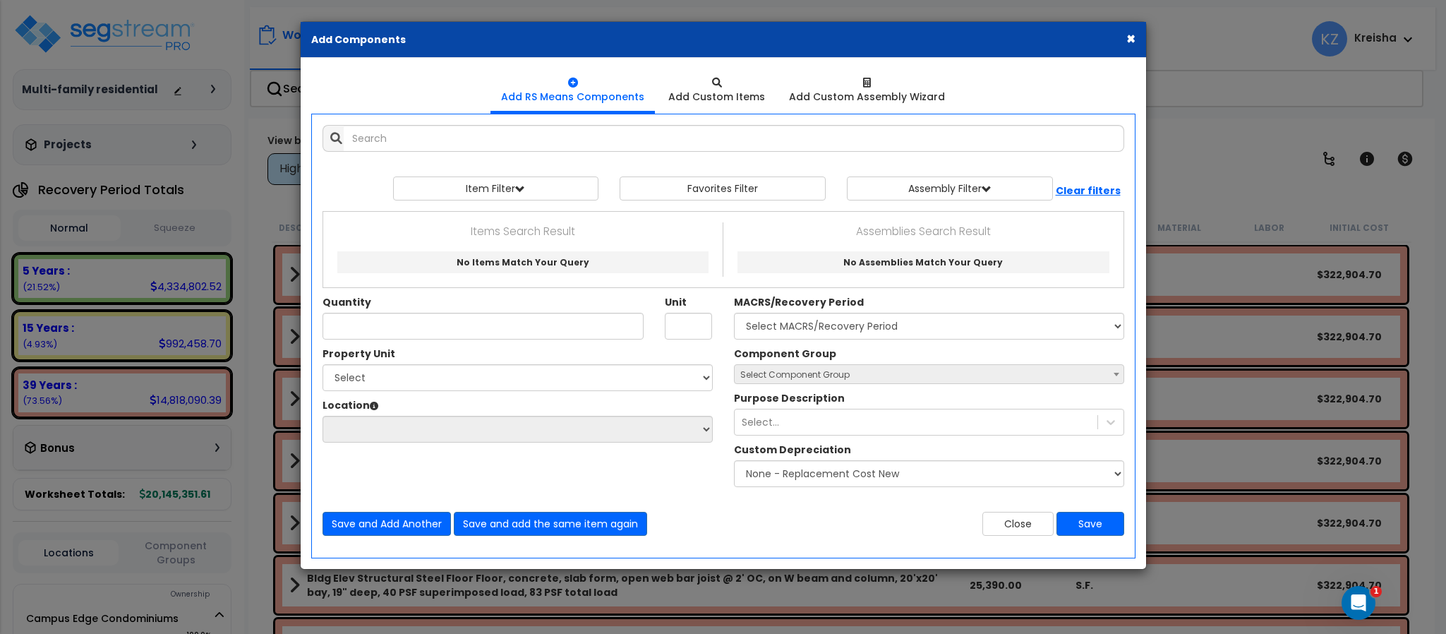
click at [1290, 136] on div "× Add Components Add RS Means Components Add Custom Items Add Items" at bounding box center [723, 317] width 1446 height 634
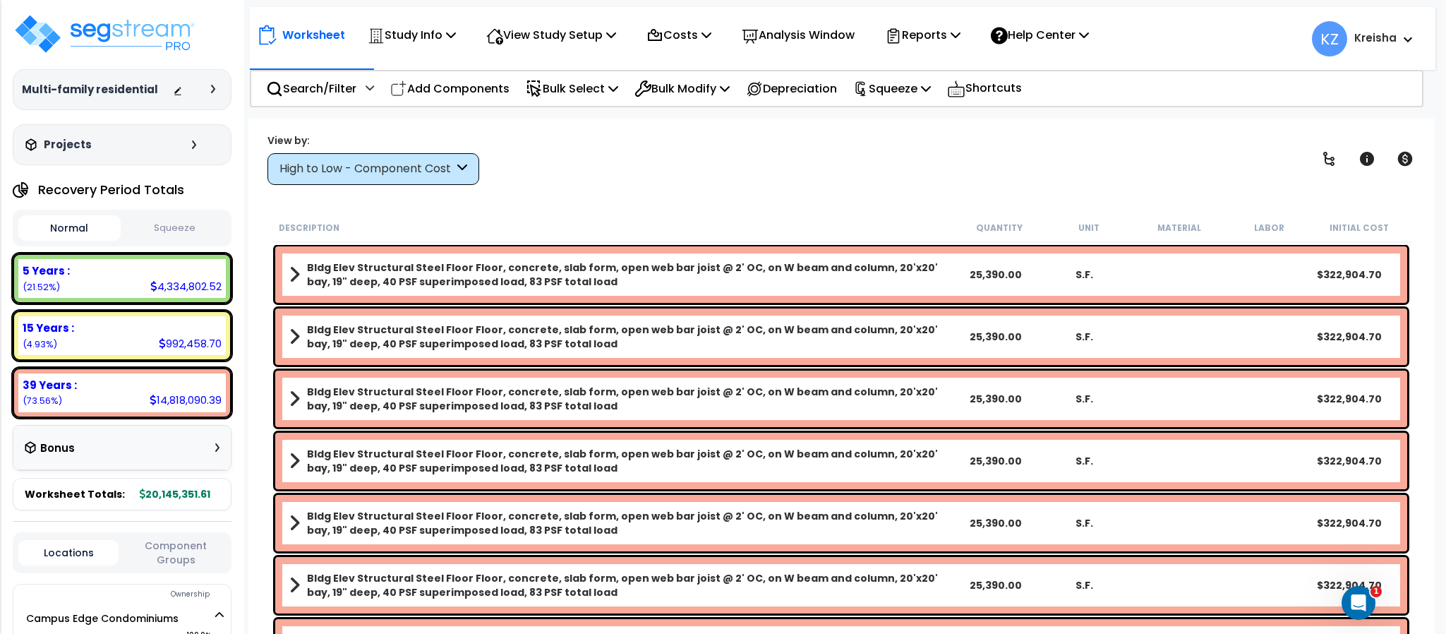
click at [1171, 108] on div "Study Name DB Costs Setup Indirect Costs Direct Costs Costs Setup Rapid Takeoff…" at bounding box center [723, 90] width 1446 height 56
click at [701, 83] on p "Bulk Modify" at bounding box center [681, 88] width 95 height 19
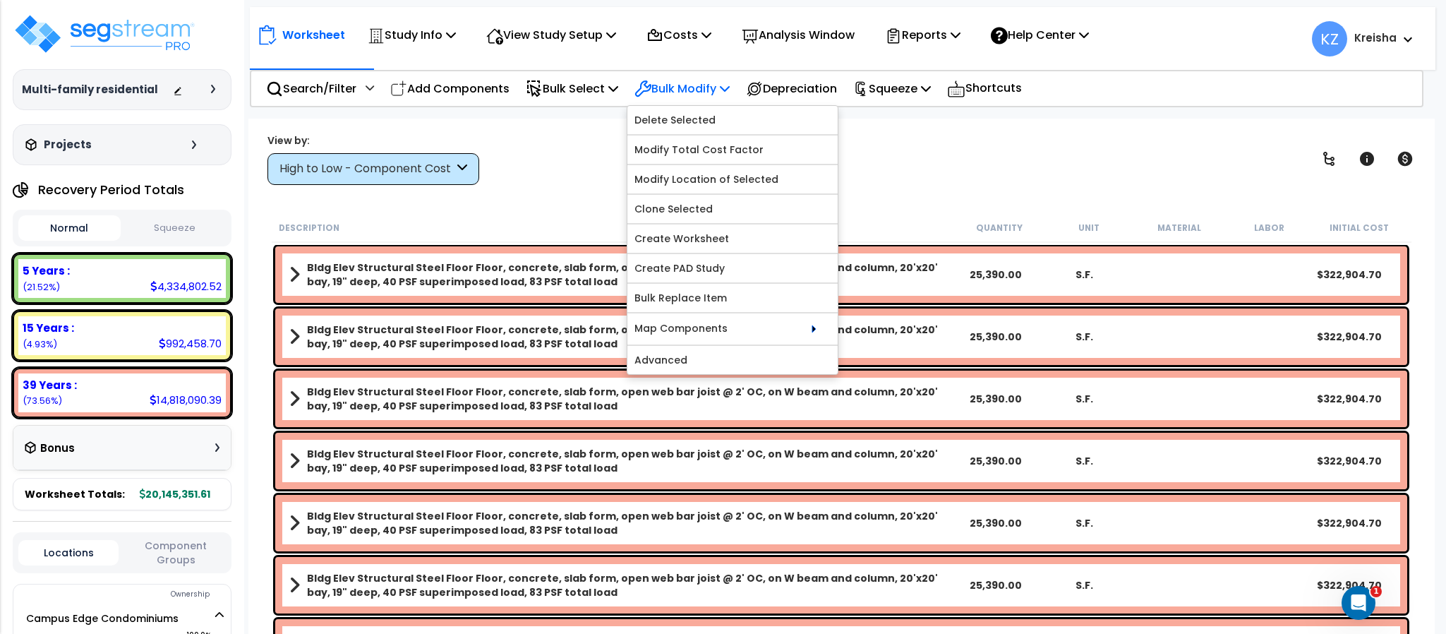
click at [701, 83] on p "Bulk Modify" at bounding box center [681, 88] width 95 height 19
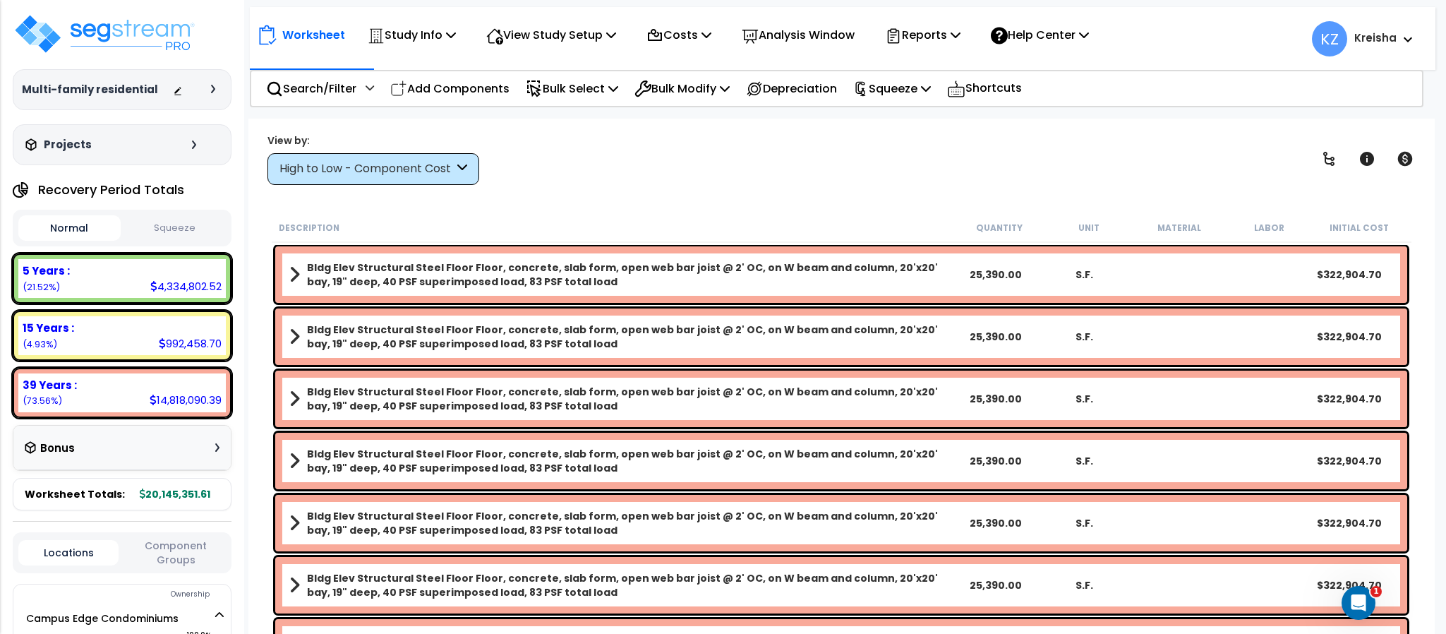
click at [696, 114] on div "Study Name DB Costs Setup Indirect Costs Direct Costs Costs Setup Rapid Takeoff…" at bounding box center [723, 90] width 1446 height 56
click at [813, 25] on p "Analysis Window" at bounding box center [798, 34] width 113 height 19
click at [799, 18] on div "Analysis Window" at bounding box center [798, 34] width 113 height 33
click at [767, 140] on div "View by: High to Low - Component Cost High to Low - Component Cost" at bounding box center [840, 159] width 1157 height 52
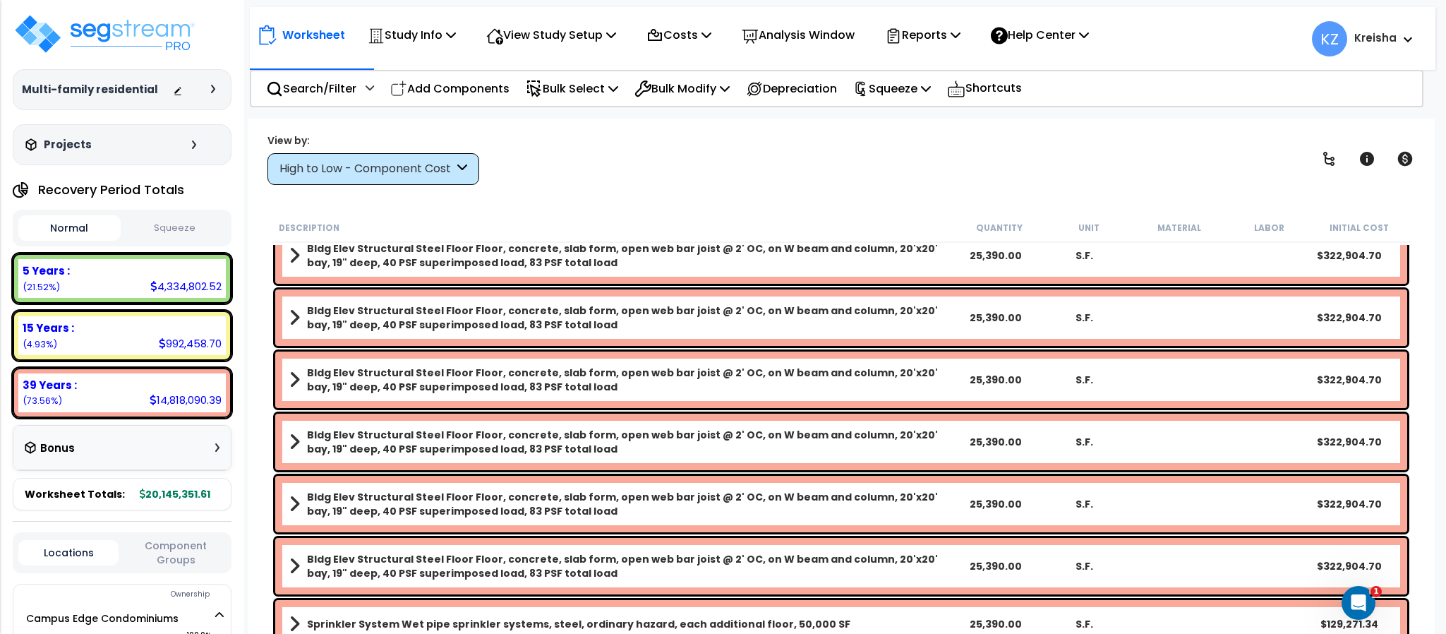
scroll to position [8, 0]
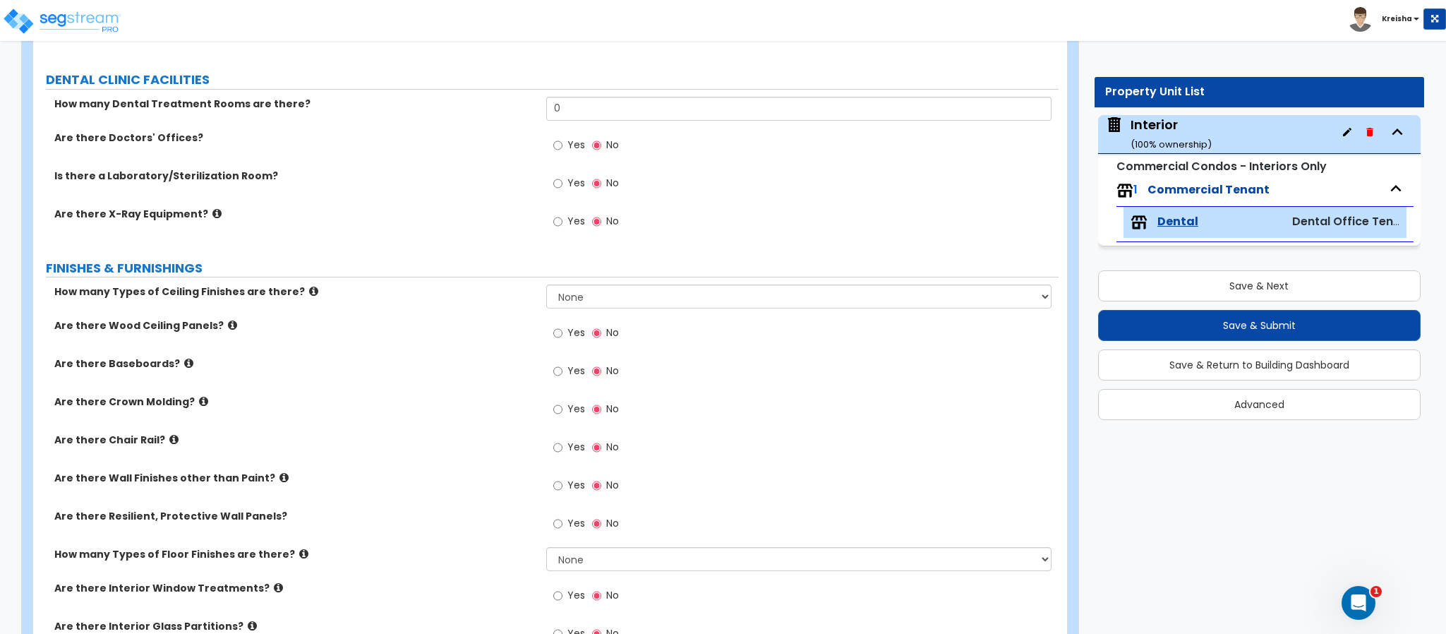
scroll to position [514, 0]
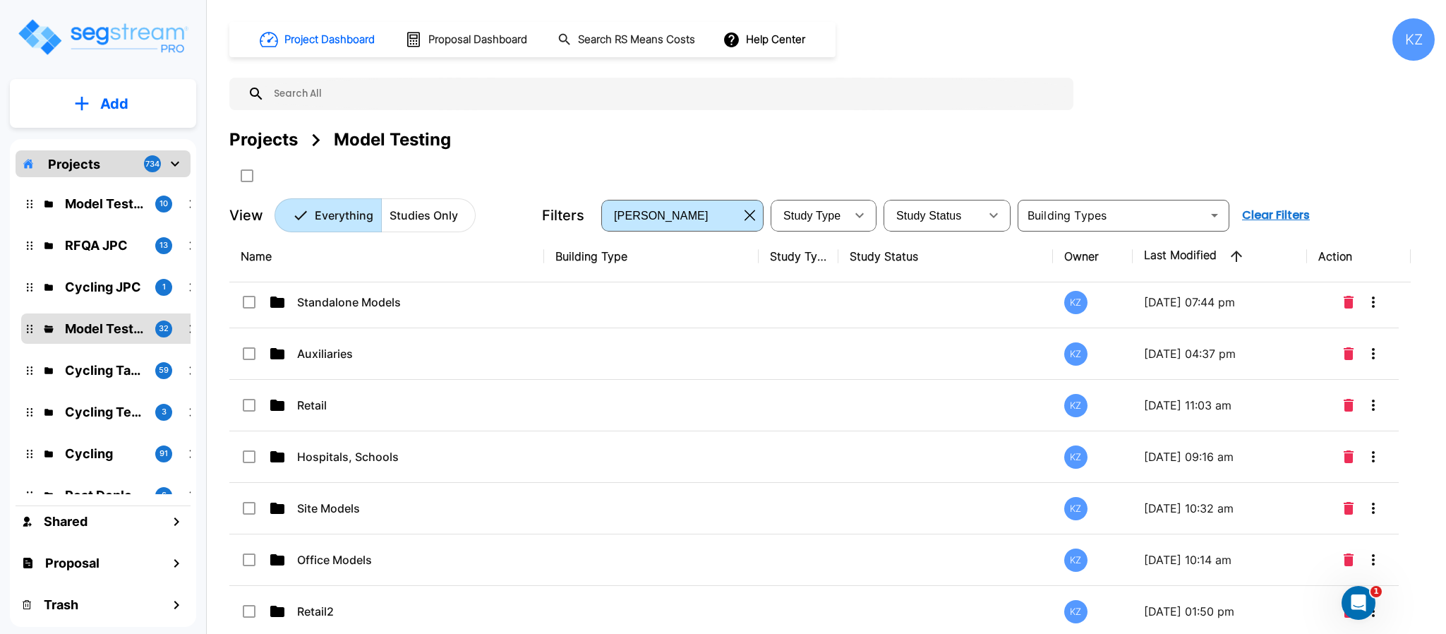
scroll to position [3, 0]
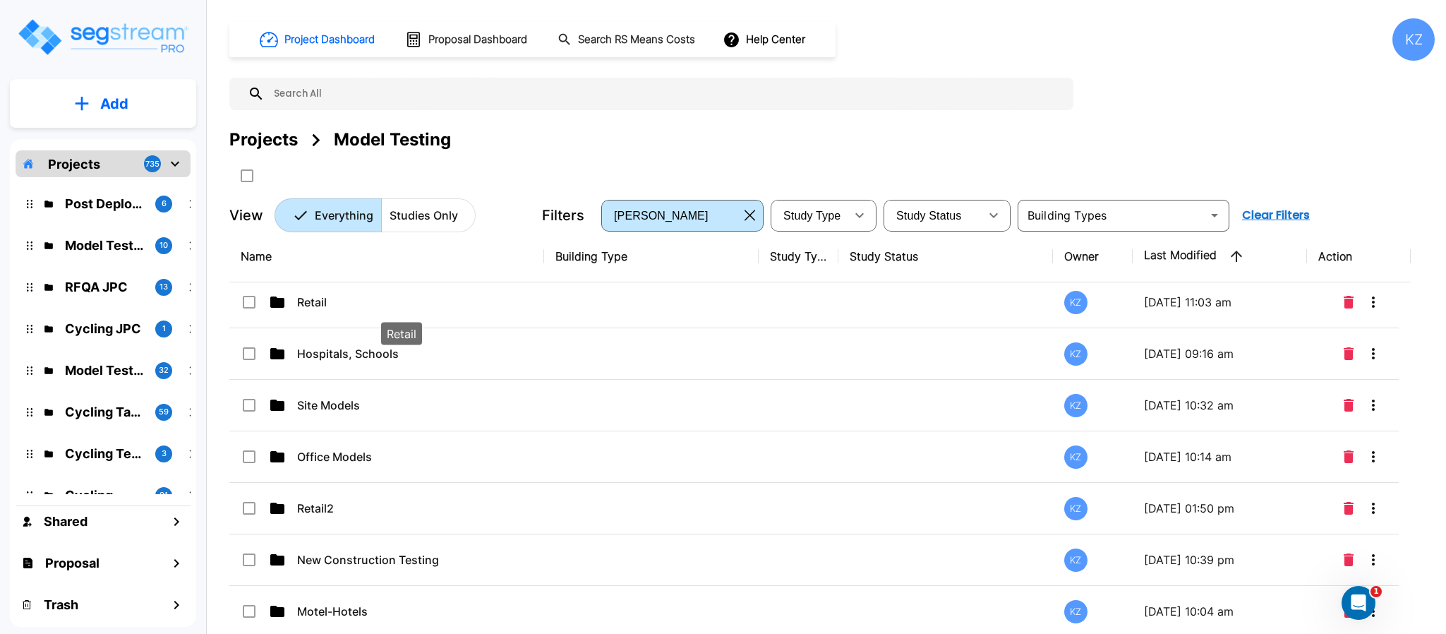
drag, startPoint x: 324, startPoint y: 296, endPoint x: 512, endPoint y: 277, distance: 189.4
click at [324, 295] on p "Retail" at bounding box center [401, 302] width 209 height 17
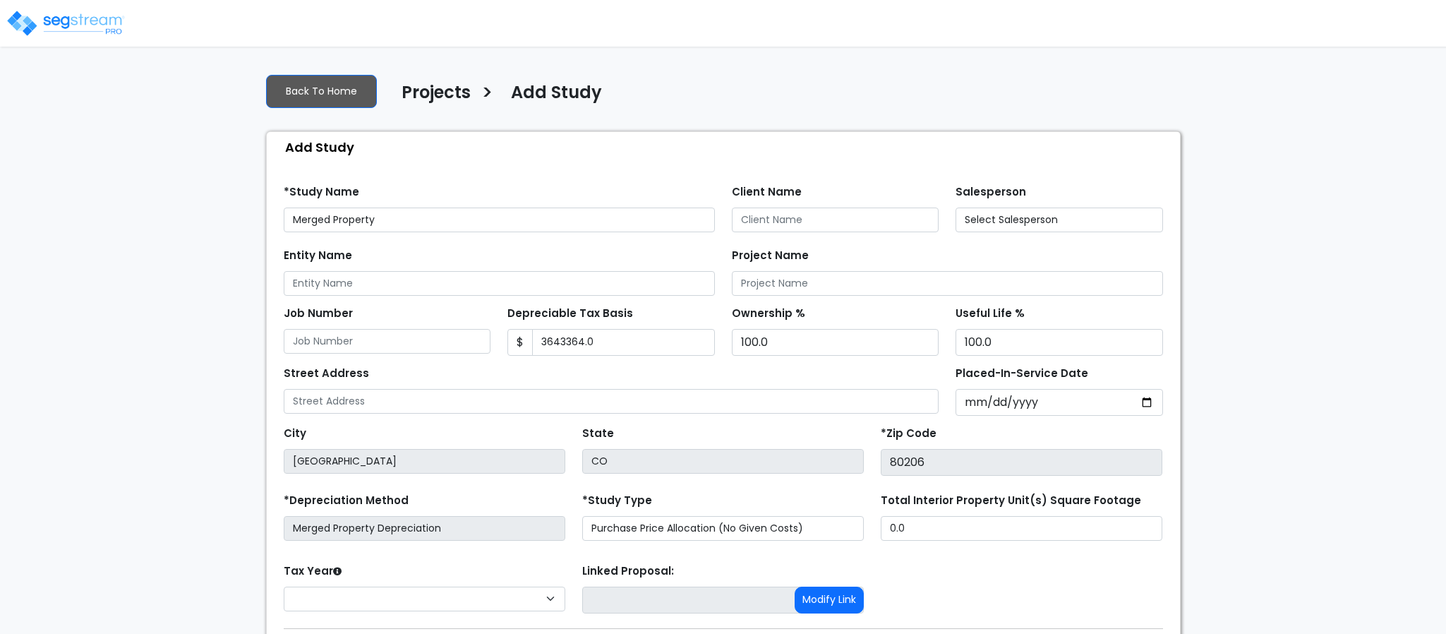
type input "3,643,364.0"
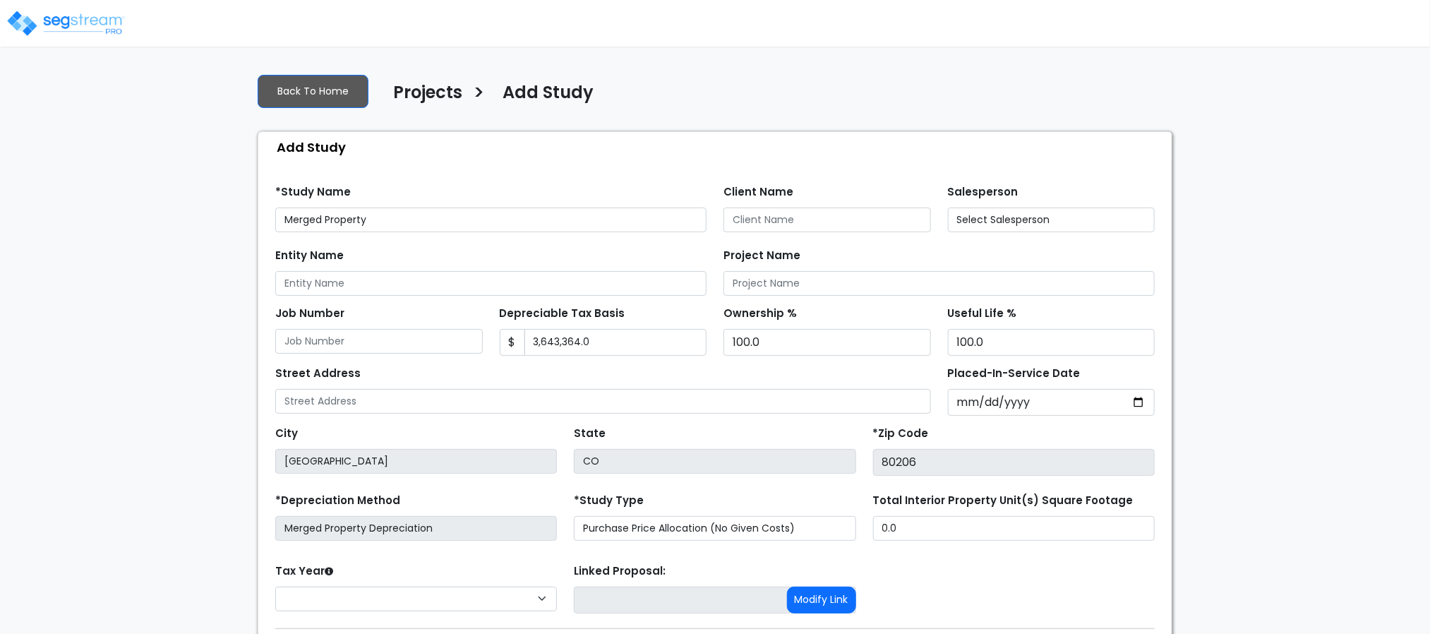
select select "2025"
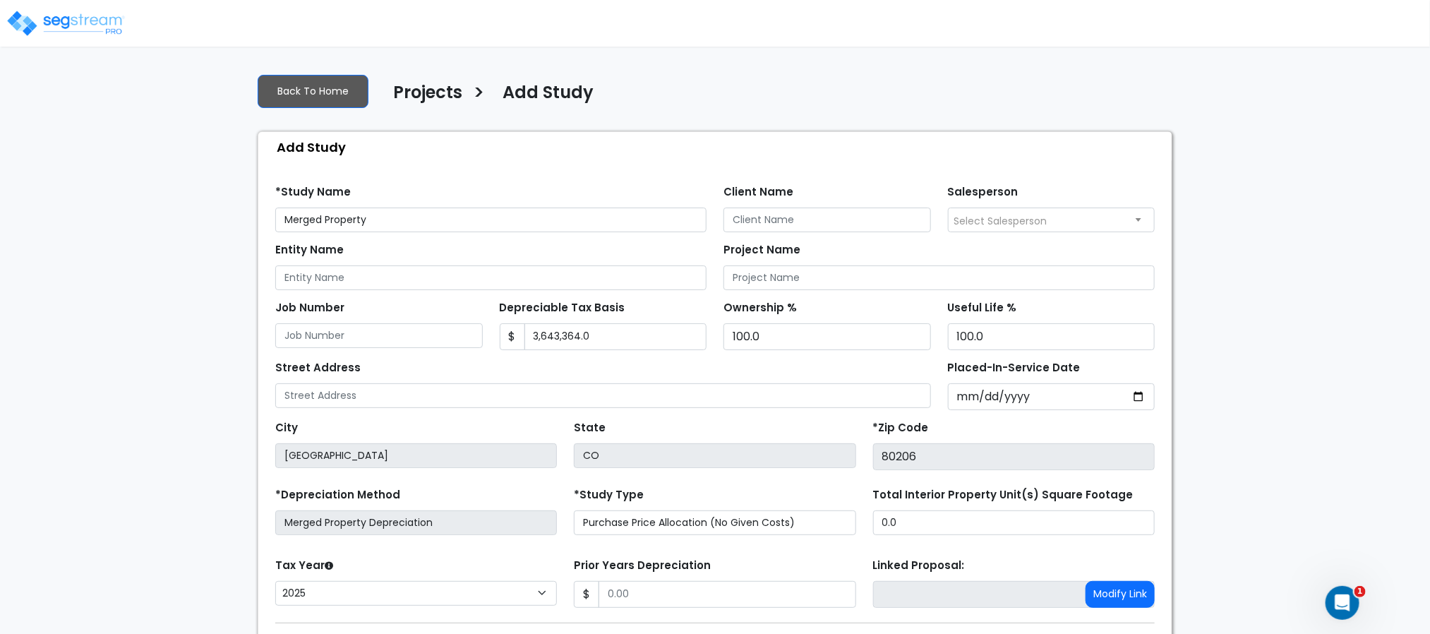
click at [811, 140] on div "Add Study" at bounding box center [718, 147] width 906 height 30
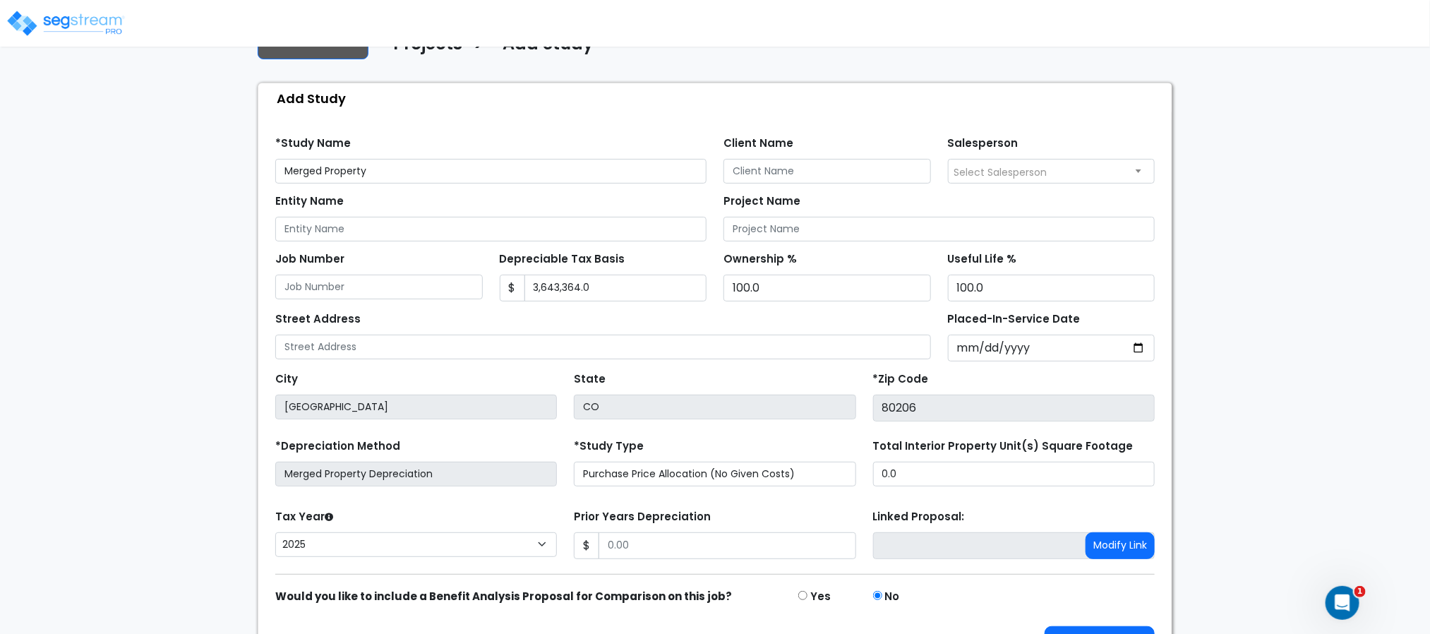
scroll to position [94, 0]
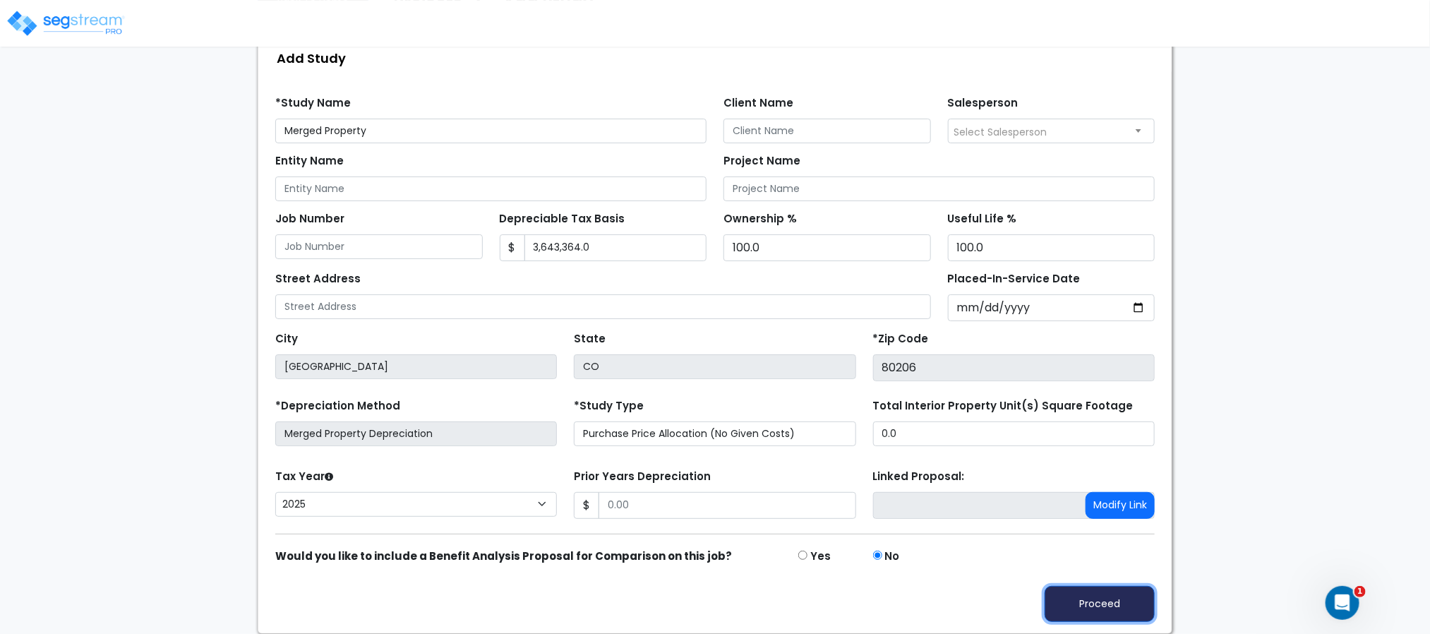
click at [1118, 602] on button "Proceed" at bounding box center [1099, 604] width 110 height 36
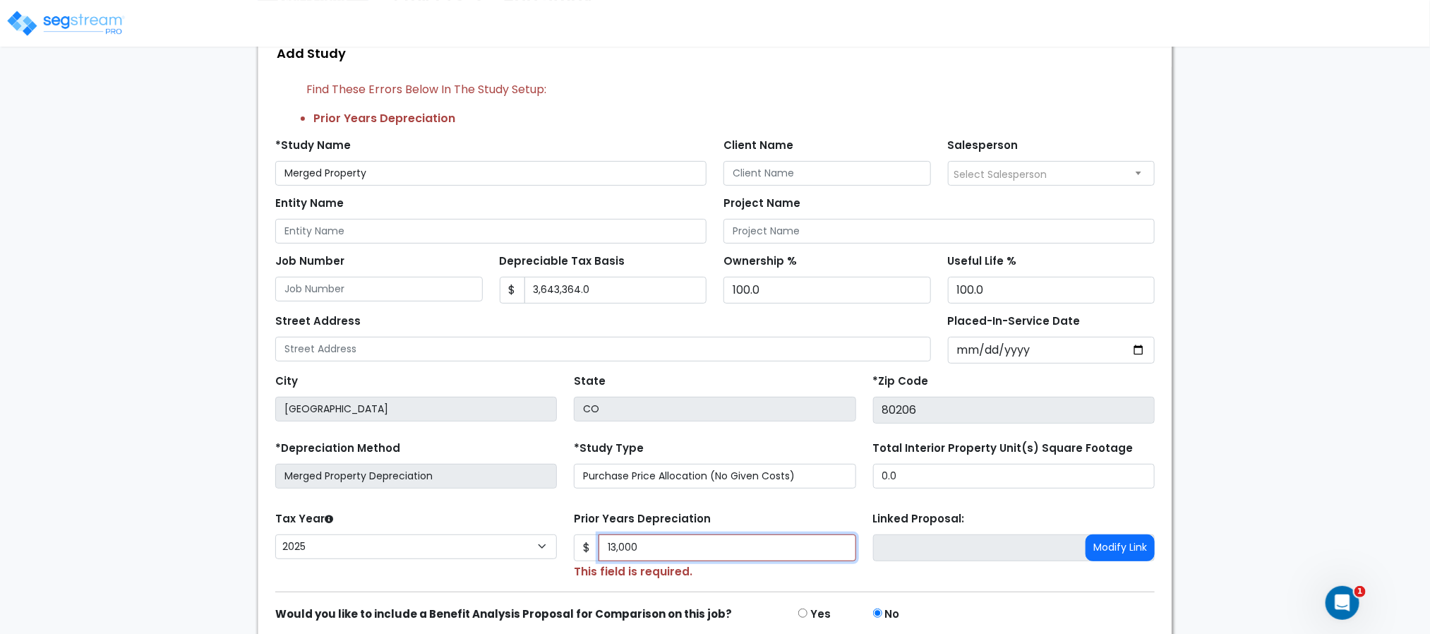
scroll to position [157, 0]
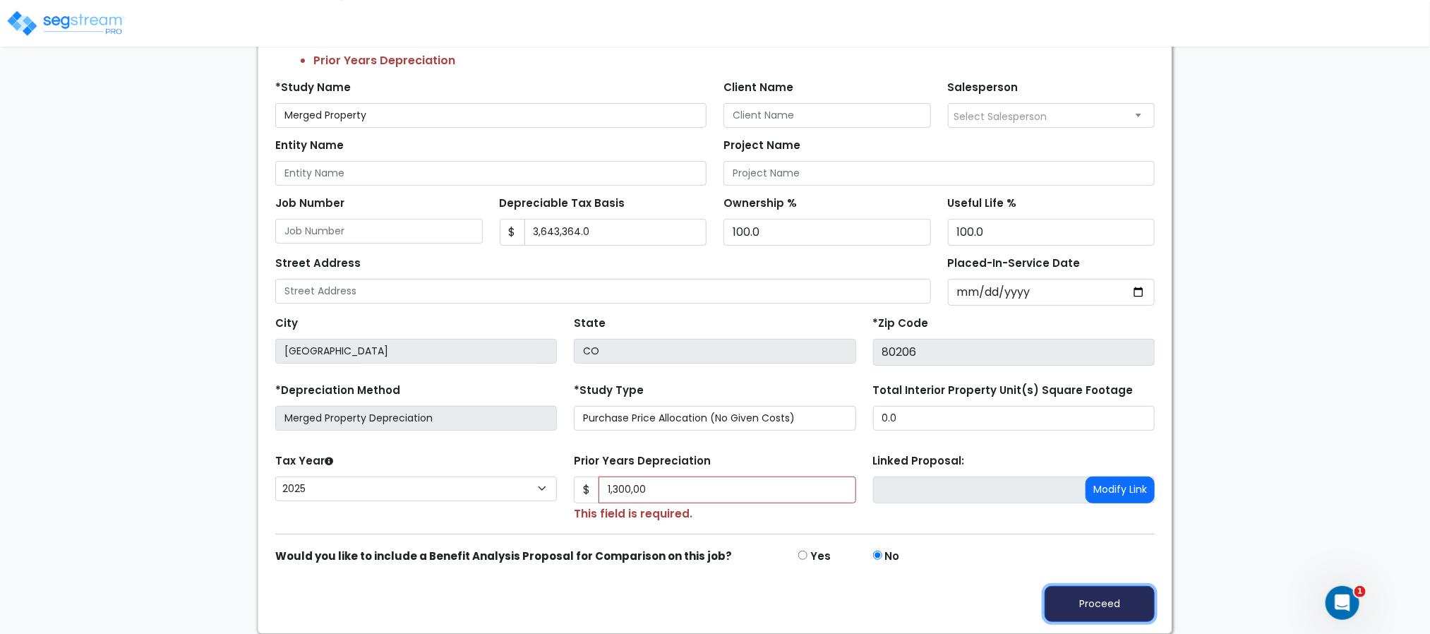
click at [1082, 591] on button "Proceed" at bounding box center [1099, 604] width 110 height 36
type input "130000"
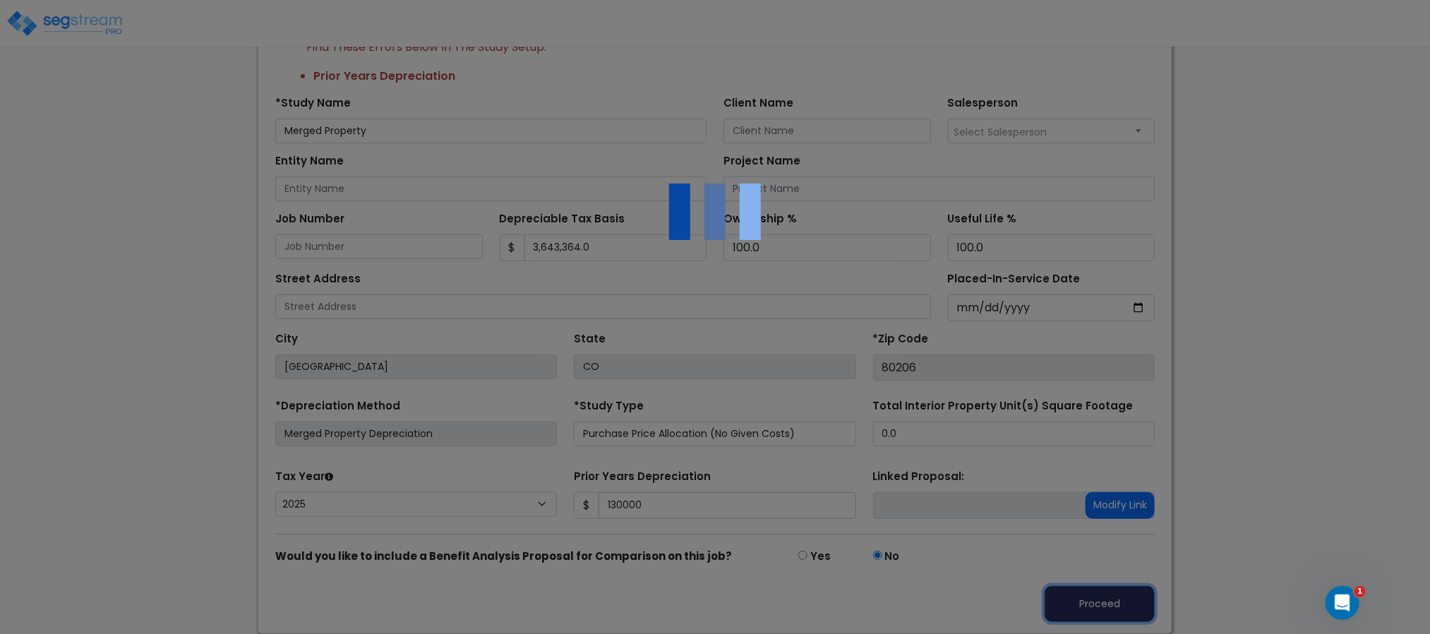
scroll to position [142, 0]
